Goal: Information Seeking & Learning: Learn about a topic

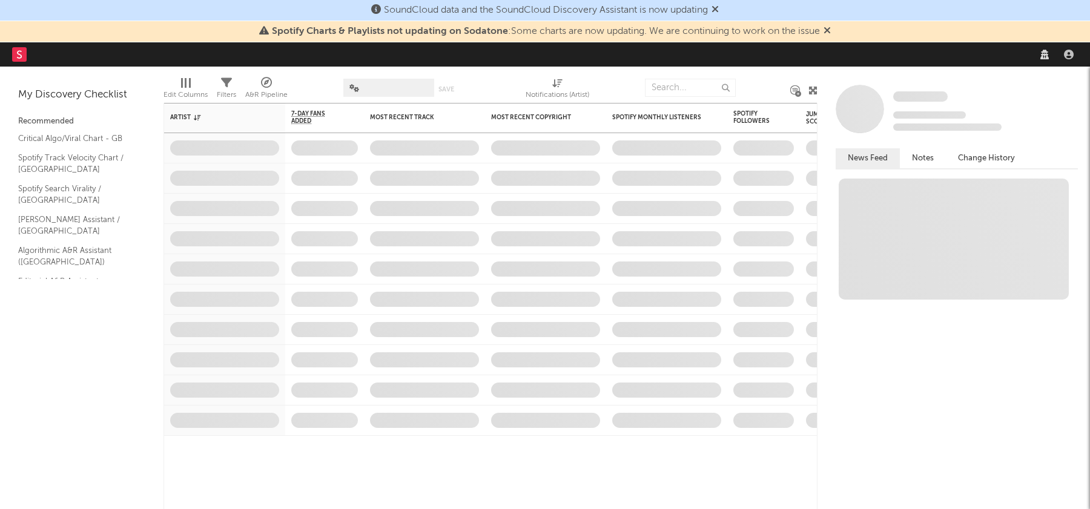
select select "recorded_music"
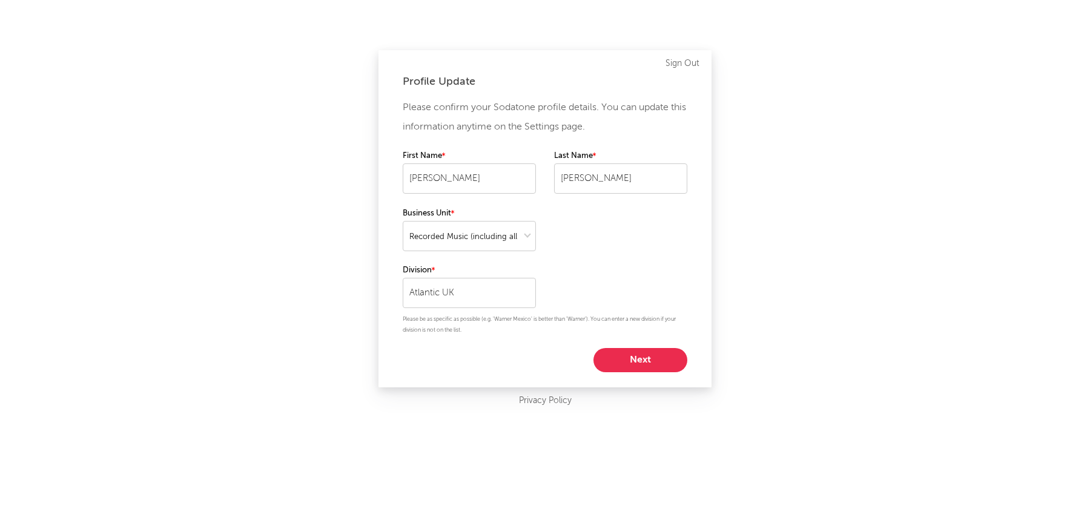
click at [645, 366] on button "Next" at bounding box center [641, 360] width 94 height 24
select select "anr_research"
select select "other"
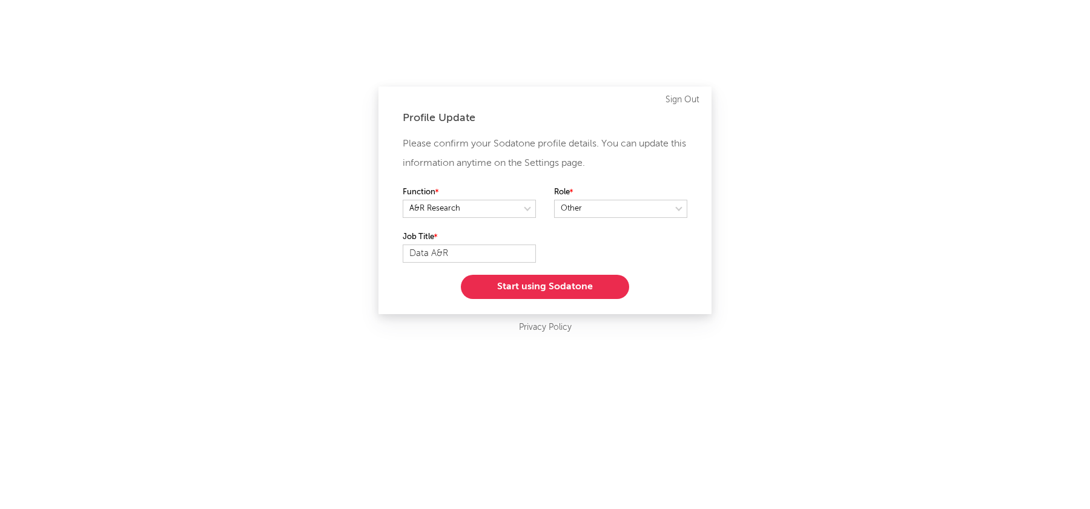
click at [577, 303] on div "Profile Update Please confirm your Sodatone profile details. You can update thi…" at bounding box center [545, 201] width 333 height 228
click at [565, 290] on button "Start using Sodatone" at bounding box center [545, 287] width 168 height 24
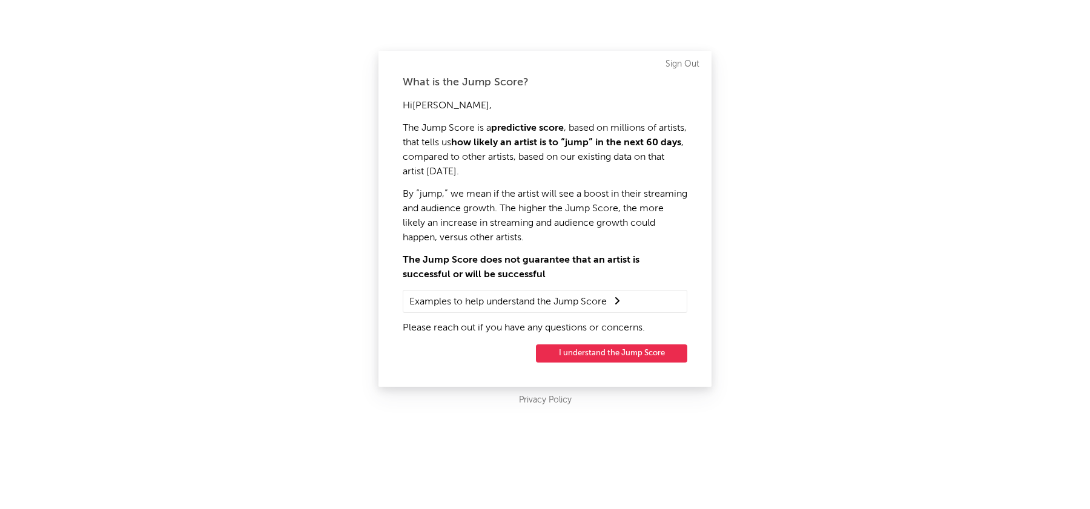
click at [632, 357] on button "I understand the Jump Score" at bounding box center [611, 354] width 151 height 18
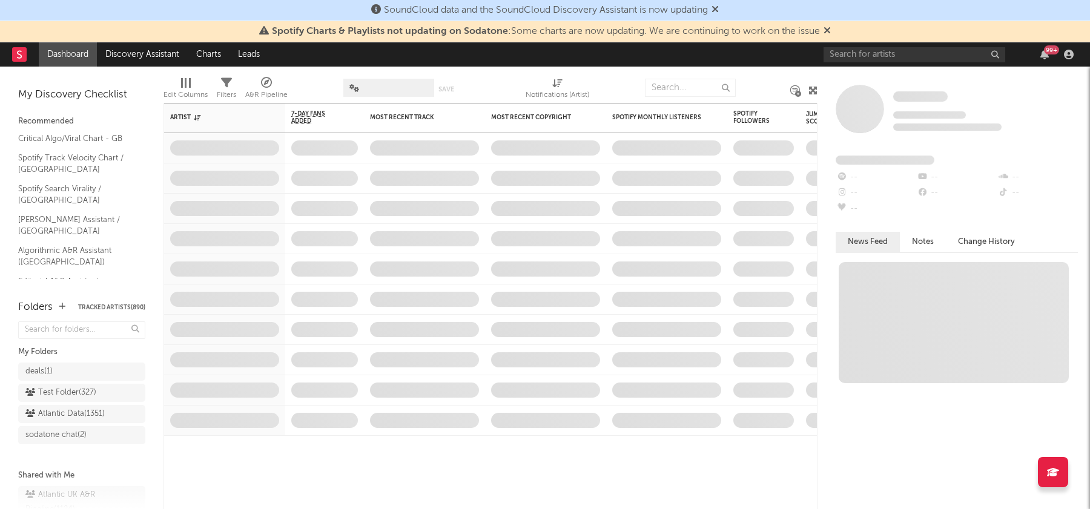
click at [719, 7] on icon at bounding box center [715, 9] width 7 height 10
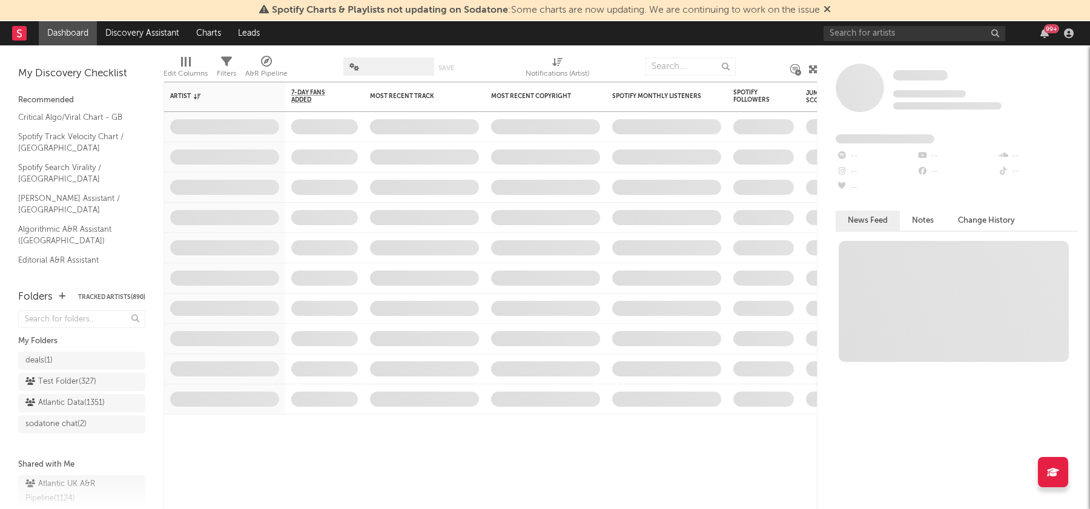
click at [827, 11] on icon at bounding box center [827, 9] width 7 height 10
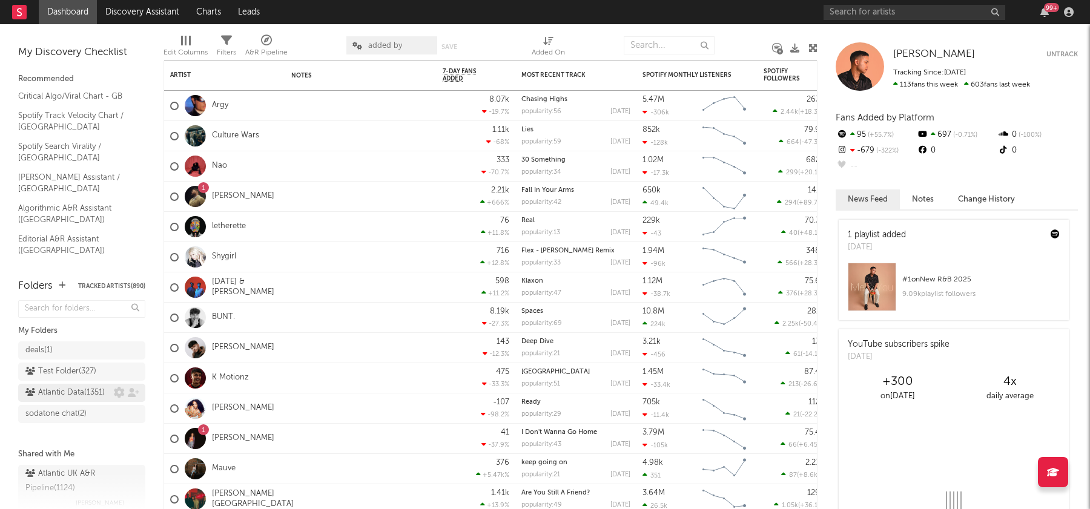
click at [86, 394] on div "Atlantic Data ( 1351 )" at bounding box center [64, 393] width 79 height 15
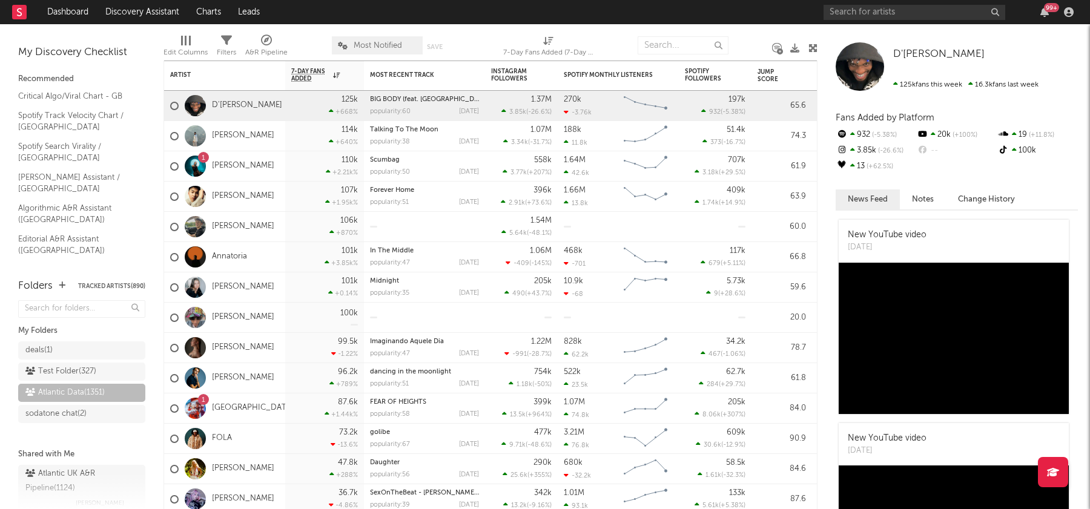
click at [394, 39] on span "Most Notified" at bounding box center [377, 45] width 91 height 18
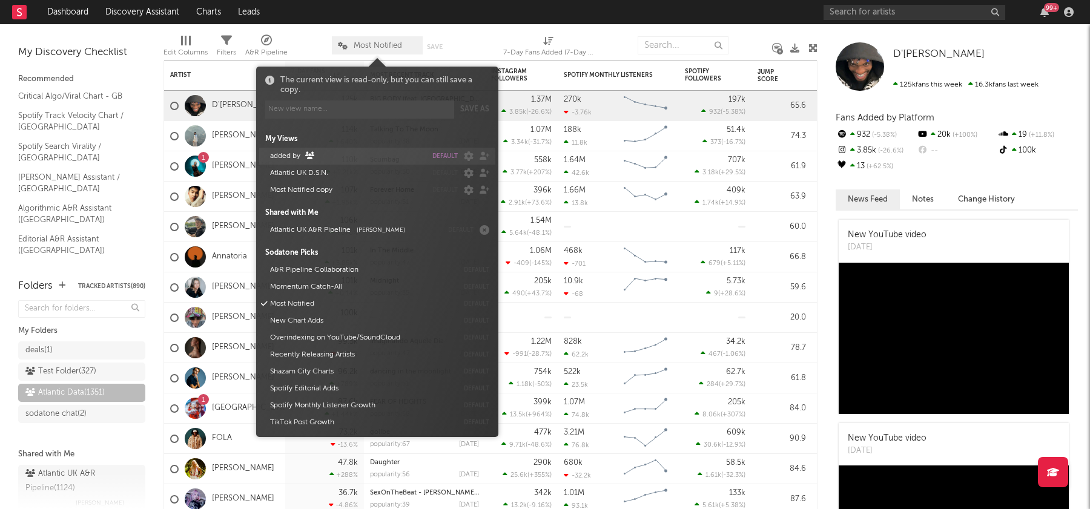
click at [296, 153] on button "added by" at bounding box center [346, 156] width 161 height 17
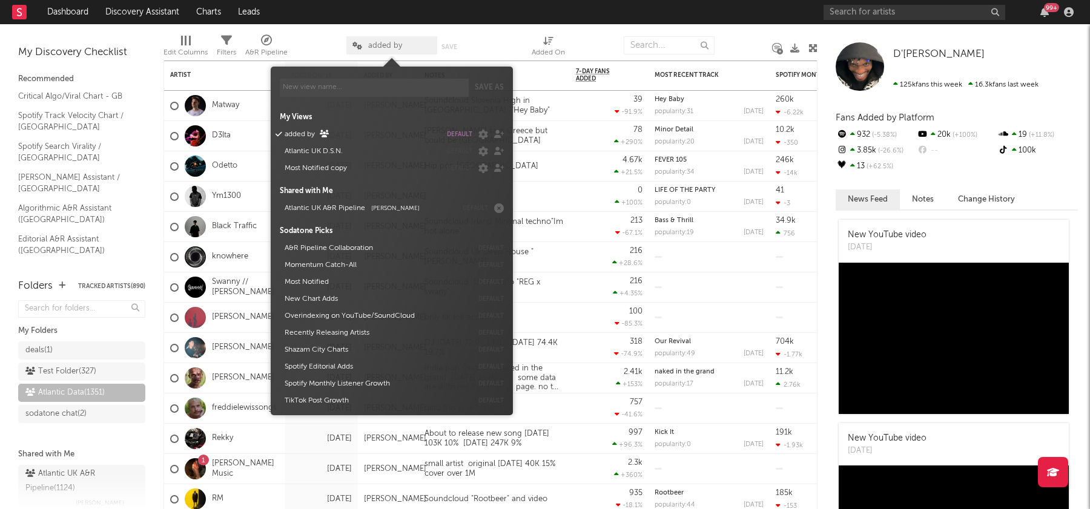
click at [329, 25] on div "Edit Columns Filters A&R Pipeline added by Save Save as Added On" at bounding box center [491, 42] width 654 height 36
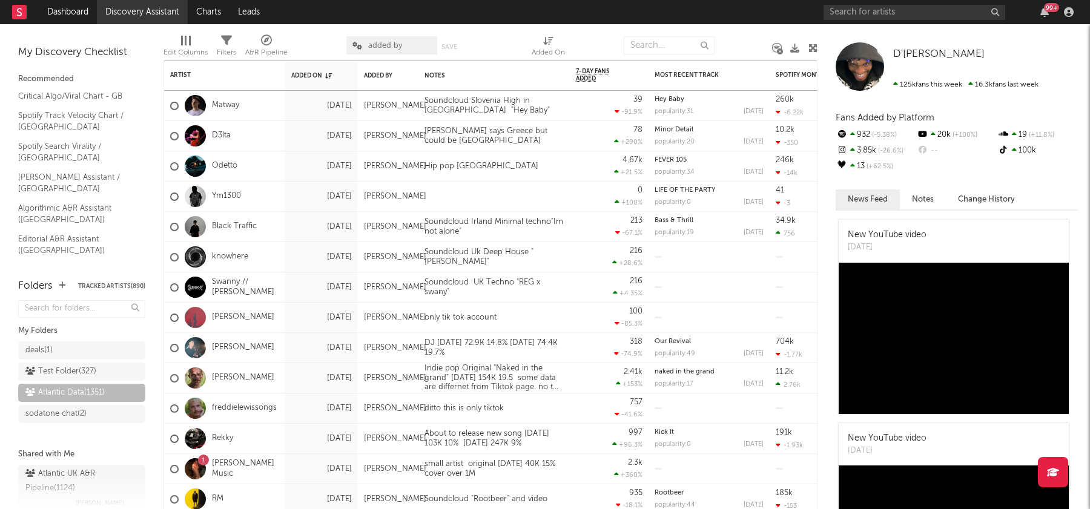
click at [142, 18] on link "Discovery Assistant" at bounding box center [142, 12] width 91 height 24
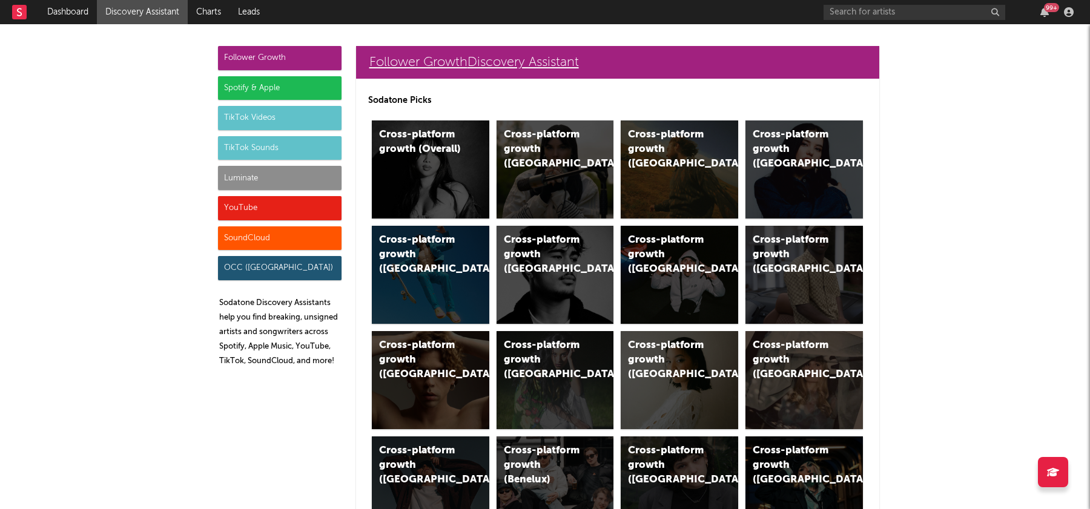
click at [453, 50] on link "Follower Growth Discovery Assistant" at bounding box center [617, 62] width 523 height 33
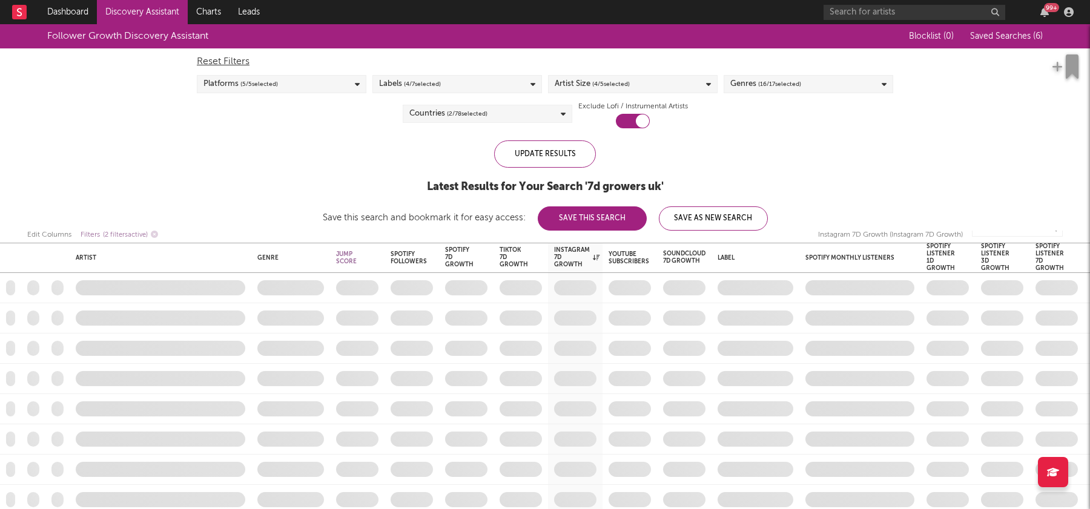
checkbox input "true"
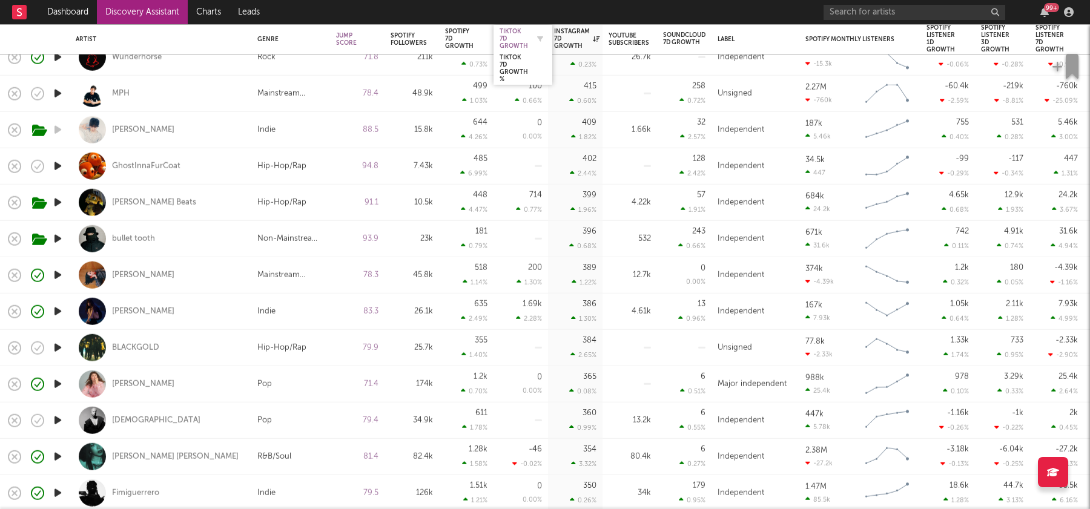
click at [510, 39] on div "Tiktok 7D Growth" at bounding box center [514, 39] width 28 height 22
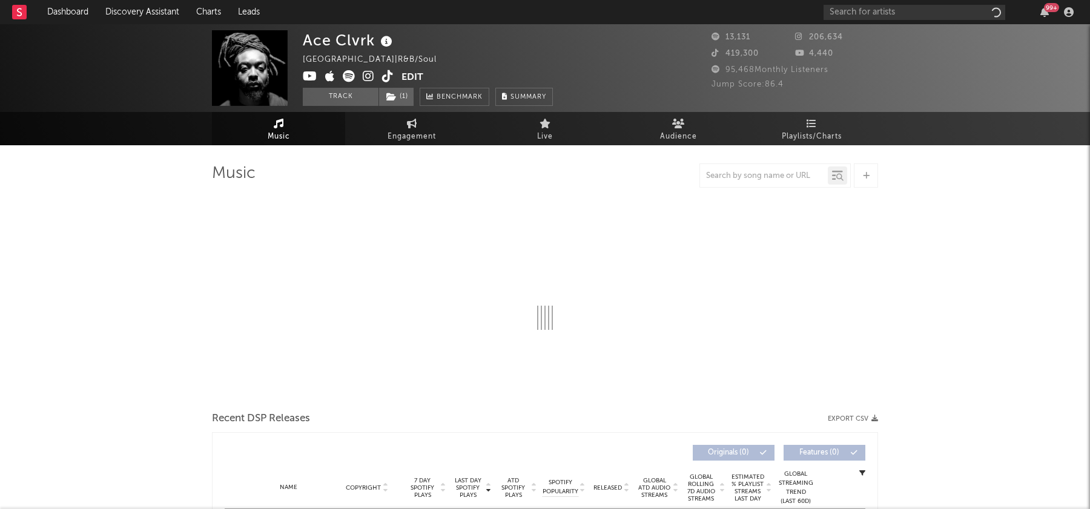
select select "6m"
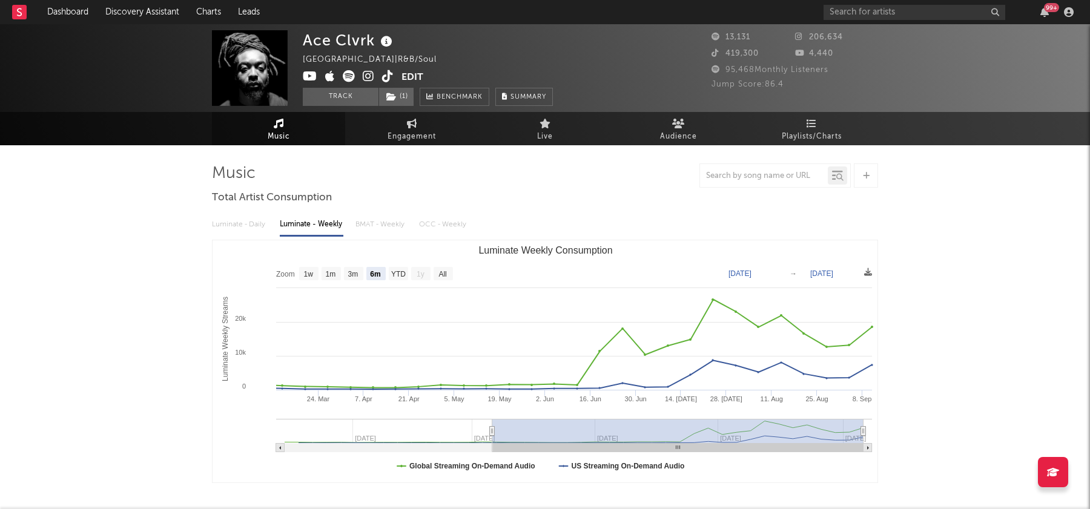
click at [369, 76] on icon at bounding box center [369, 76] width 12 height 12
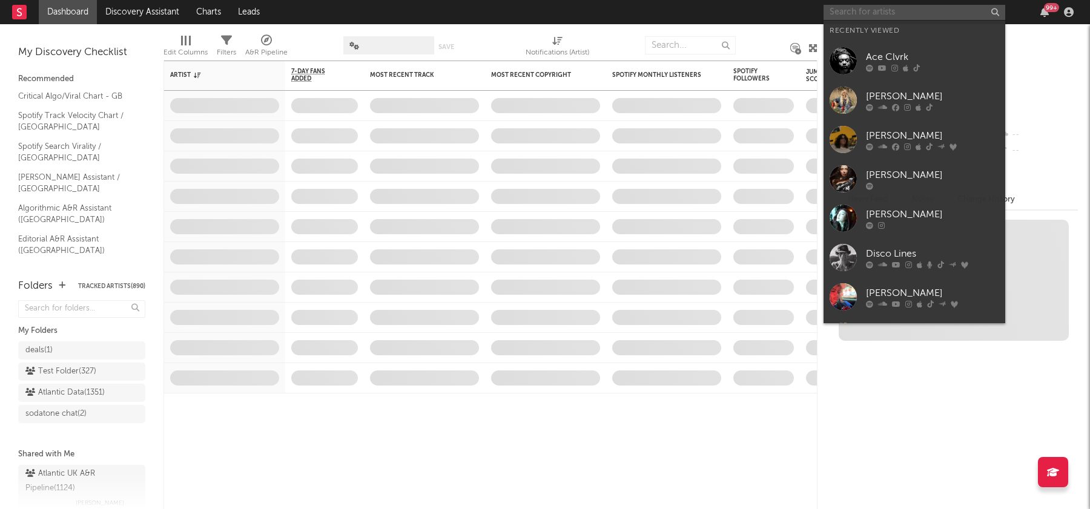
click at [873, 18] on input "text" at bounding box center [915, 12] width 182 height 15
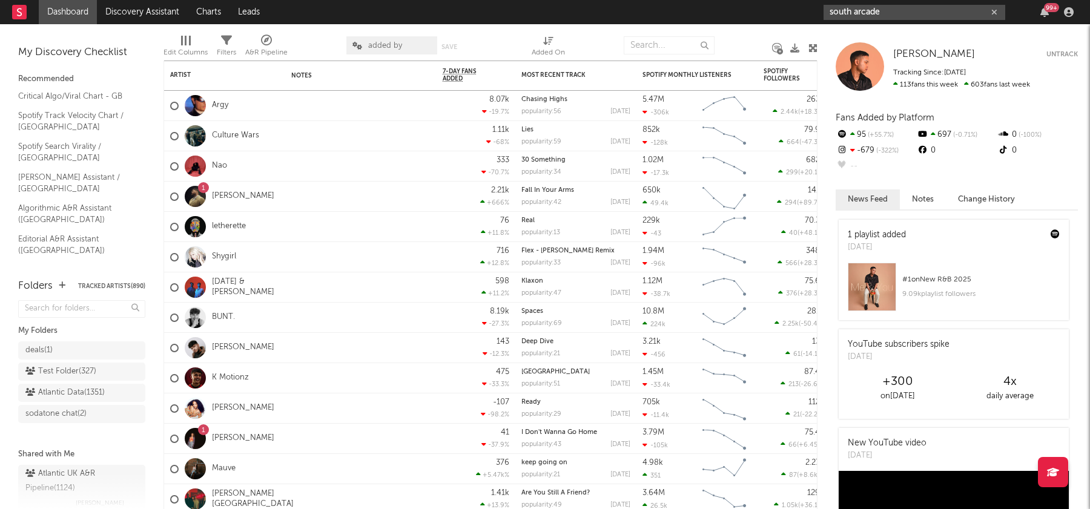
click at [917, 17] on input "south arcade" at bounding box center [915, 12] width 182 height 15
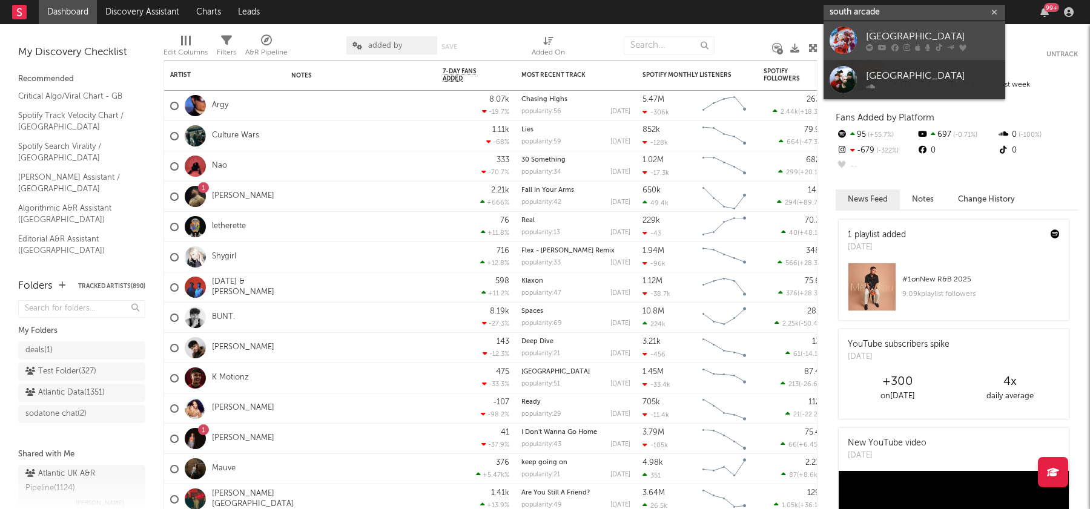
type input "south arcade"
click at [900, 35] on div "[GEOGRAPHIC_DATA]" at bounding box center [932, 36] width 133 height 15
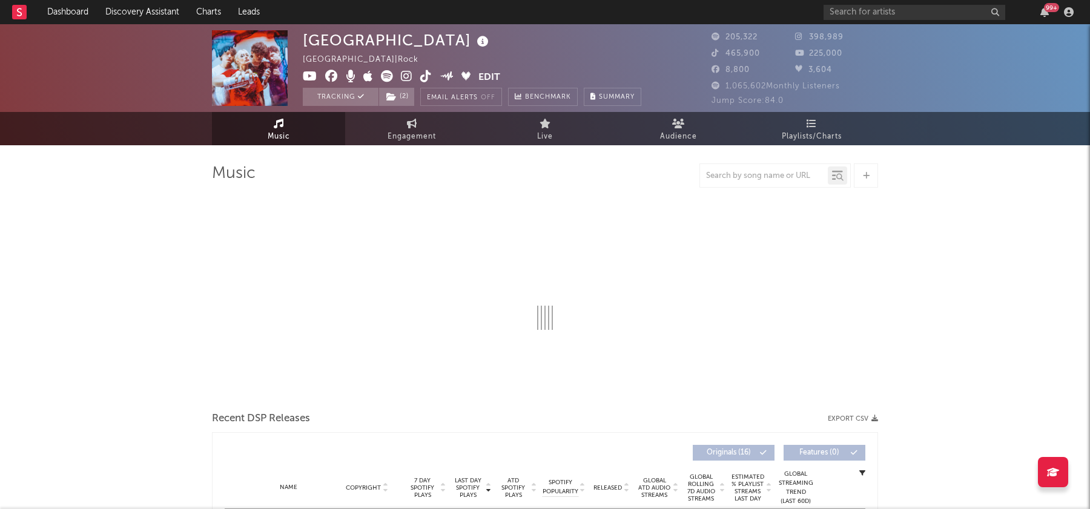
select select "6m"
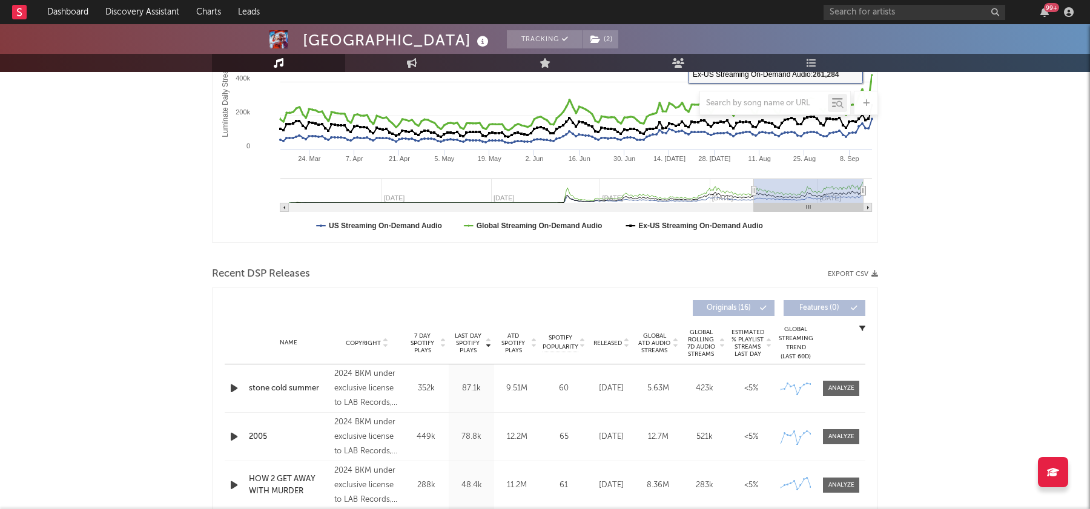
scroll to position [243, 0]
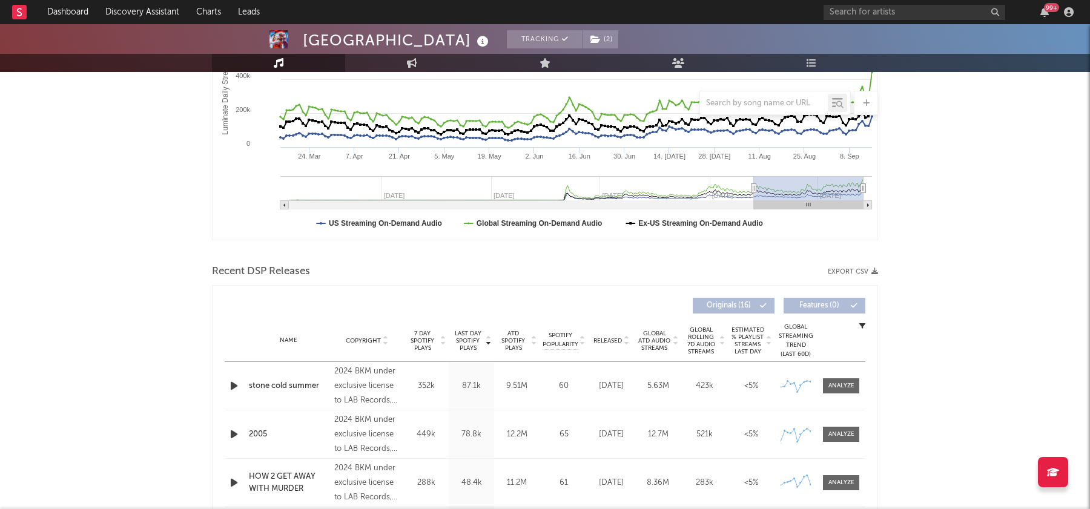
click at [624, 341] on icon at bounding box center [626, 343] width 6 height 5
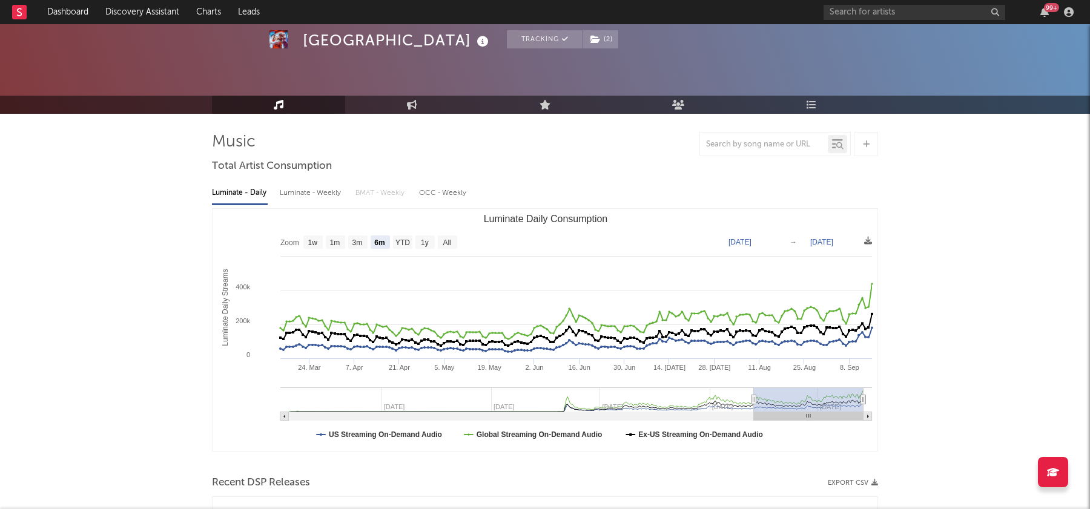
scroll to position [0, 0]
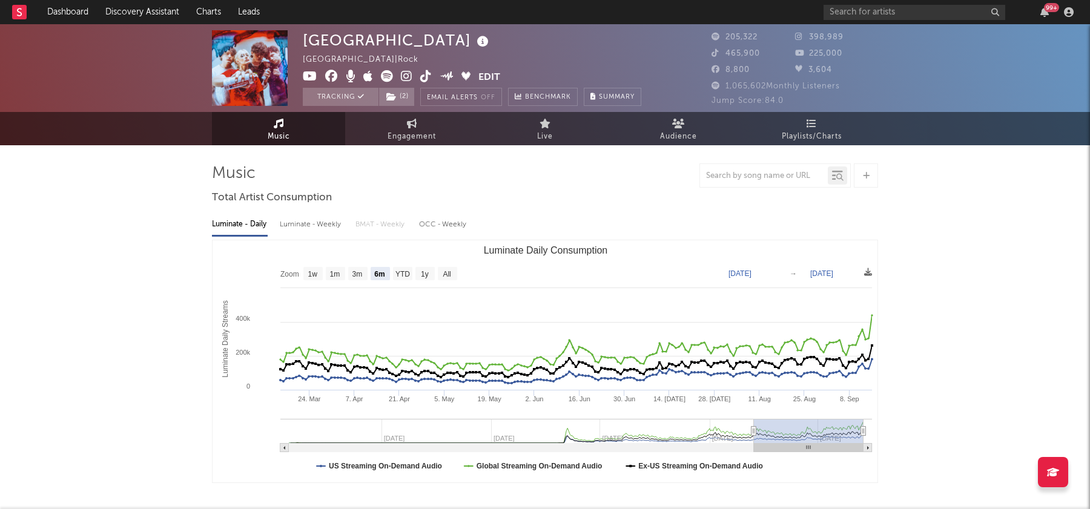
drag, startPoint x: 751, startPoint y: 431, endPoint x: 670, endPoint y: 431, distance: 80.6
click at [752, 431] on icon "Luminate Daily Consumption" at bounding box center [754, 431] width 5 height 9
type input "2024-10-26"
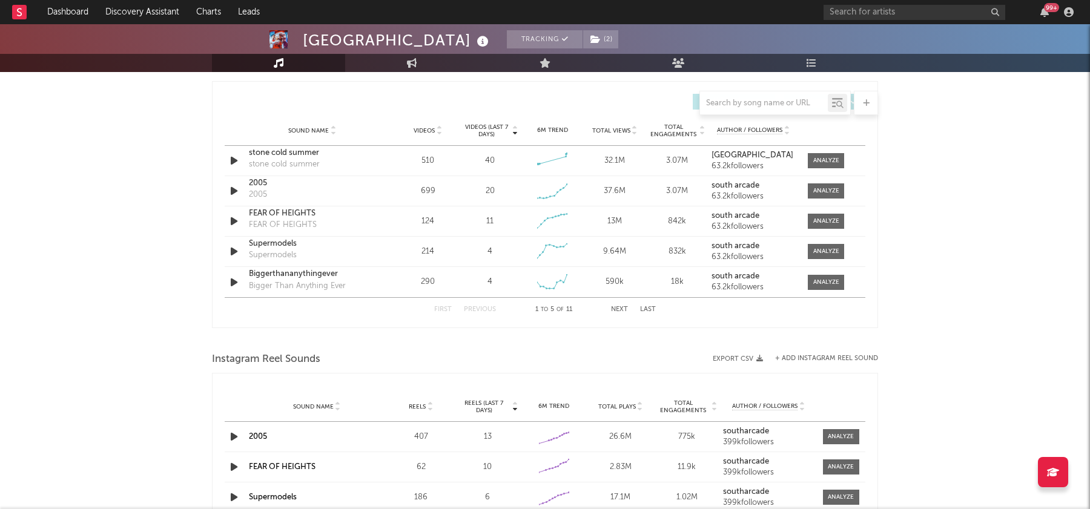
scroll to position [845, 0]
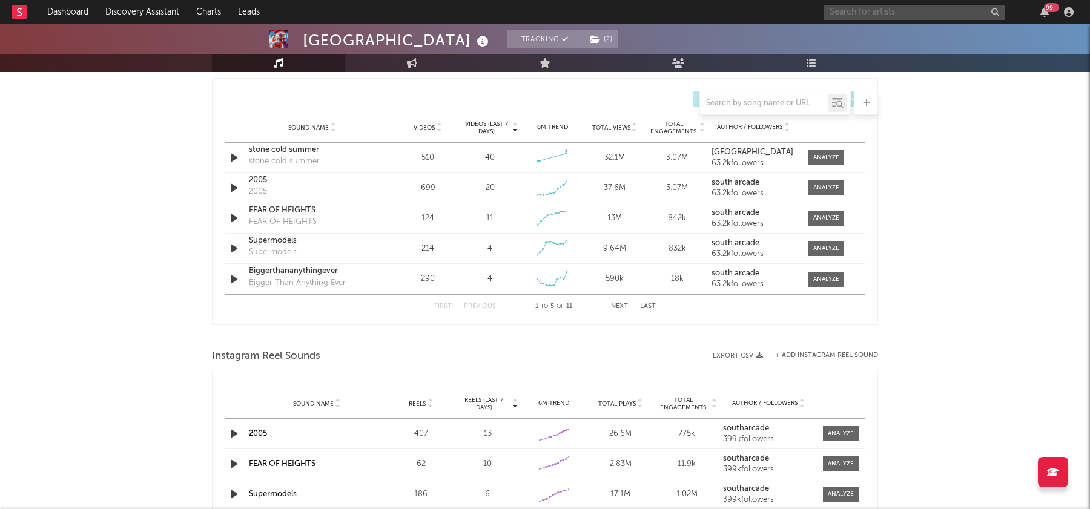
click at [861, 13] on input "text" at bounding box center [915, 12] width 182 height 15
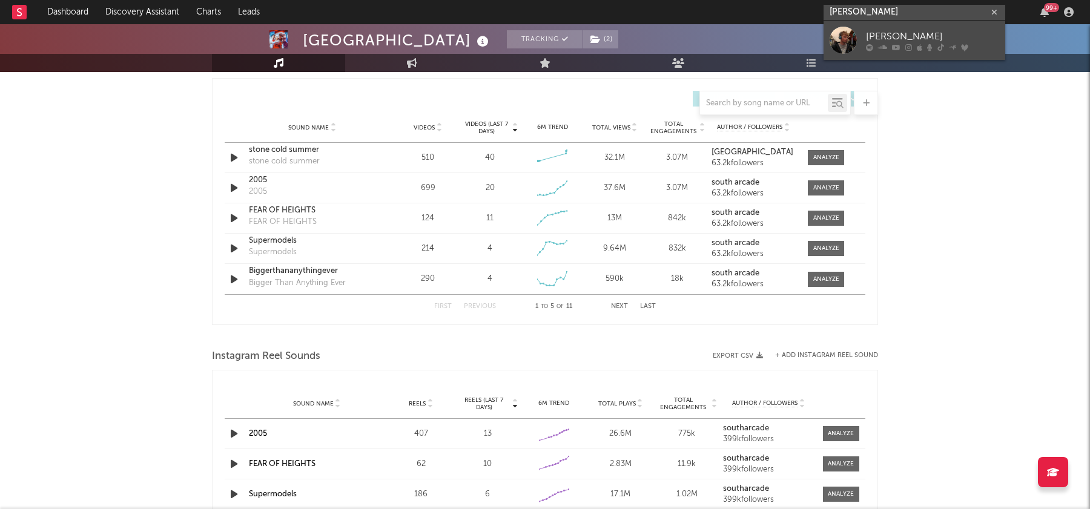
type input "finn askew"
click at [925, 36] on div "[PERSON_NAME]" at bounding box center [932, 36] width 133 height 15
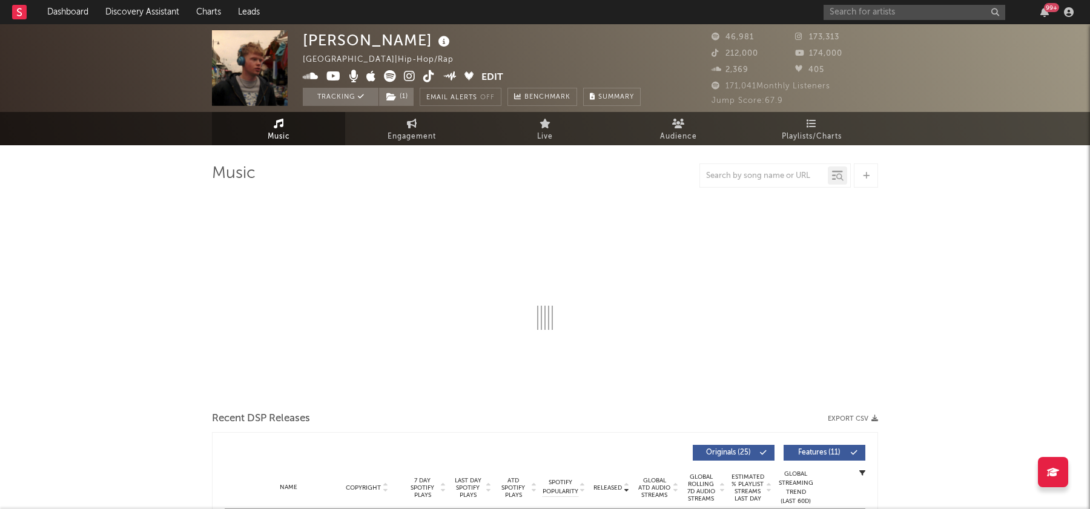
select select "6m"
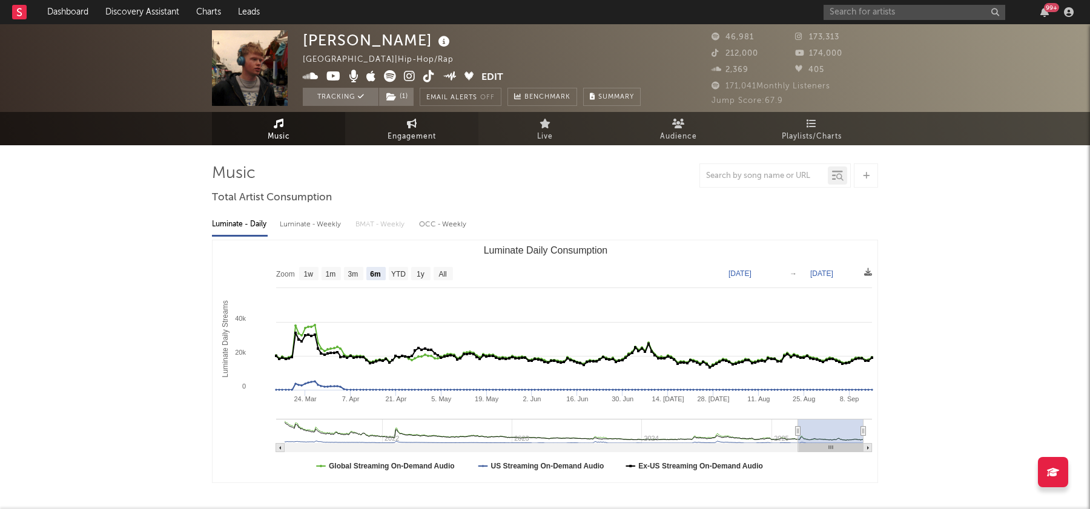
click at [415, 124] on icon at bounding box center [412, 124] width 10 height 10
select select "1w"
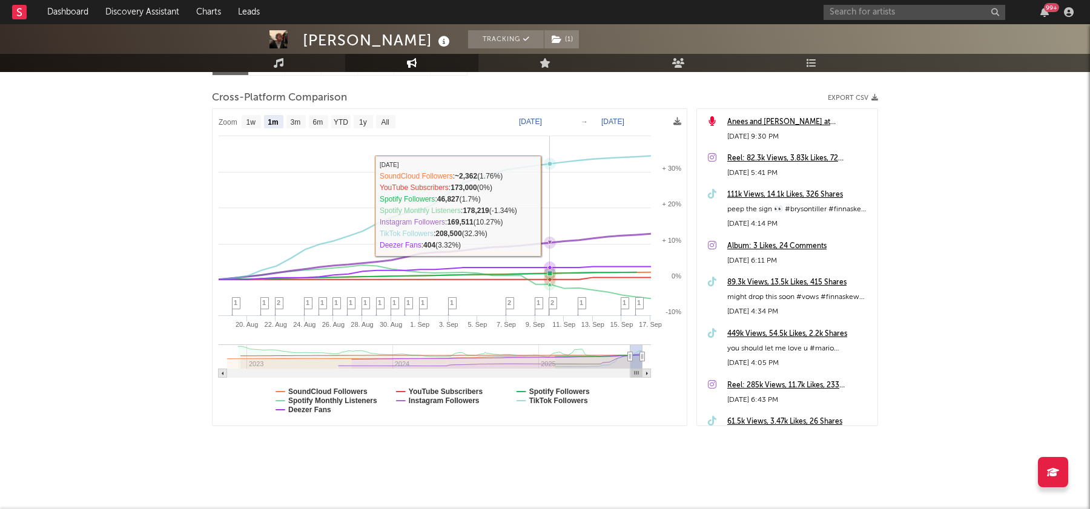
scroll to position [105, 0]
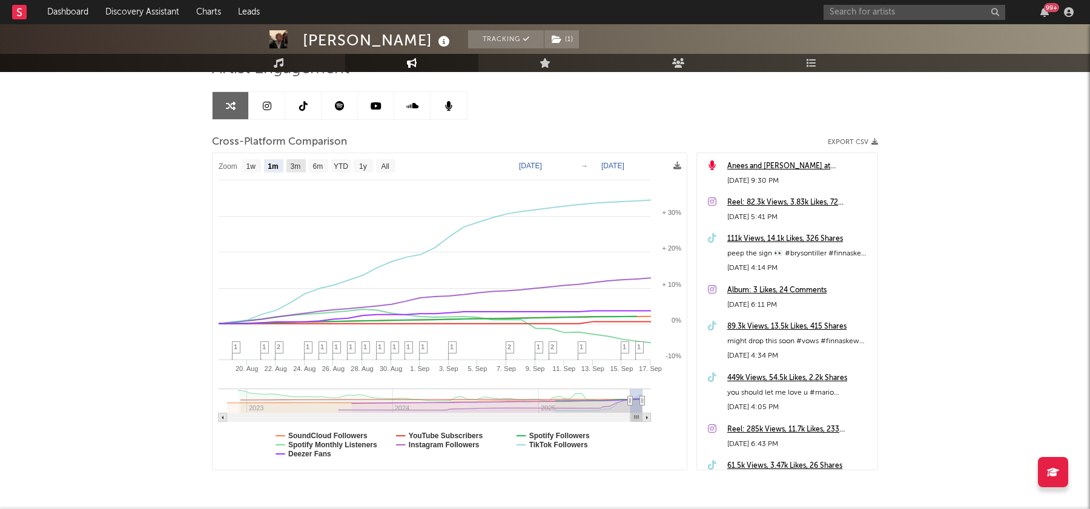
click at [296, 165] on text "3m" at bounding box center [296, 166] width 10 height 8
select select "3m"
type input "[DATE]"
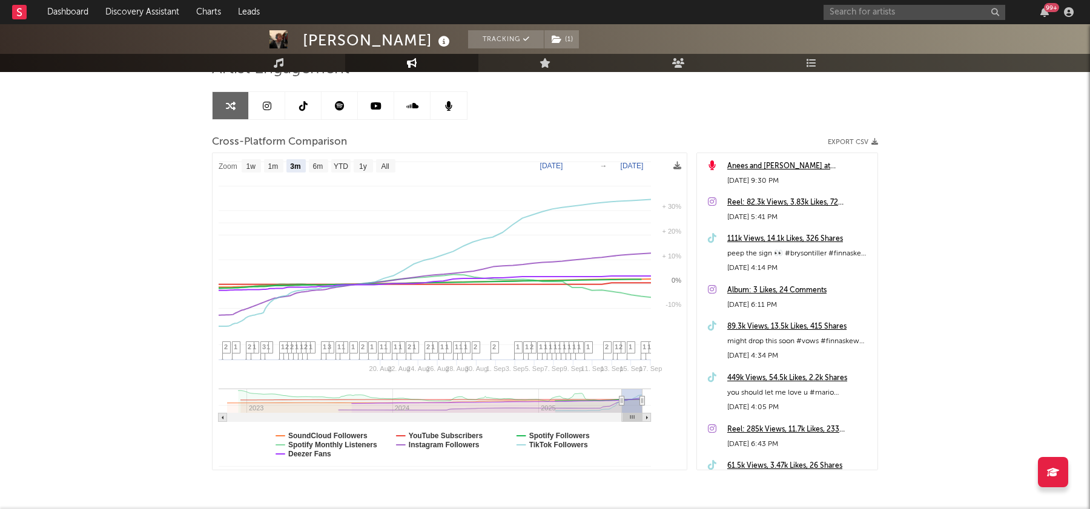
select select "3m"
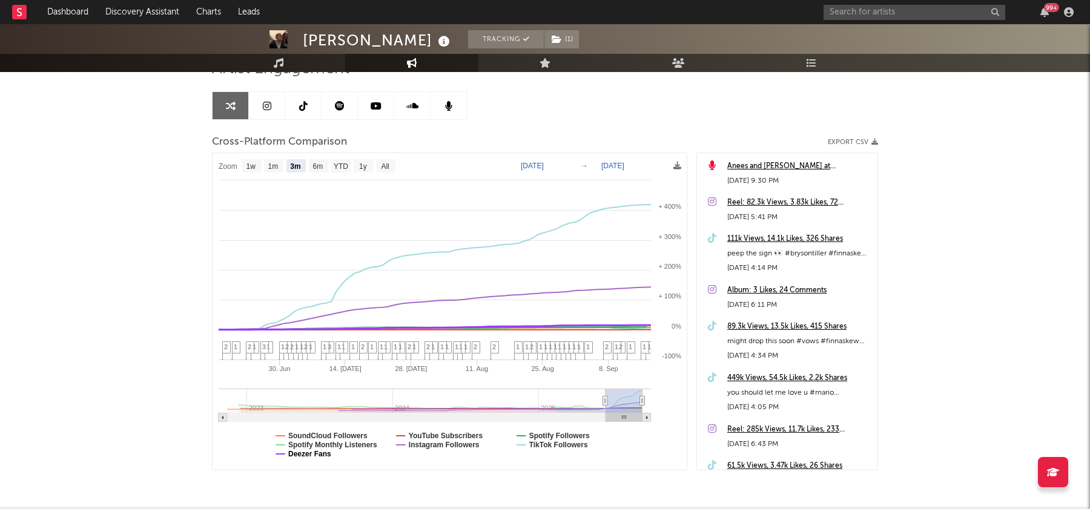
click at [313, 455] on text "Deezer Fans" at bounding box center [309, 454] width 43 height 8
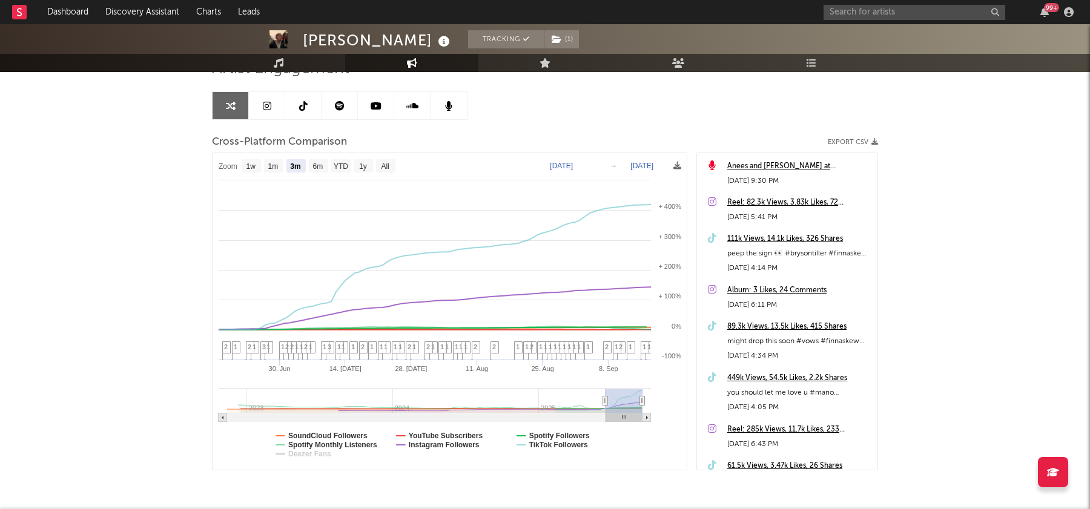
select select "3m"
click at [346, 434] on text "SoundCloud Followers" at bounding box center [327, 436] width 79 height 8
select select "3m"
click at [352, 445] on text "Spotify Monthly Listeners" at bounding box center [332, 445] width 89 height 8
select select "3m"
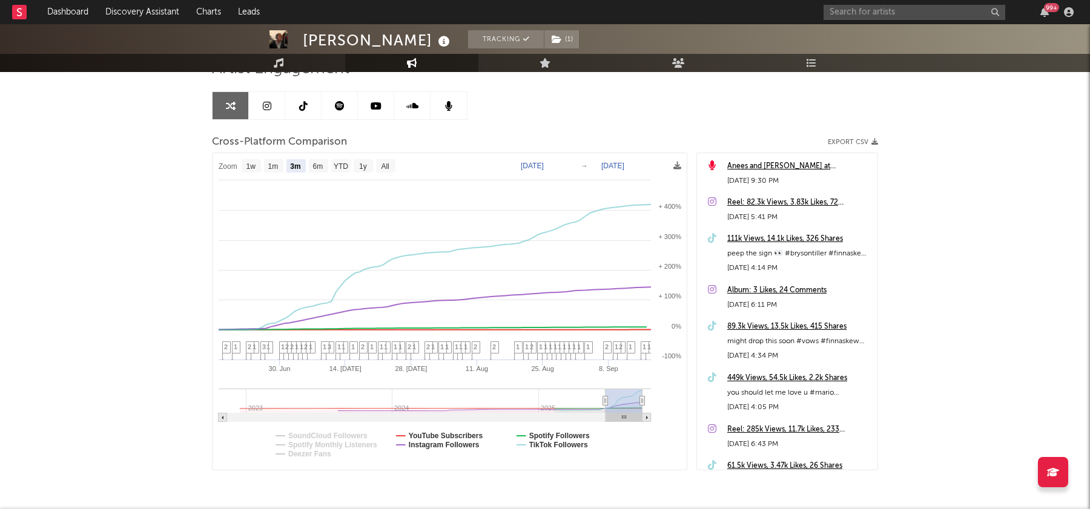
click at [265, 114] on link at bounding box center [267, 105] width 36 height 27
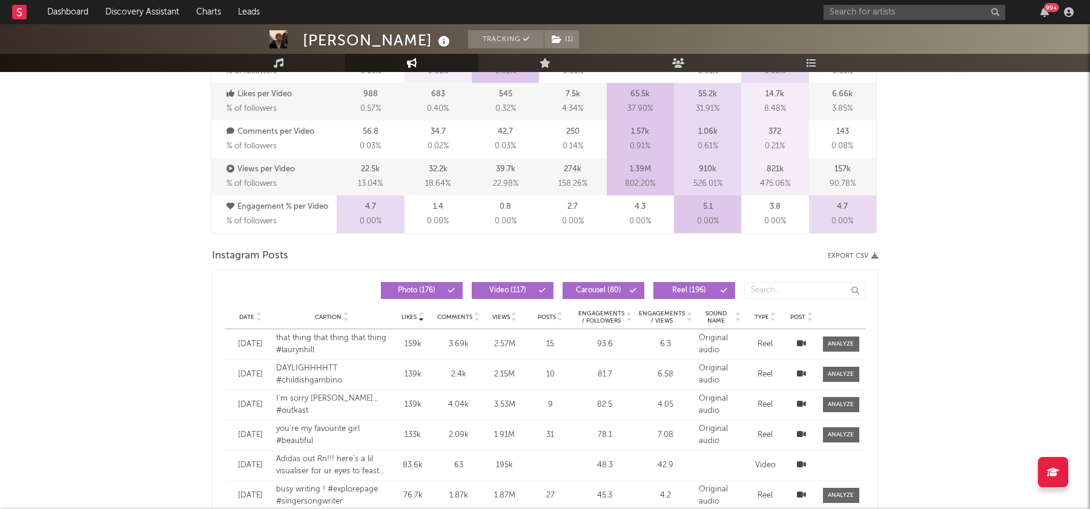
scroll to position [858, 0]
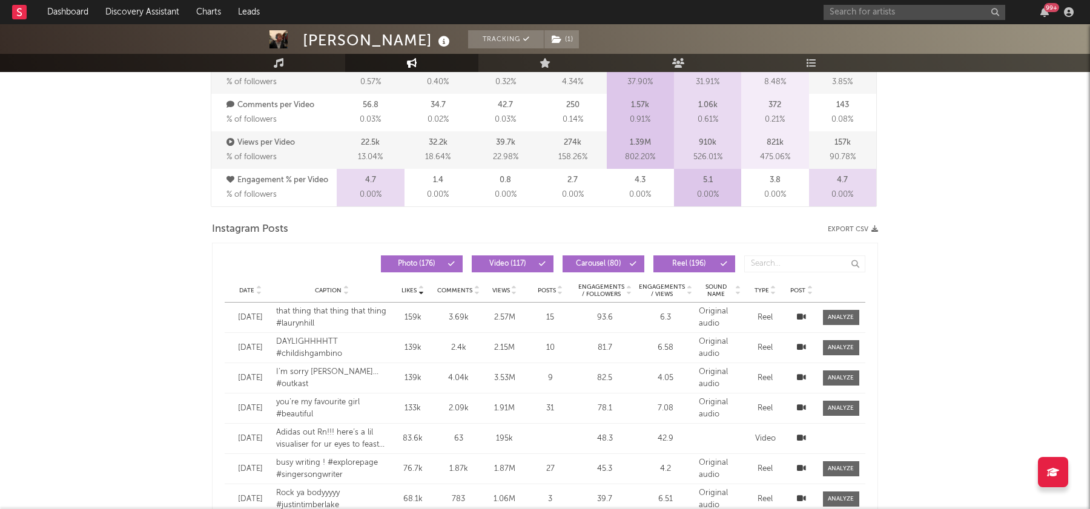
select select "6m"
click at [250, 283] on div "Date Caption Likes Comments Views Posts Engagements / Followers Engagements / V…" at bounding box center [545, 291] width 641 height 24
click at [250, 291] on span "Date" at bounding box center [246, 290] width 15 height 7
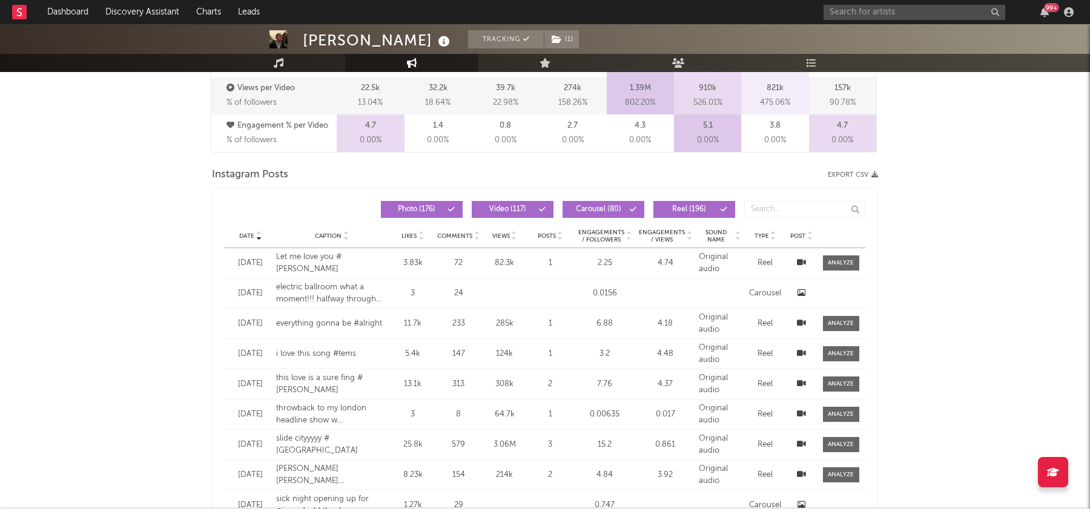
scroll to position [902, 0]
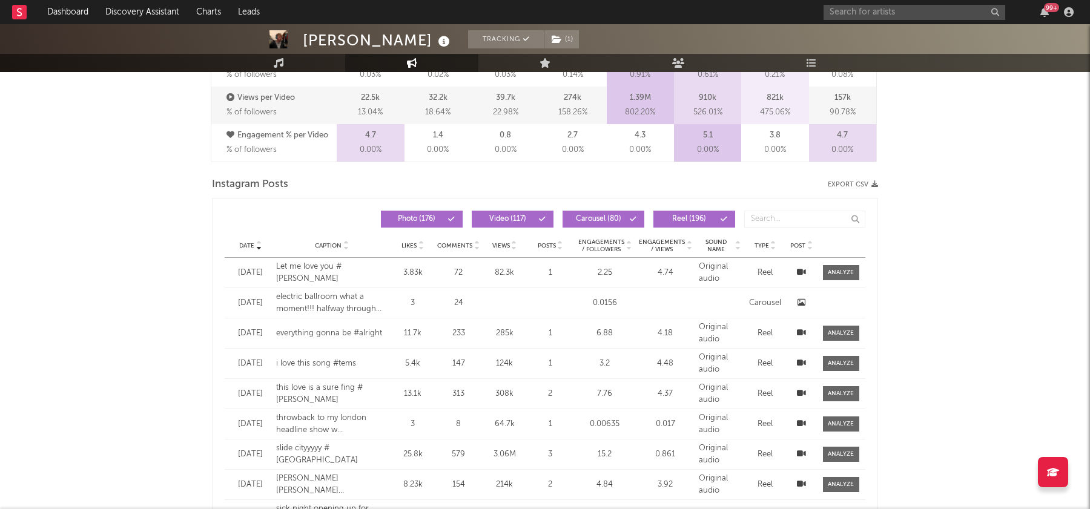
click at [802, 451] on icon at bounding box center [801, 454] width 9 height 8
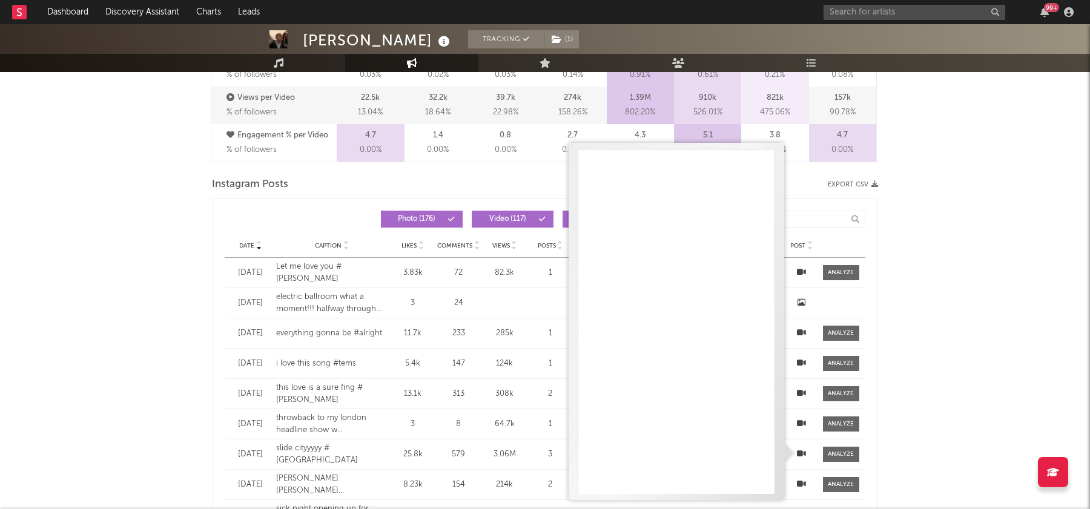
click at [886, 191] on div "Finn Askew Tracking ( 1 ) United Kingdom | Hip-Hop/Rap Edit Tracking ( 1 ) Emai…" at bounding box center [545, 259] width 1090 height 2275
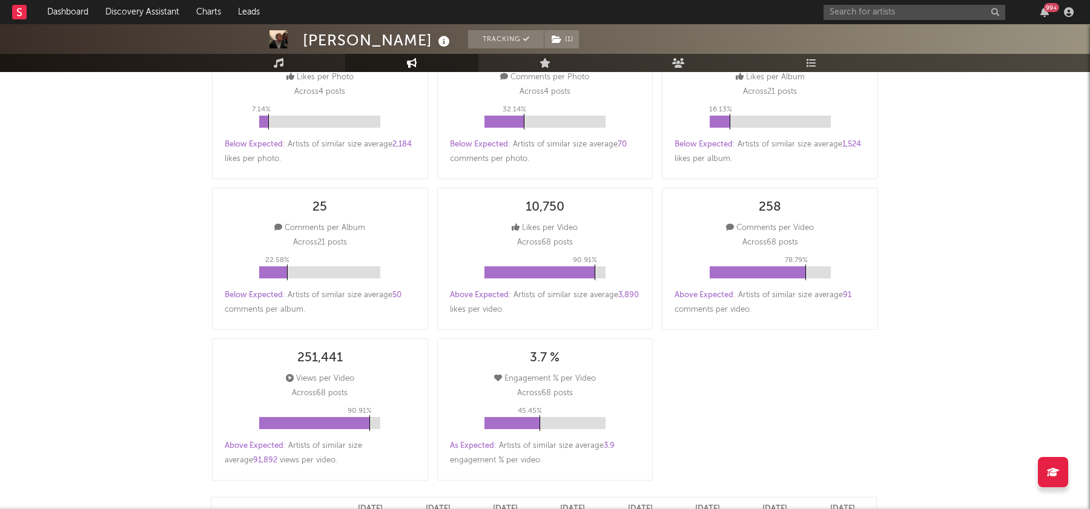
click at [230, 274] on div "25 Comments per Album Across 21 posts 22.58 % Below Expected : Artists of simil…" at bounding box center [320, 259] width 216 height 142
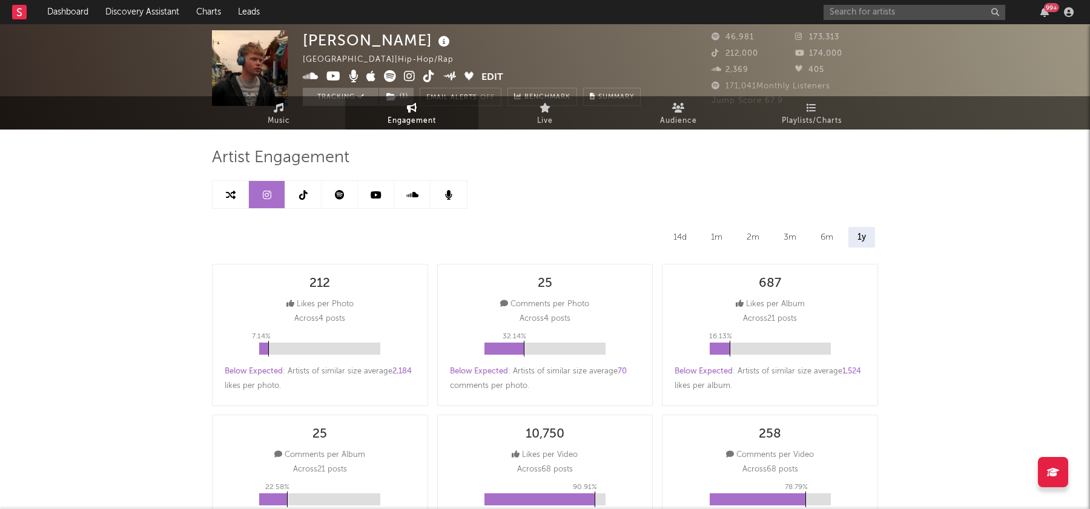
scroll to position [0, 0]
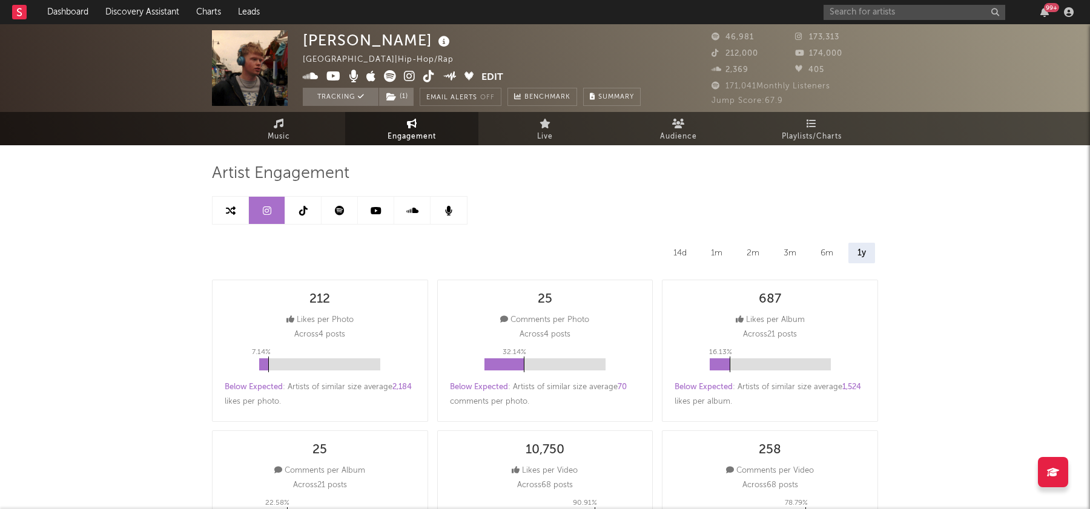
click at [236, 199] on link at bounding box center [231, 210] width 36 height 27
select select "1m"
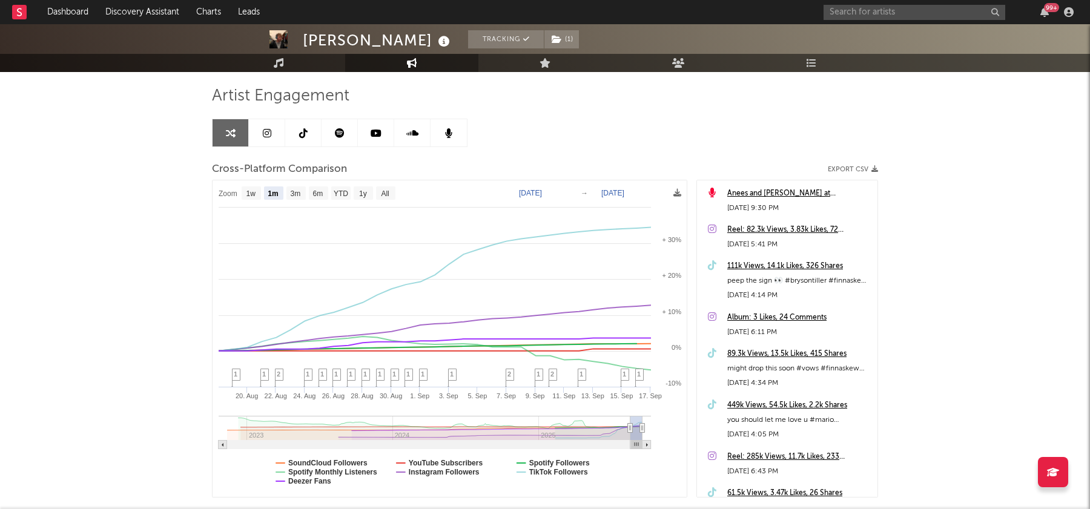
scroll to position [98, 0]
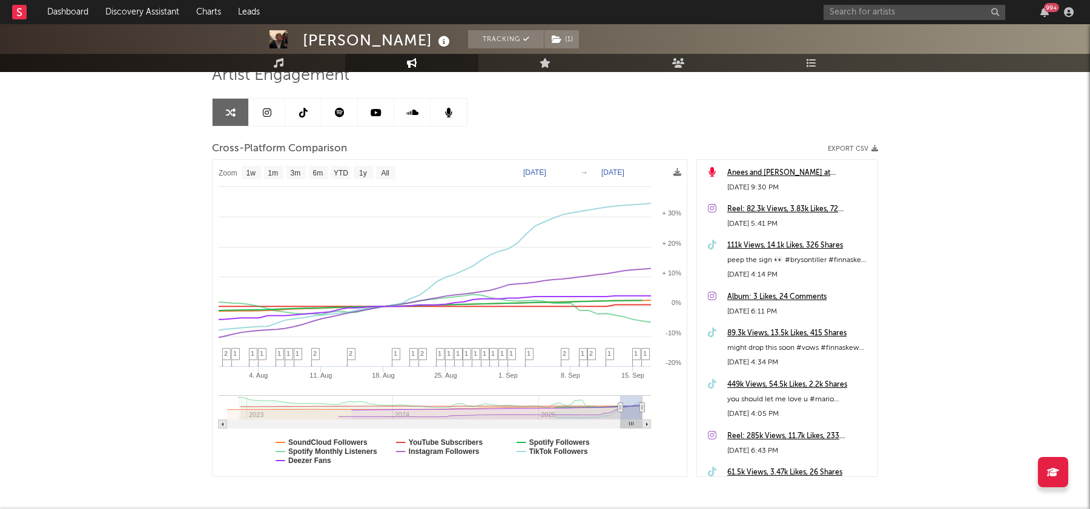
type input "2025-07-21"
drag, startPoint x: 628, startPoint y: 404, endPoint x: 620, endPoint y: 404, distance: 8.5
click at [620, 404] on icon at bounding box center [620, 407] width 5 height 9
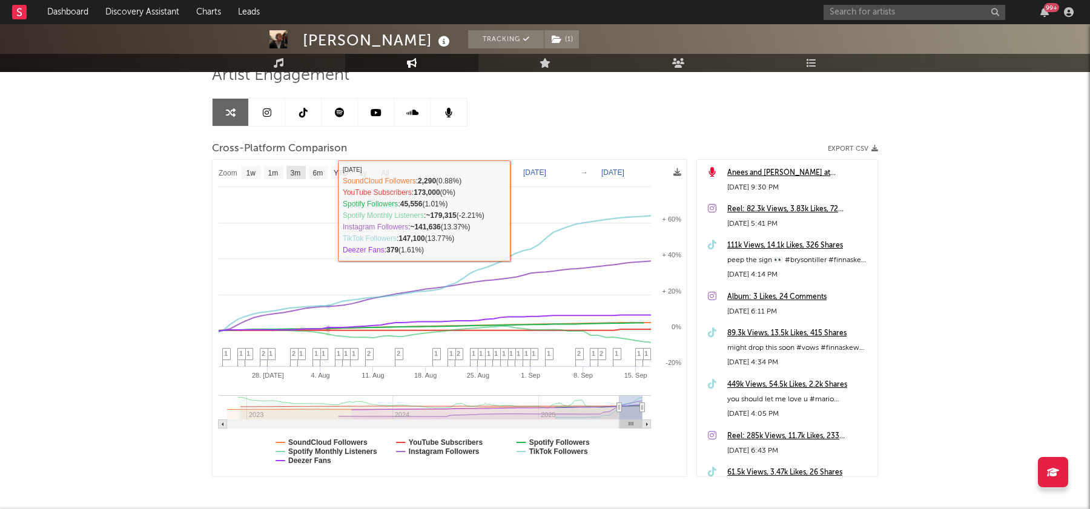
click at [299, 174] on text "3m" at bounding box center [296, 173] width 10 height 8
select select "3m"
type input "[DATE]"
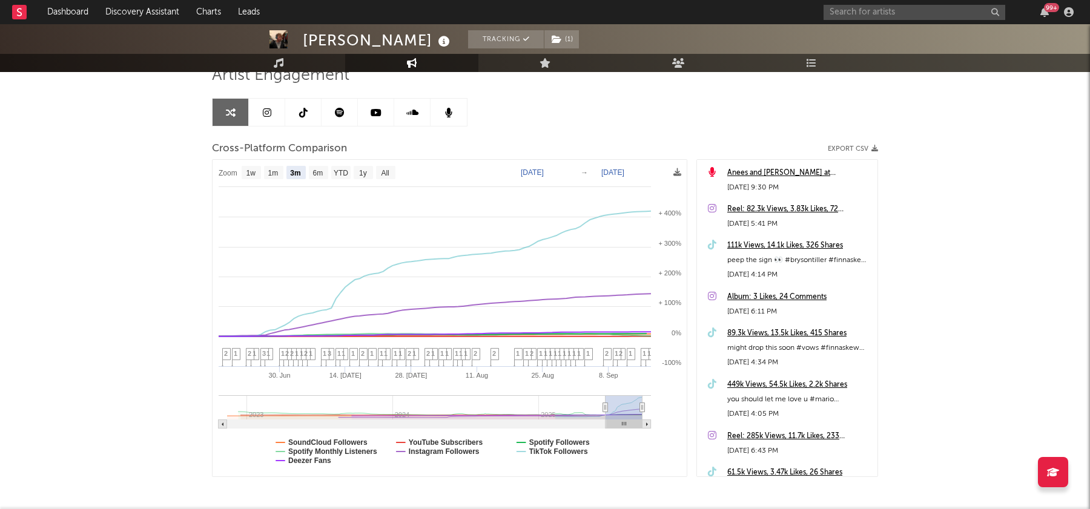
click at [271, 179] on rect at bounding box center [450, 318] width 475 height 317
click at [271, 170] on text "1m" at bounding box center [273, 173] width 10 height 8
select select "1m"
type input "2025-08-17"
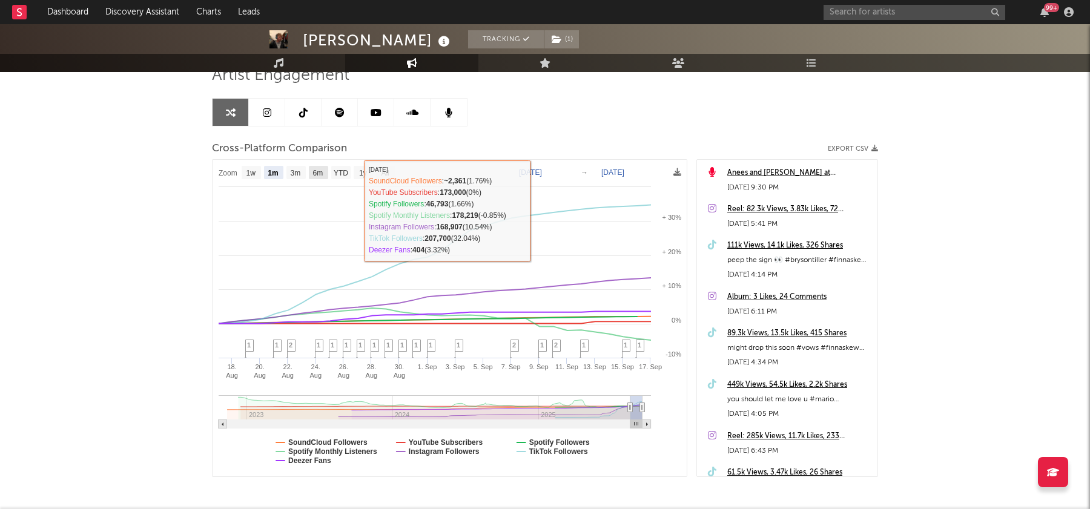
click at [321, 173] on text "6m" at bounding box center [318, 173] width 10 height 8
select select "6m"
type input "[DATE]"
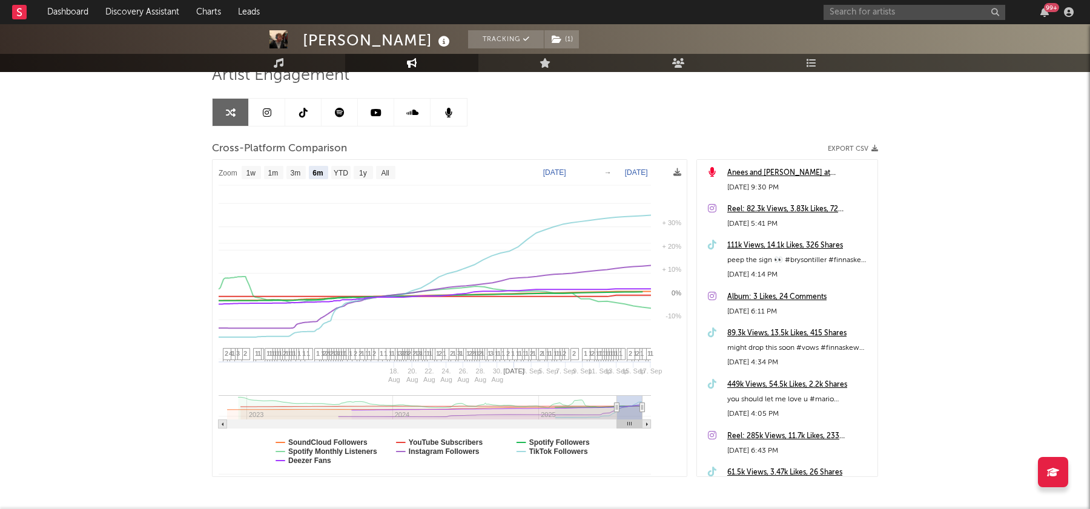
select select "6m"
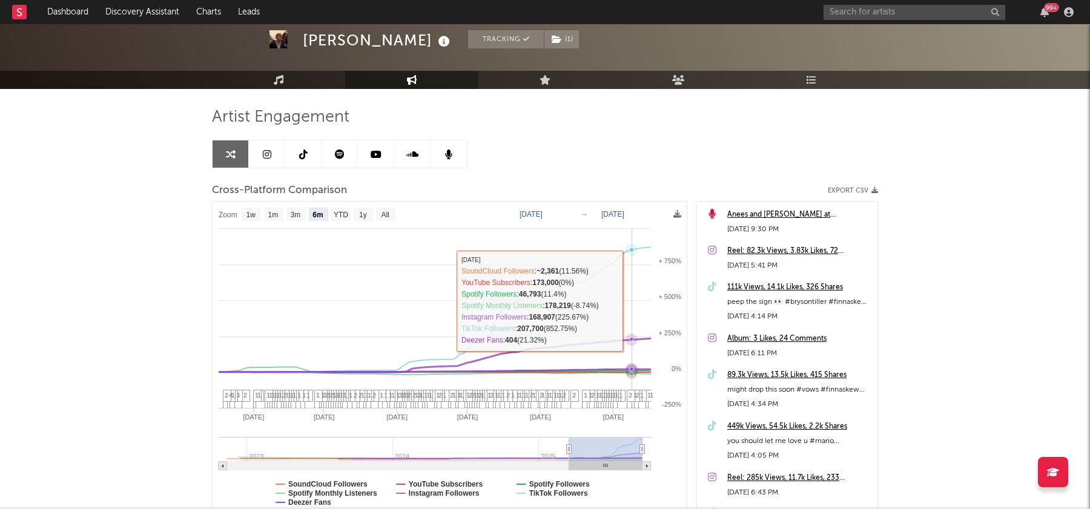
scroll to position [0, 0]
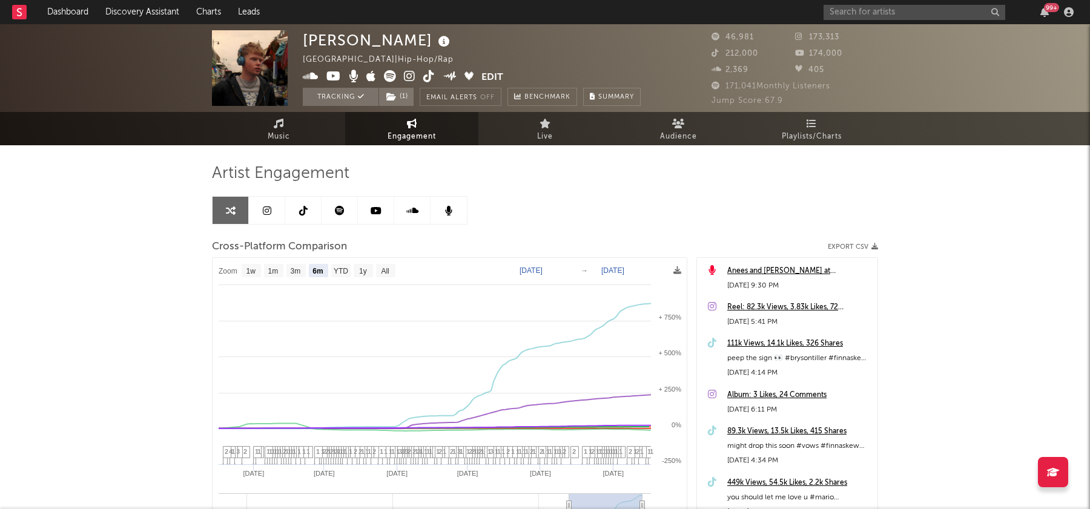
click at [413, 79] on icon at bounding box center [410, 76] width 12 height 12
click at [426, 79] on icon at bounding box center [429, 76] width 12 height 12
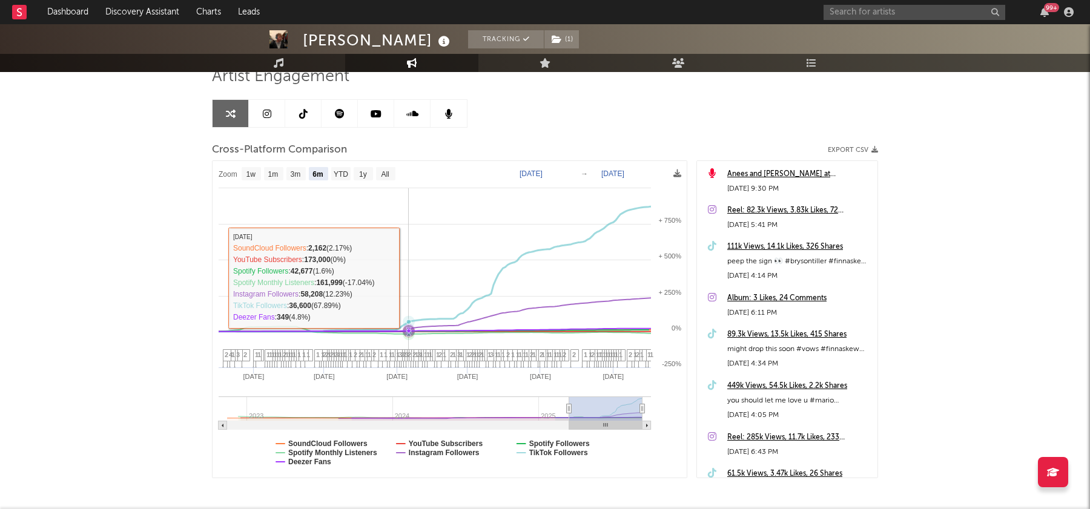
scroll to position [124, 0]
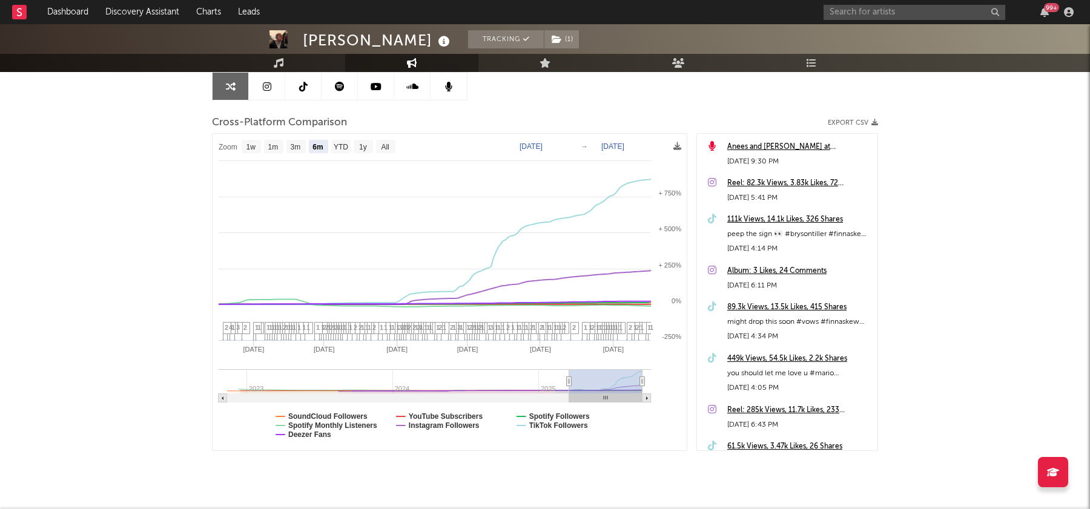
type input "2025-07-10"
select select "3m"
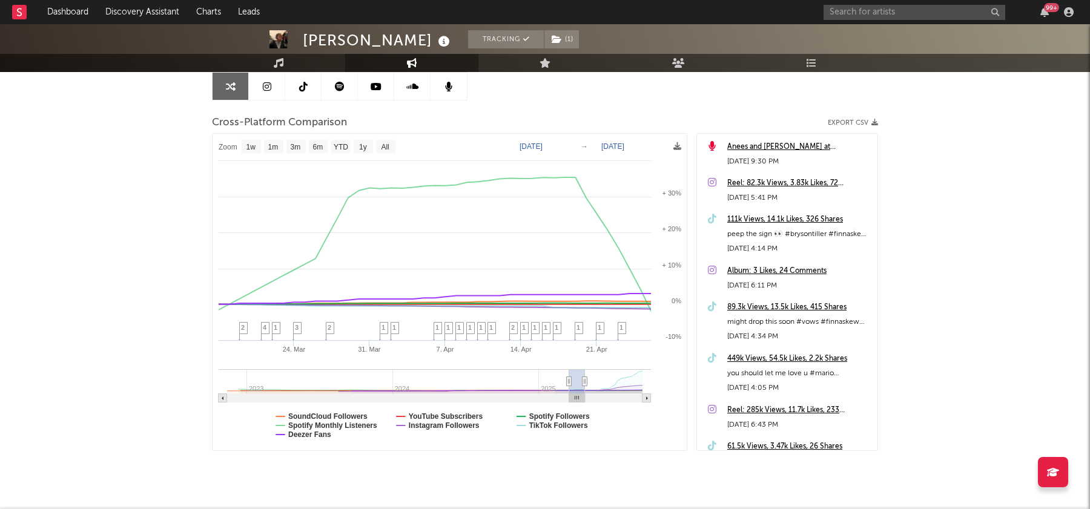
type input "2025-04-26"
select select "1w"
drag, startPoint x: 644, startPoint y: 379, endPoint x: 592, endPoint y: 380, distance: 51.5
type input "2025-03-18"
type input "2025-04-27"
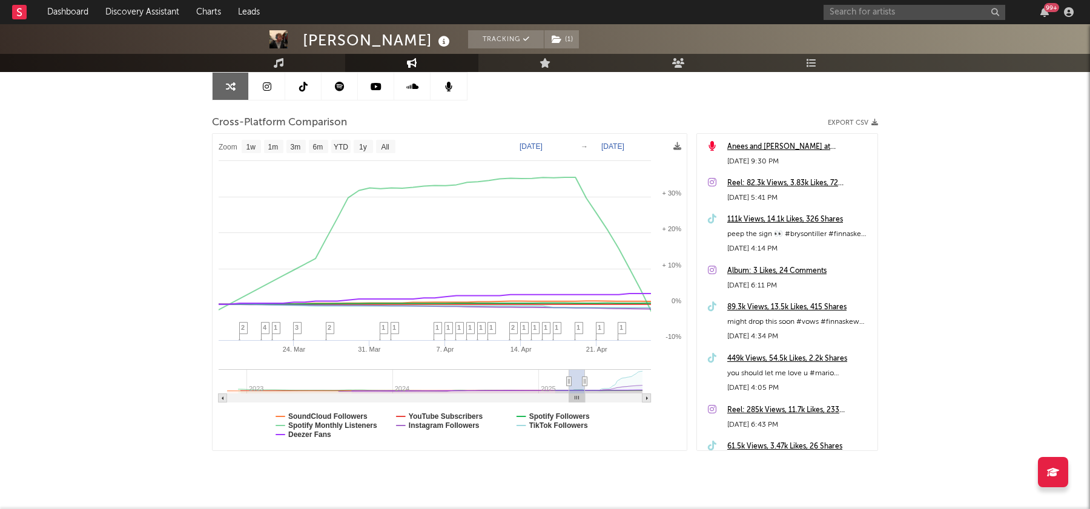
type input "2025-03-23"
type input "2025-05-02"
type input "2025-03-26"
type input "2025-05-05"
type input "2025-03-27"
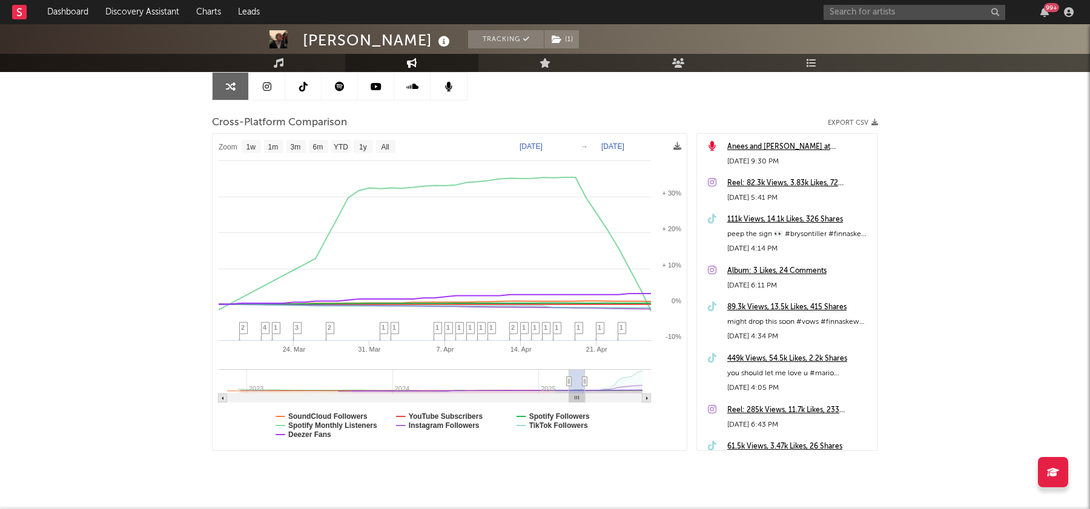
type input "2025-05-06"
type input "2025-04-01"
type input "2025-05-11"
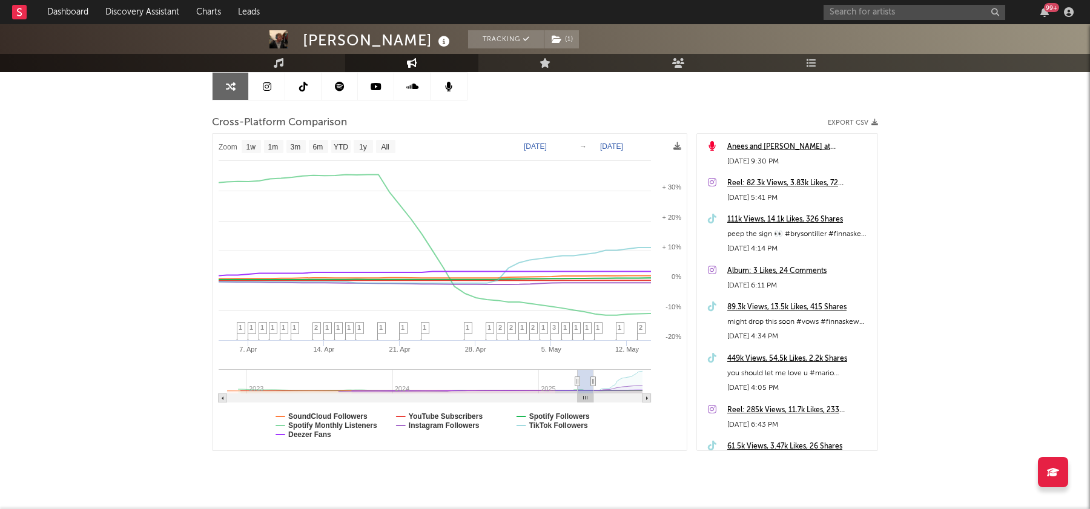
type input "[DATE]"
type input "2025-05-14"
type input "2025-04-11"
type input "2025-05-21"
type input "2025-04-13"
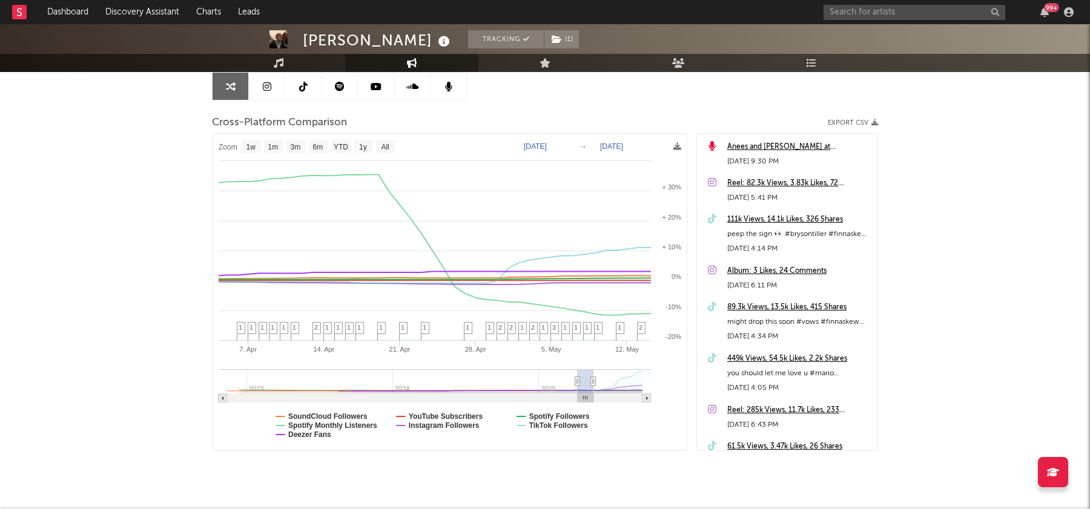
type input "2025-05-23"
type input "[DATE]"
type input "2025-05-27"
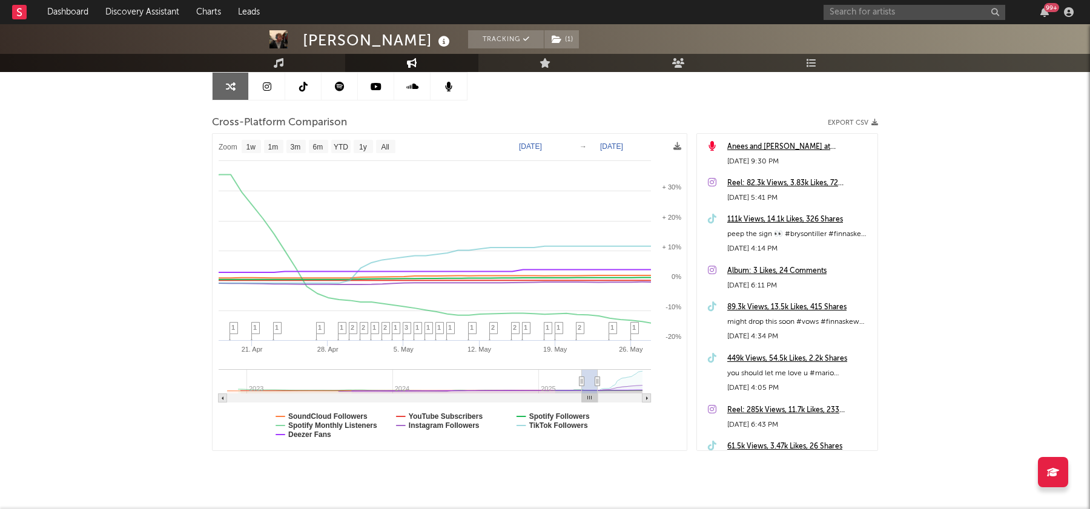
drag, startPoint x: 577, startPoint y: 389, endPoint x: 590, endPoint y: 390, distance: 12.7
click at [590, 390] on rect at bounding box center [590, 381] width 16 height 24
select select "1w"
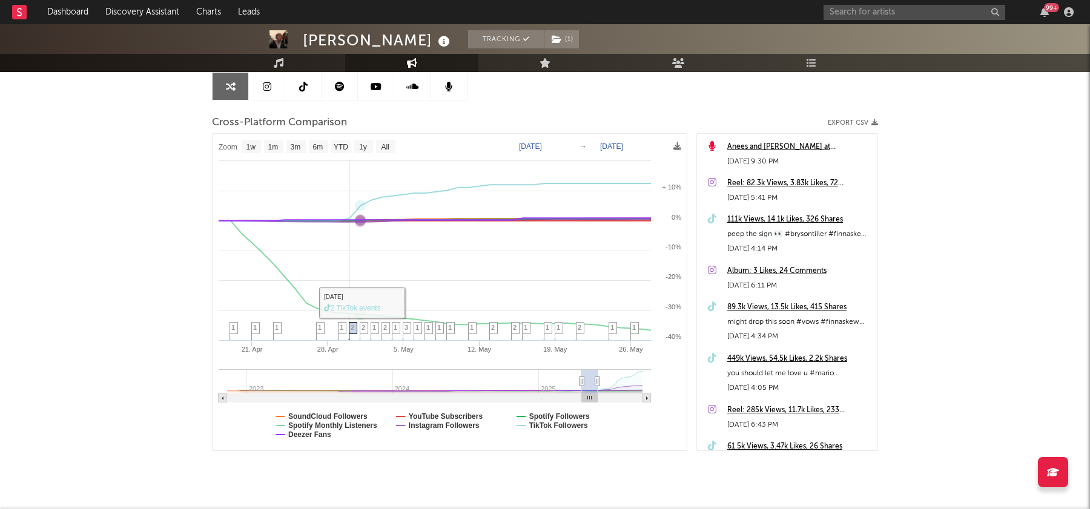
click at [354, 328] on span "2" at bounding box center [353, 327] width 4 height 7
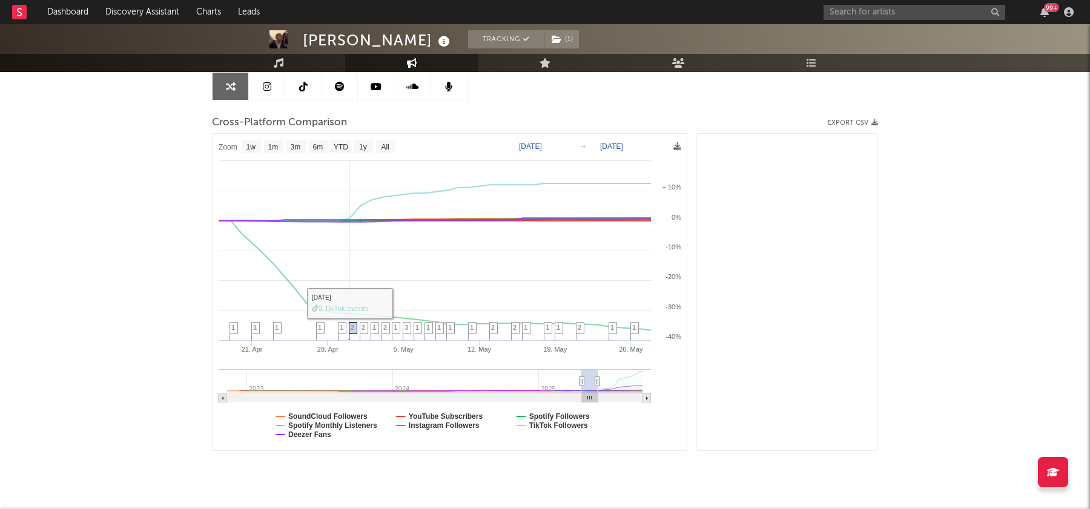
scroll to position [5857, 0]
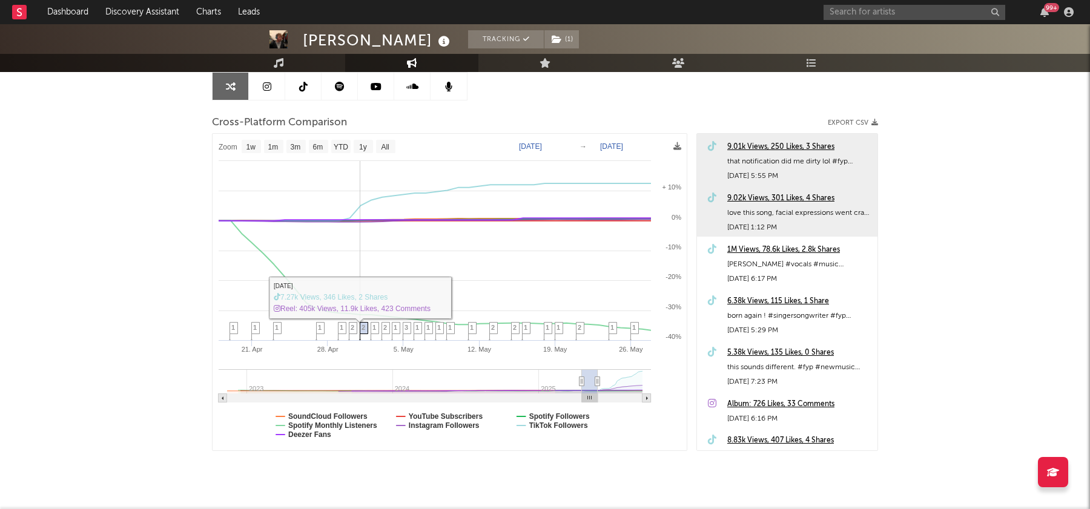
click at [366, 328] on icon at bounding box center [364, 332] width 8 height 19
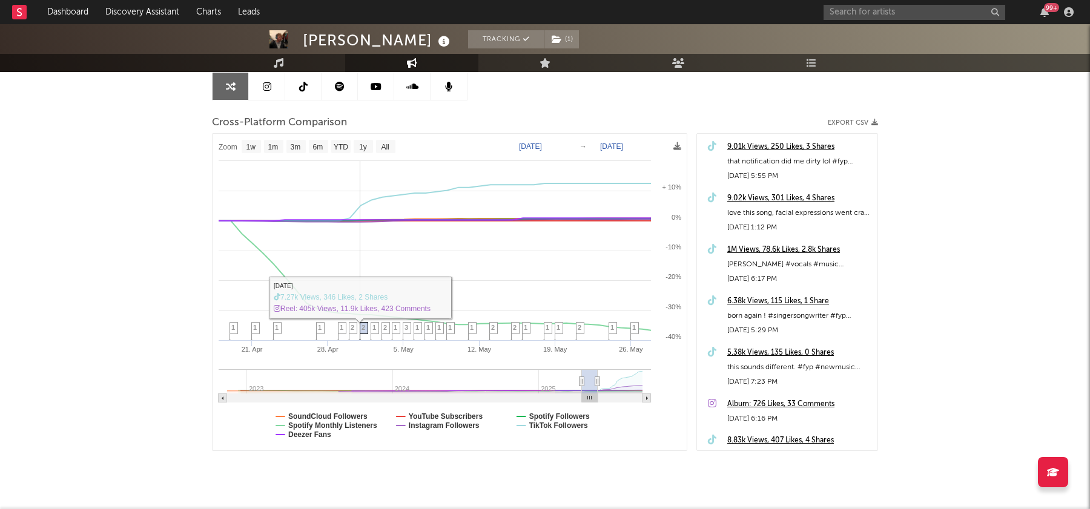
scroll to position [5769, 0]
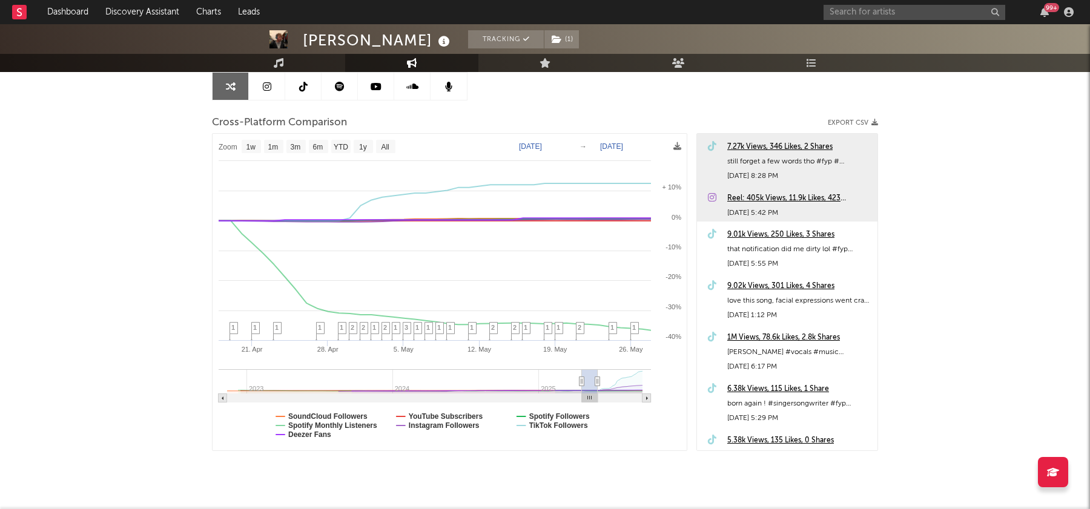
type input "2025-06-15"
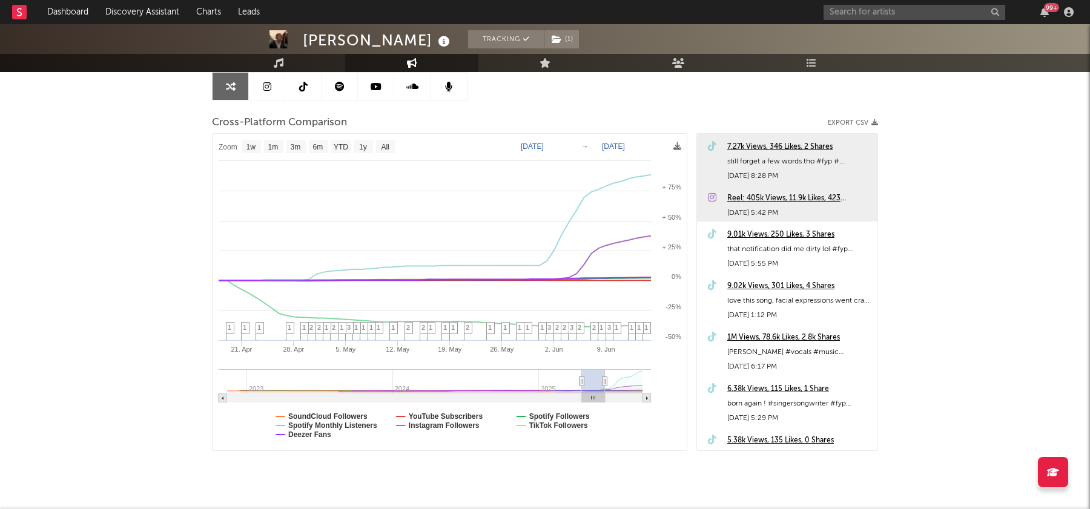
drag, startPoint x: 597, startPoint y: 377, endPoint x: 605, endPoint y: 379, distance: 8.1
click at [605, 379] on icon at bounding box center [605, 381] width 5 height 9
select select "1w"
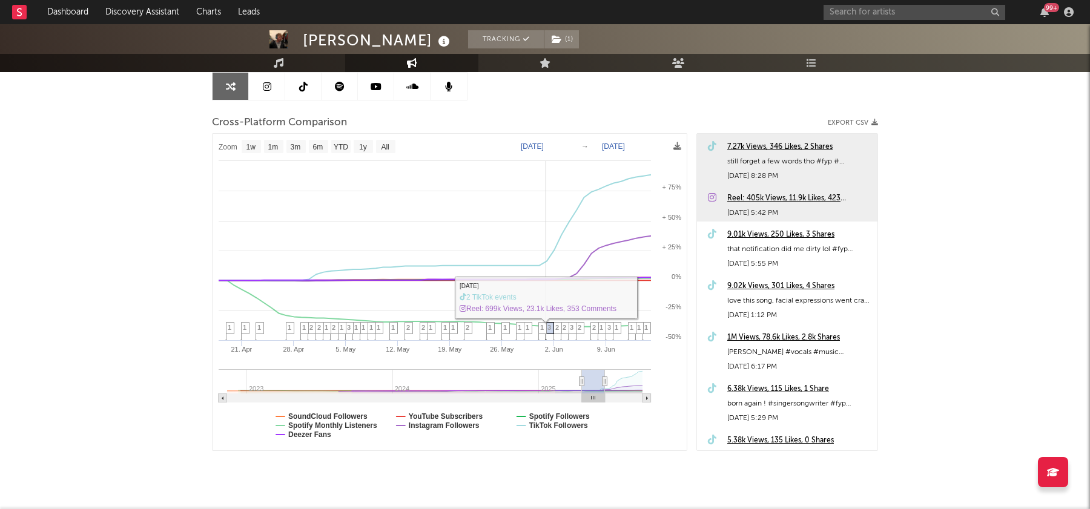
click at [552, 330] on icon at bounding box center [550, 332] width 8 height 19
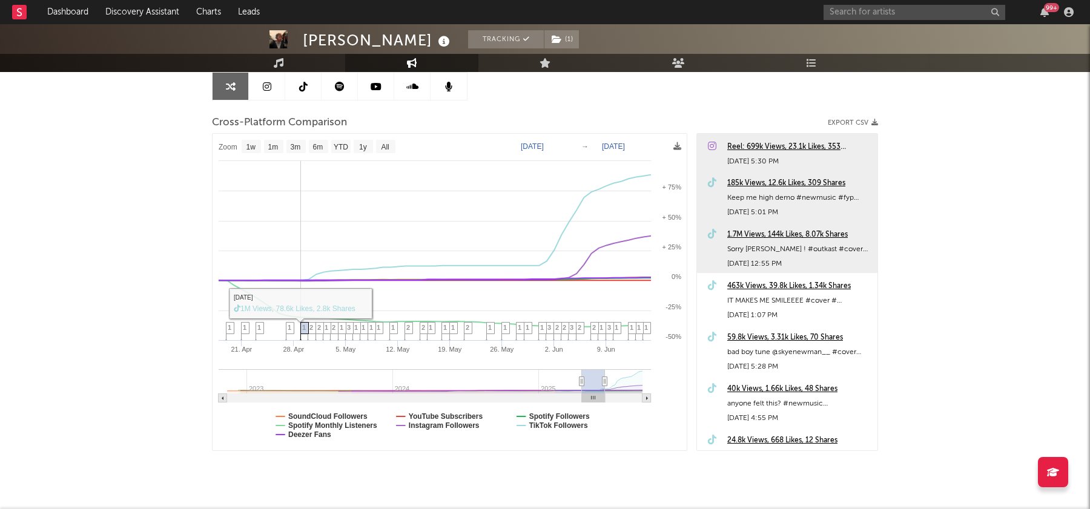
click at [303, 329] on span "1" at bounding box center [304, 327] width 4 height 7
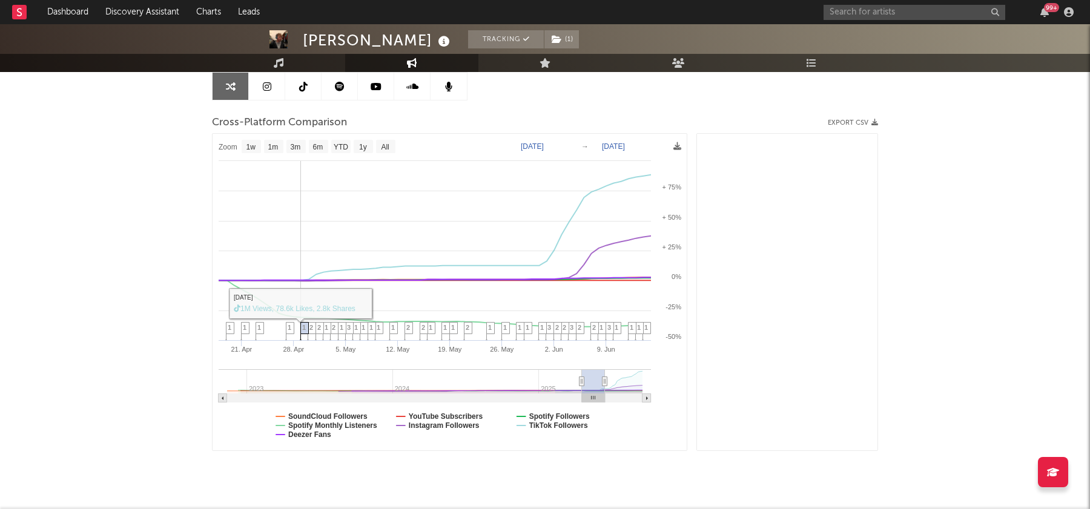
scroll to position [5960, 0]
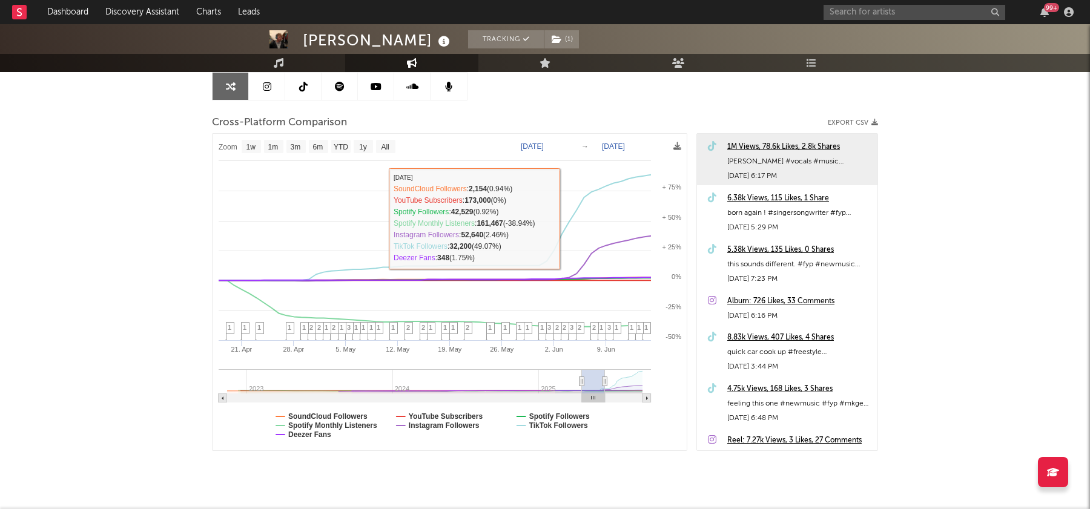
click at [802, 142] on div "1M Views, 78.6k Likes, 2.8k Shares" at bounding box center [799, 147] width 144 height 15
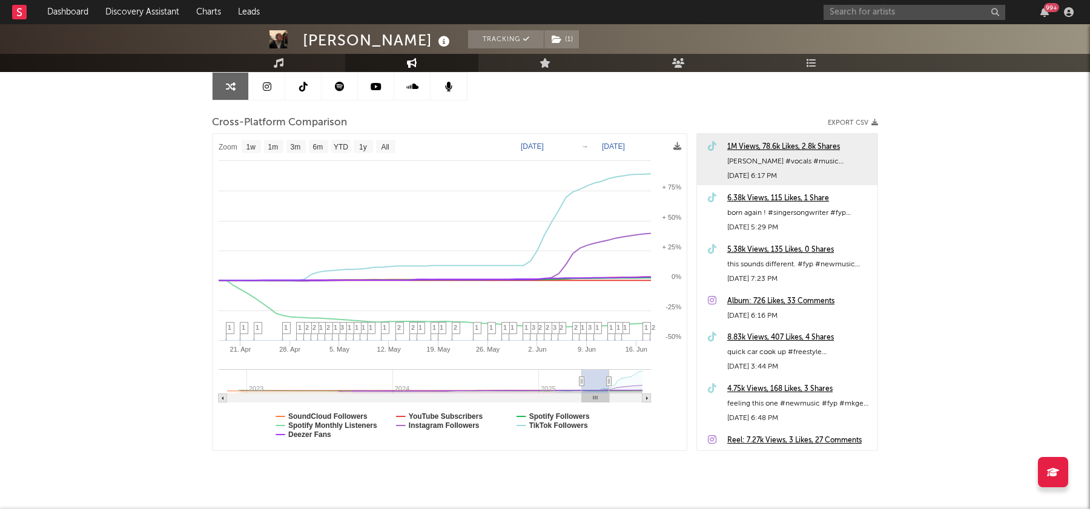
type input "2025-07-10"
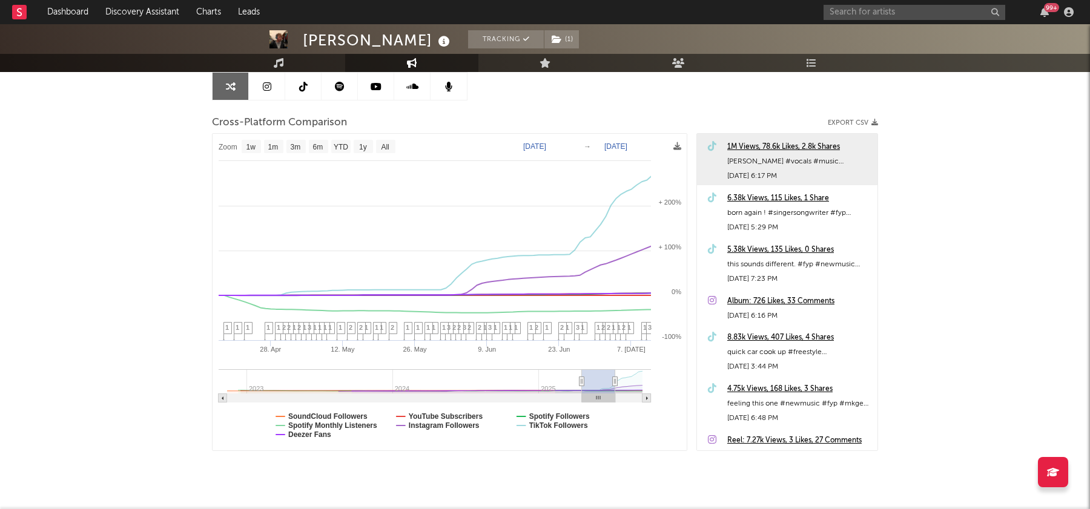
select select "1w"
drag, startPoint x: 602, startPoint y: 380, endPoint x: 633, endPoint y: 382, distance: 30.9
type input "2025-07-09"
select select "3m"
type input "[DATE]"
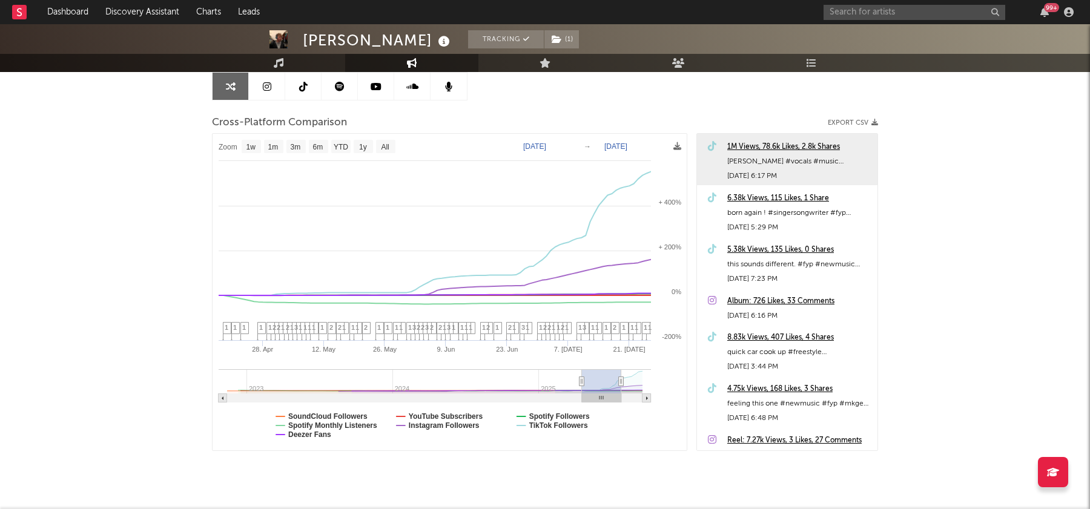
drag, startPoint x: 615, startPoint y: 377, endPoint x: 635, endPoint y: 379, distance: 20.0
select select "3m"
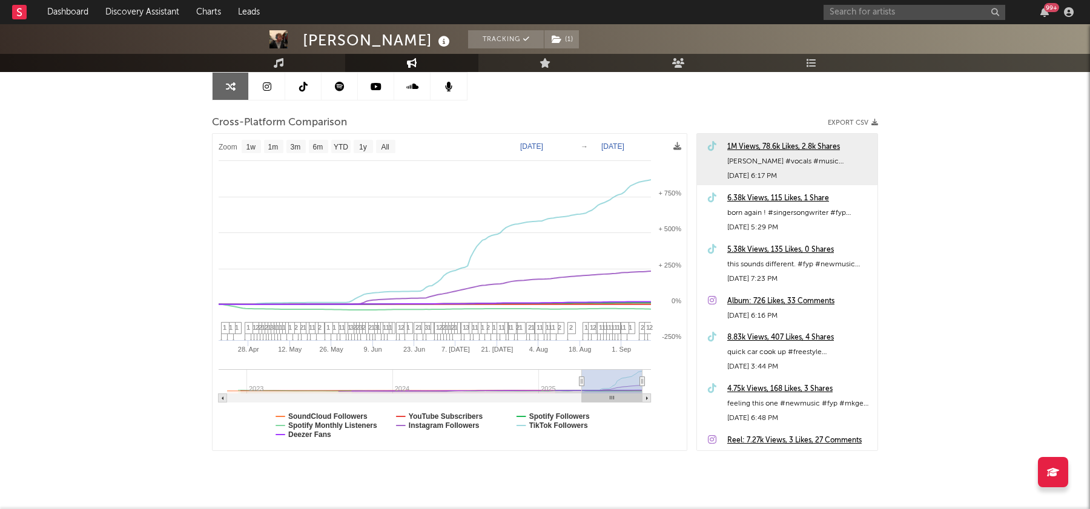
type input "[DATE]"
drag, startPoint x: 618, startPoint y: 382, endPoint x: 658, endPoint y: 380, distance: 40.0
click at [658, 380] on icon "Created with Highcharts 10.3.3 Sep '25 May '25 Jun '25 Jul '25 Aug '25 2023 202…" at bounding box center [450, 292] width 475 height 317
select select "1w"
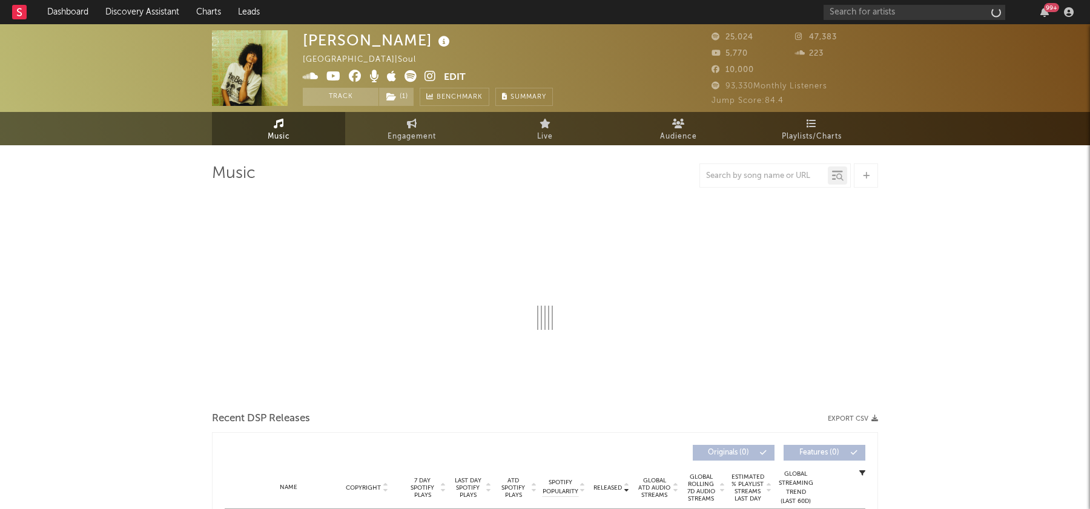
select select "6m"
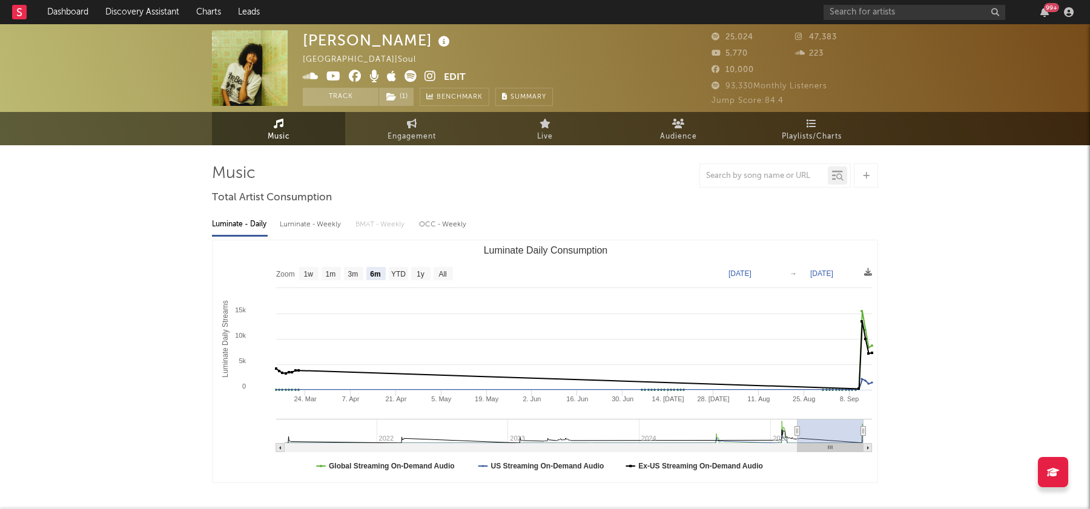
click at [428, 73] on icon at bounding box center [431, 76] width 12 height 12
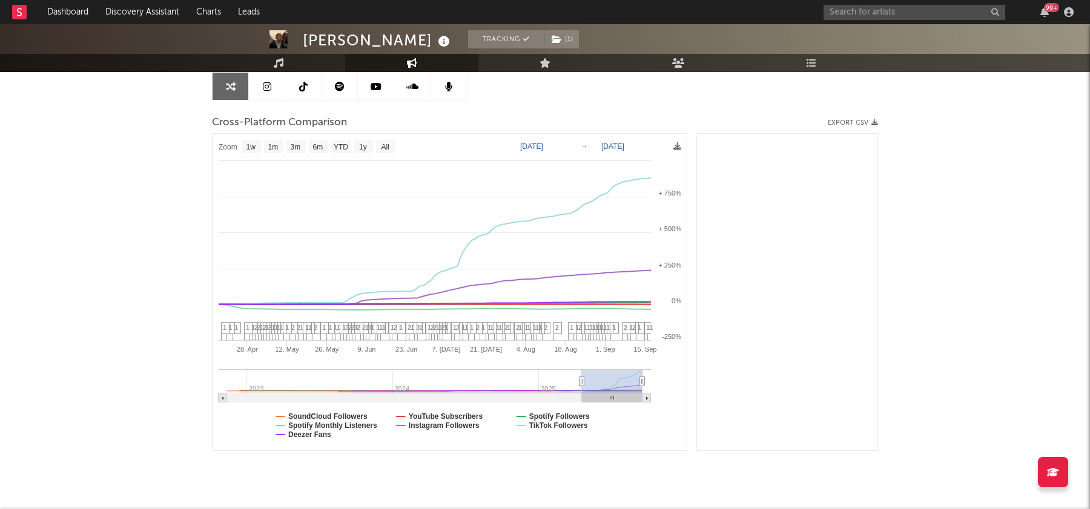
scroll to position [5960, 0]
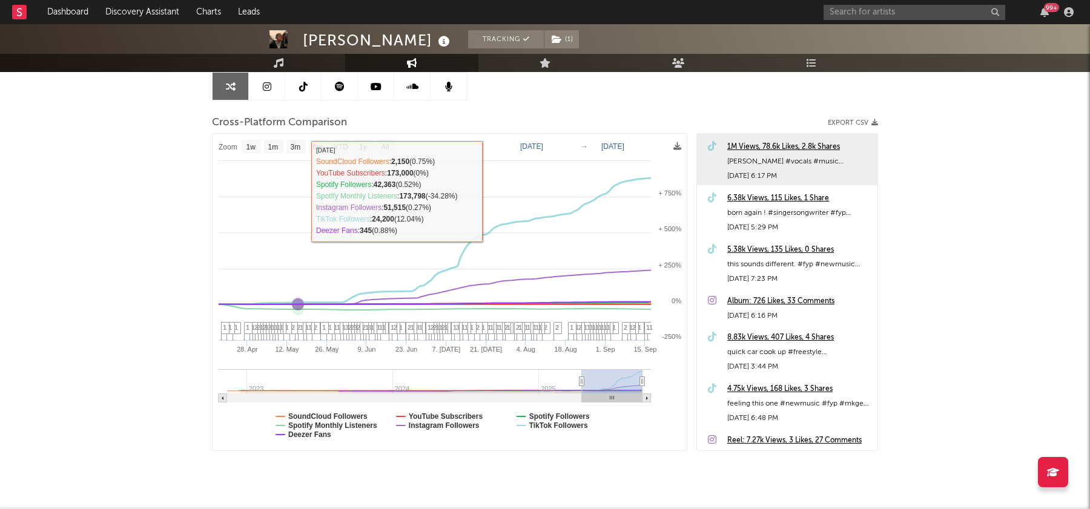
click at [299, 149] on text "3m" at bounding box center [296, 147] width 10 height 8
select select "3m"
type input "[DATE]"
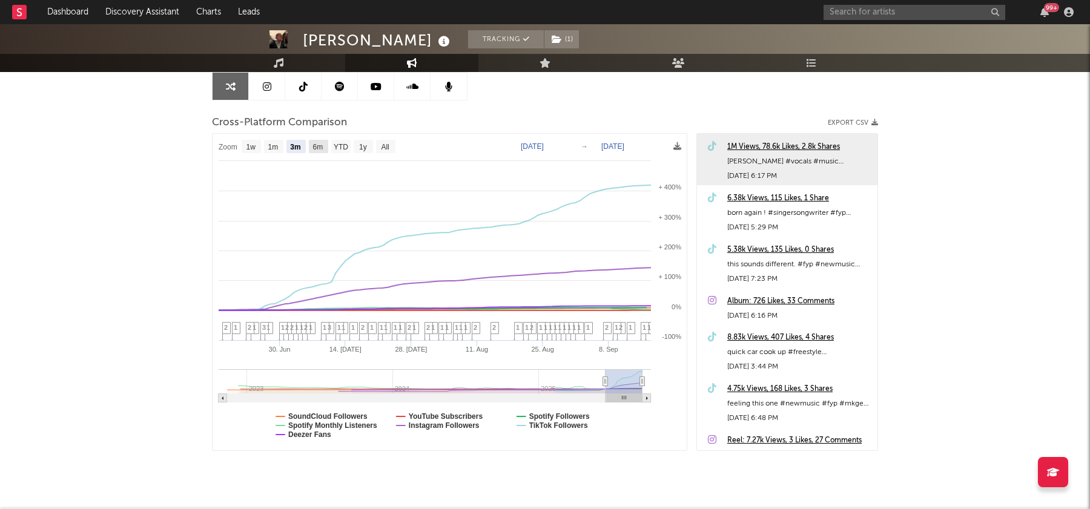
click at [311, 146] on rect at bounding box center [318, 146] width 19 height 13
select select "6m"
type input "[DATE]"
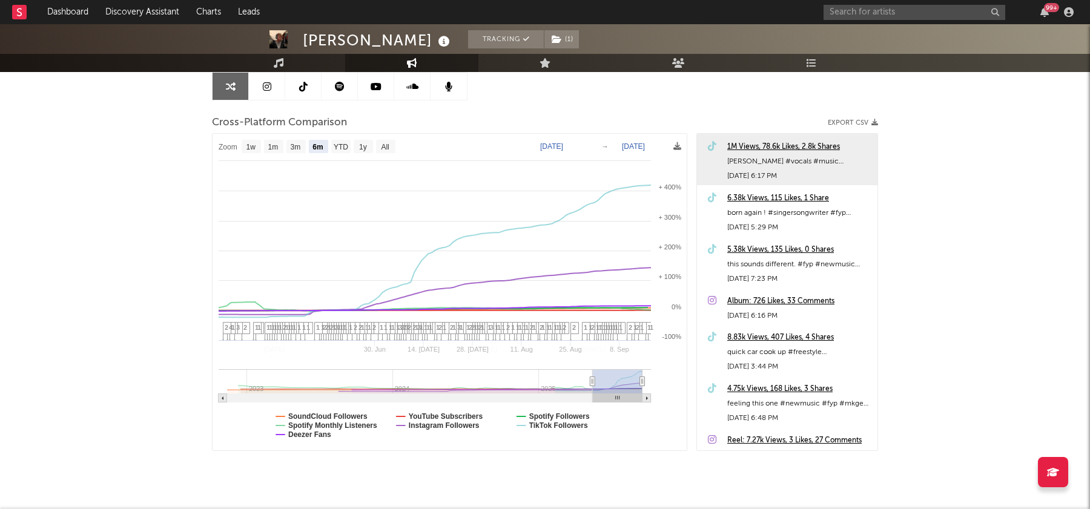
select select "6m"
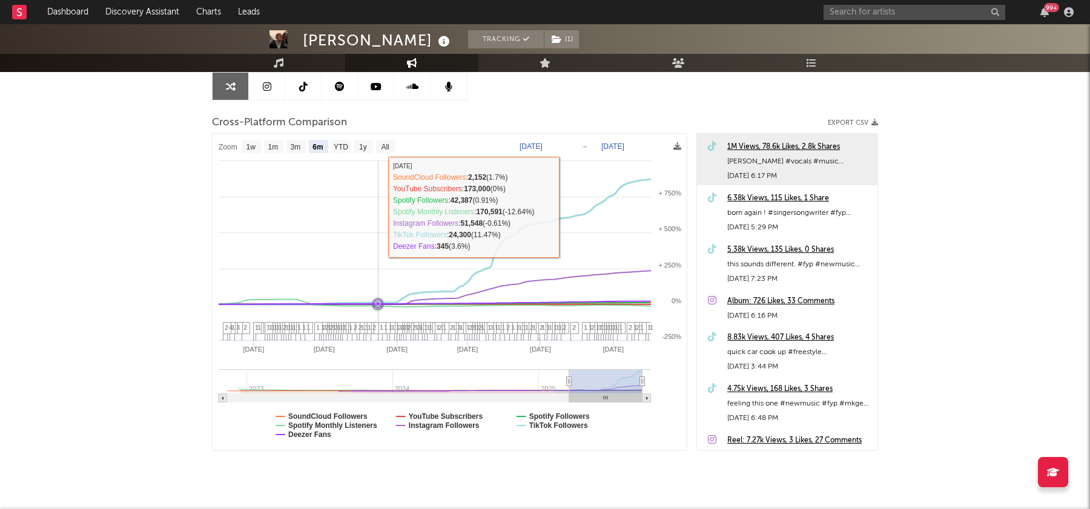
scroll to position [0, 0]
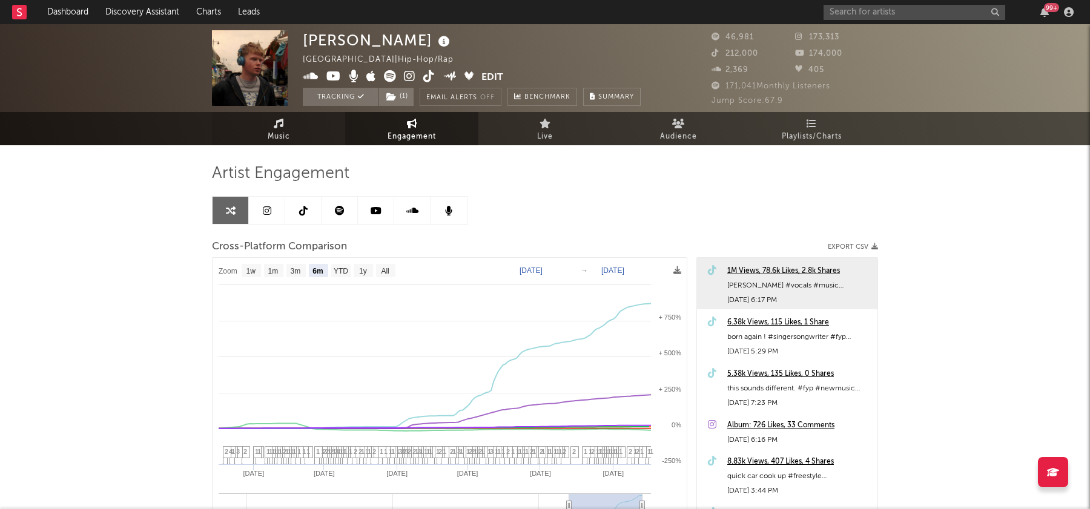
click at [274, 133] on span "Music" at bounding box center [279, 137] width 22 height 15
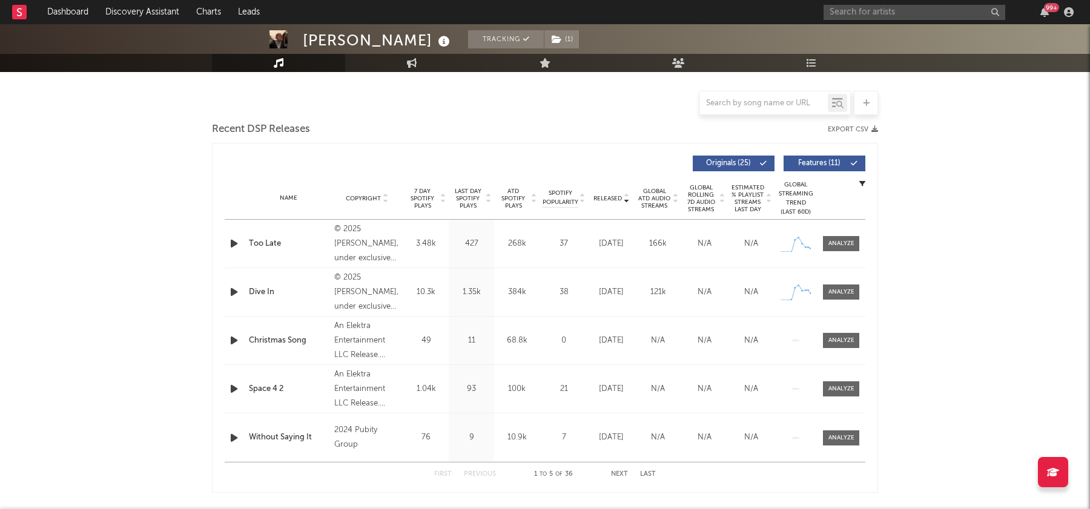
click at [468, 199] on span "Last Day Spotify Plays" at bounding box center [468, 199] width 32 height 22
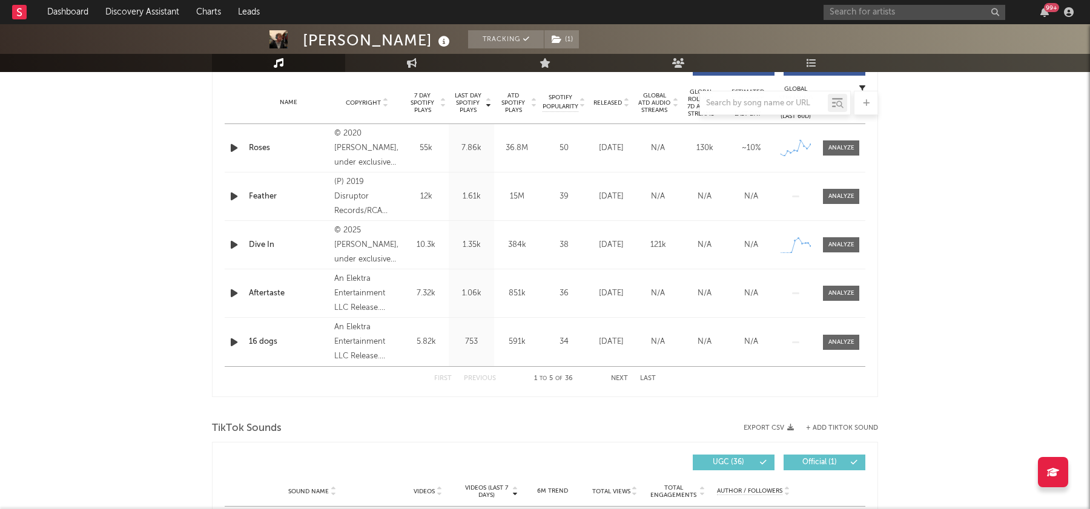
select select "6m"
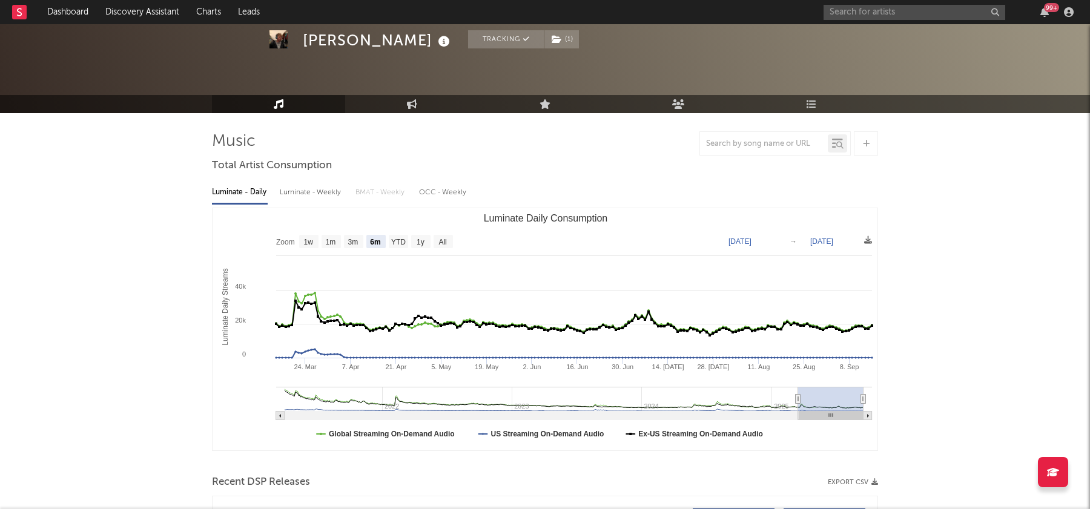
scroll to position [41, 0]
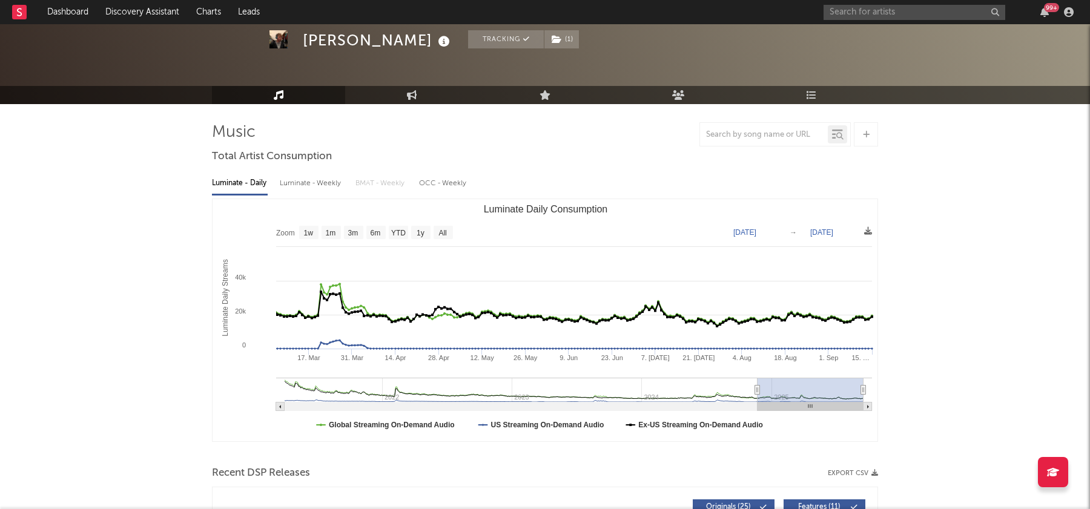
drag, startPoint x: 796, startPoint y: 388, endPoint x: 654, endPoint y: 388, distance: 141.7
click at [755, 388] on icon "Luminate Daily Consumption" at bounding box center [757, 390] width 5 height 9
type input "[DATE]"
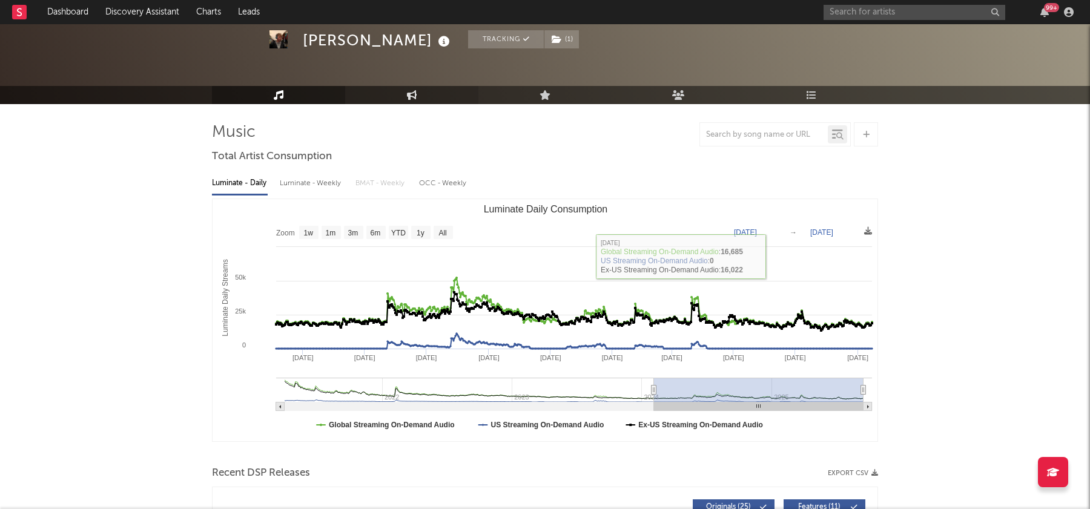
click at [408, 103] on link "Engagement" at bounding box center [411, 95] width 133 height 18
select select "1w"
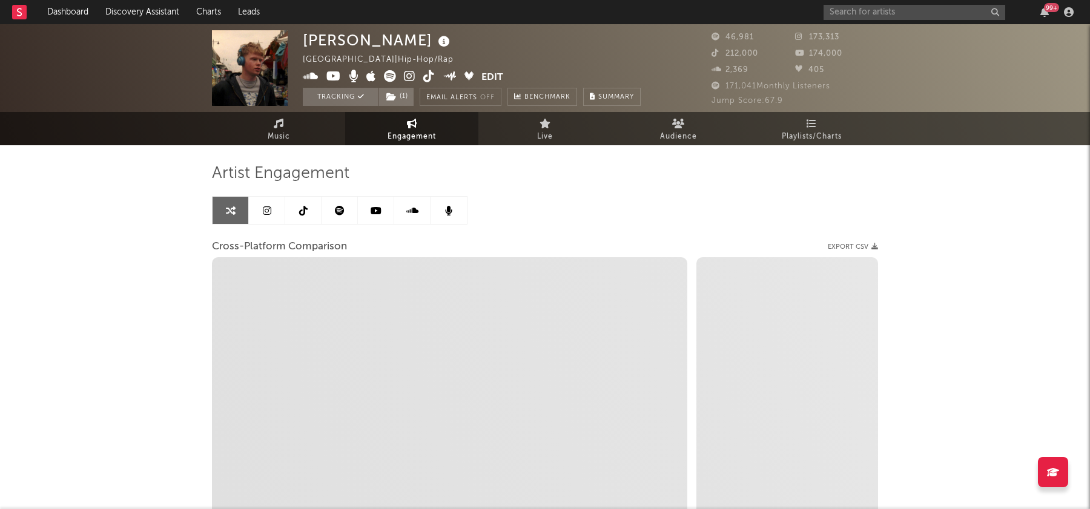
select select "1m"
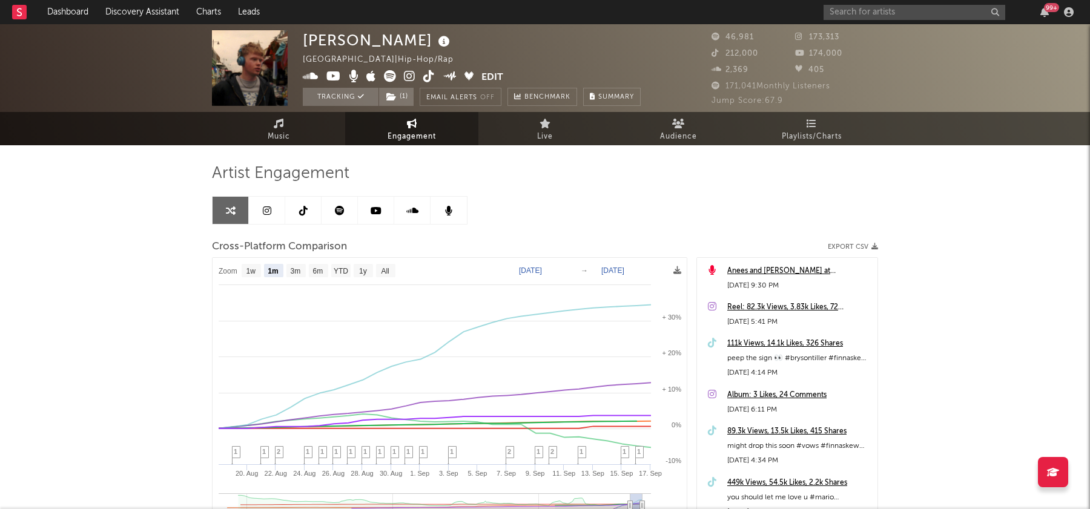
click at [426, 76] on icon at bounding box center [429, 76] width 12 height 12
click at [293, 216] on link at bounding box center [303, 210] width 36 height 27
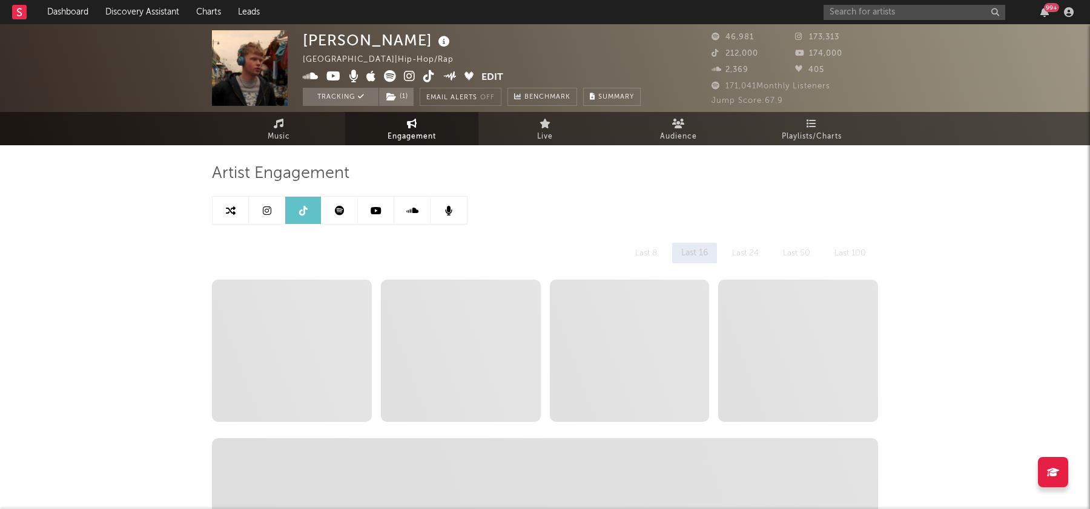
select select "6m"
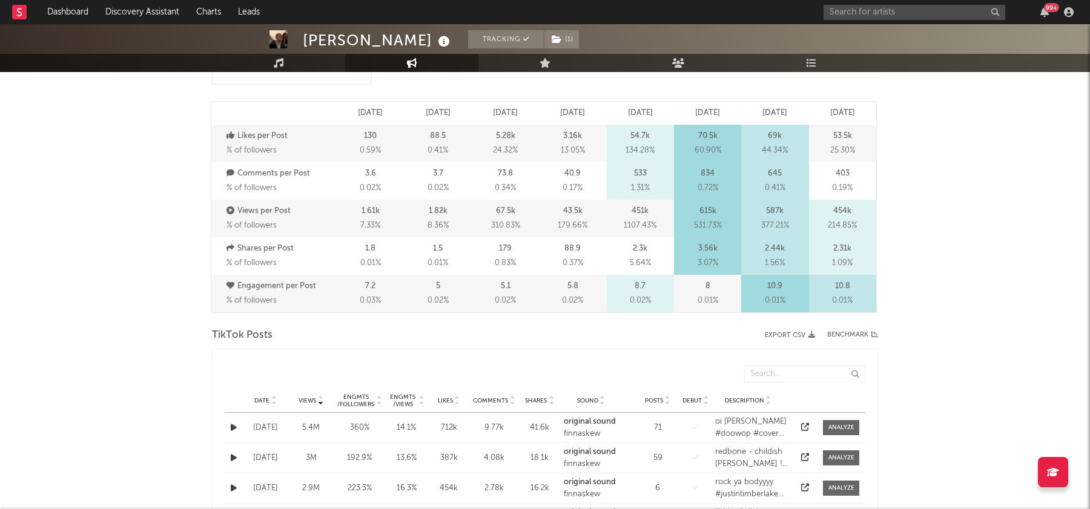
scroll to position [371, 0]
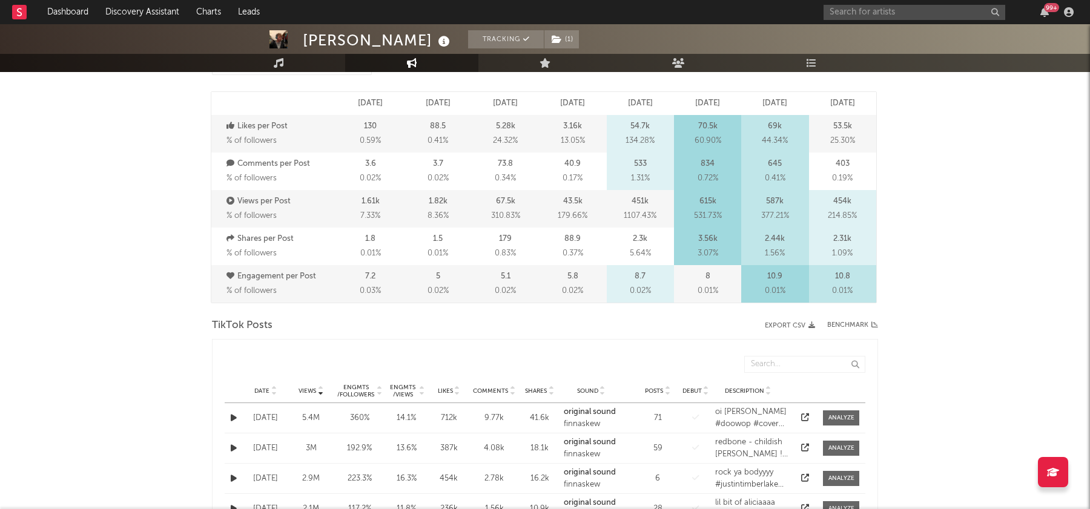
click at [263, 388] on span "Date" at bounding box center [261, 391] width 15 height 7
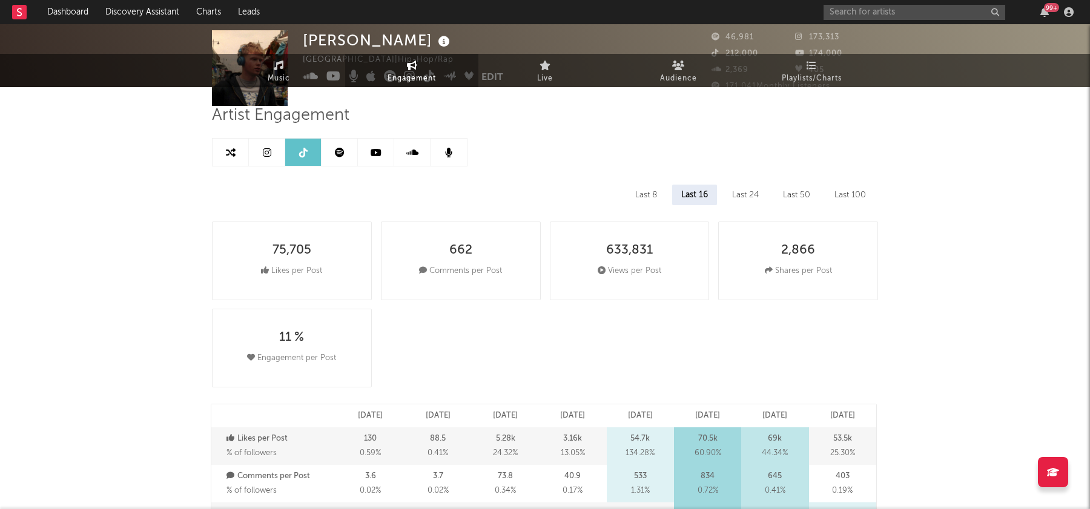
scroll to position [0, 0]
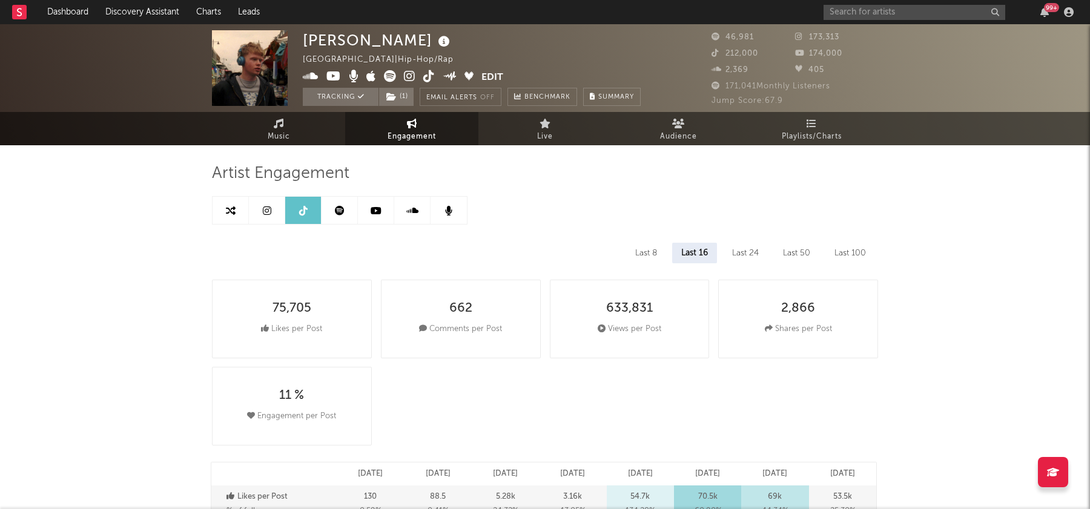
click at [220, 211] on link at bounding box center [231, 210] width 36 height 27
select select "1m"
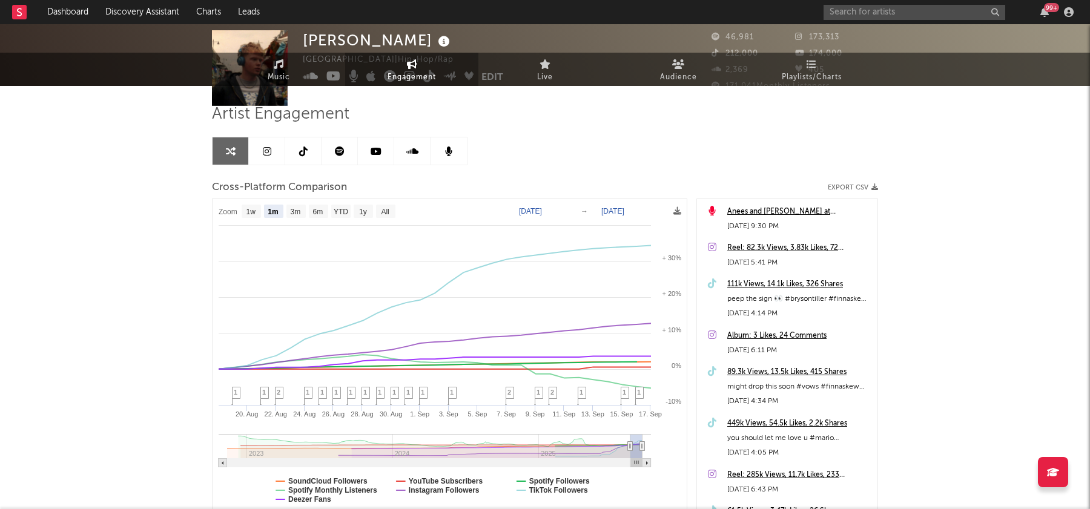
scroll to position [64, 0]
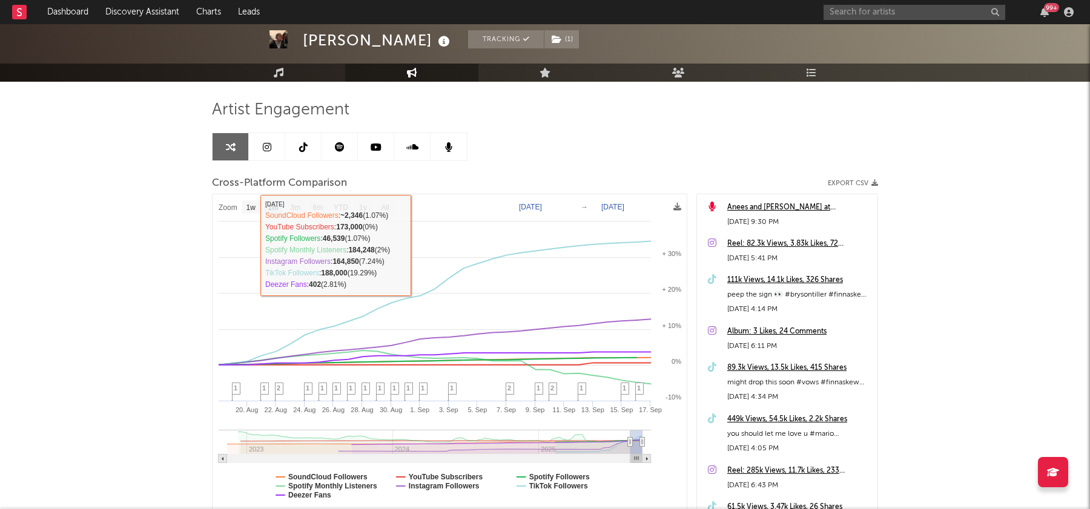
click at [308, 156] on link at bounding box center [303, 146] width 36 height 27
select select "6m"
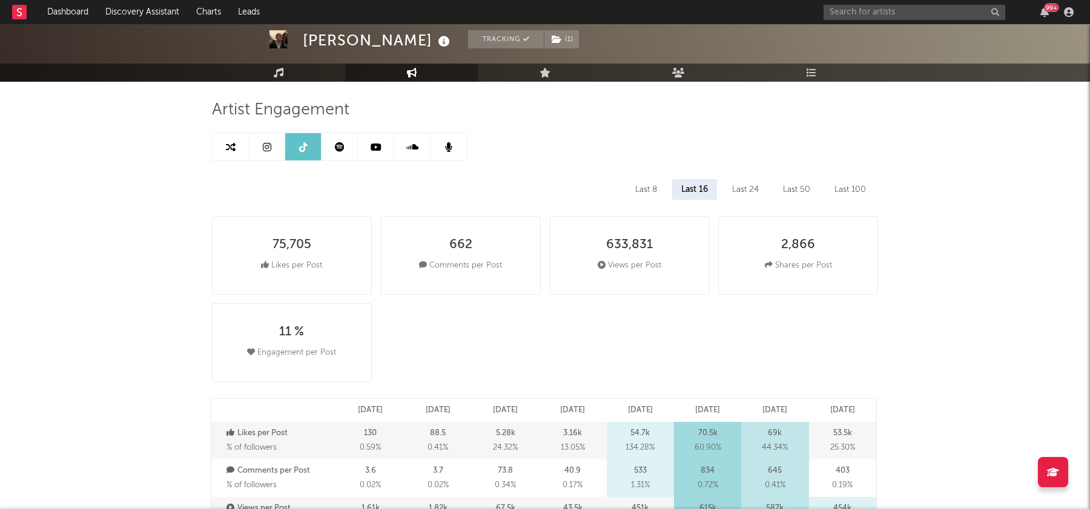
click at [223, 148] on link at bounding box center [231, 146] width 36 height 27
select select "1m"
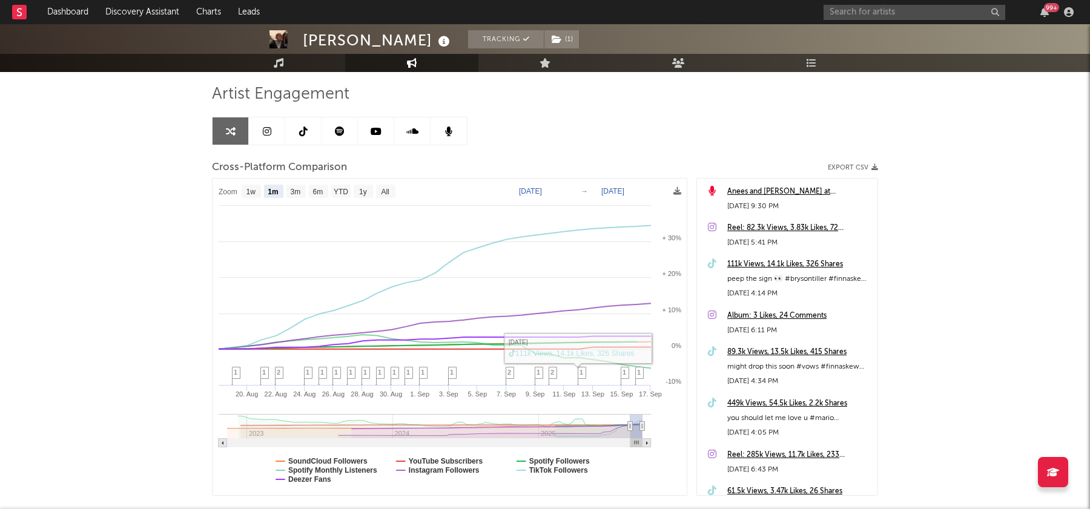
scroll to position [80, 0]
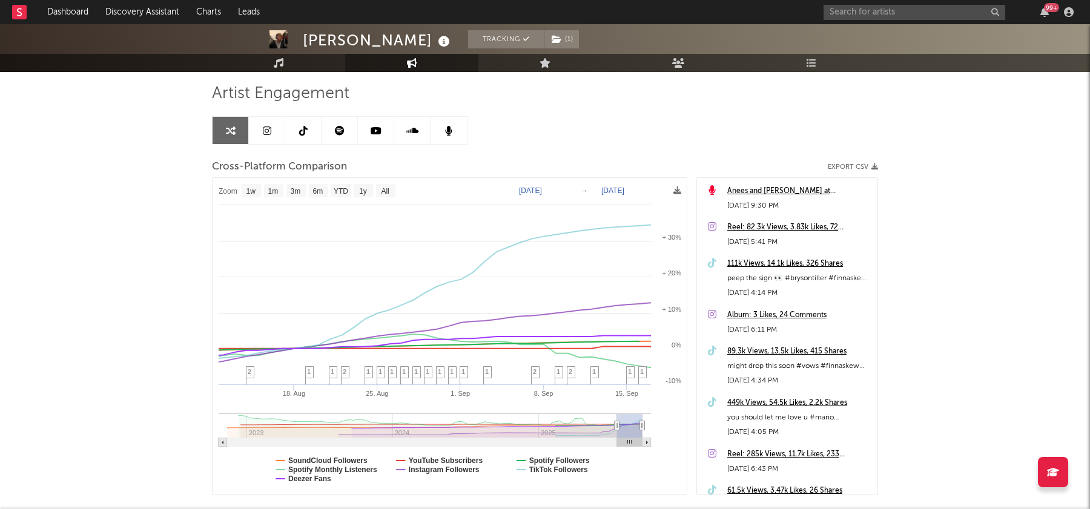
drag, startPoint x: 628, startPoint y: 422, endPoint x: 577, endPoint y: 426, distance: 51.1
click at [615, 426] on icon at bounding box center [617, 426] width 5 height 9
type input "[DATE]"
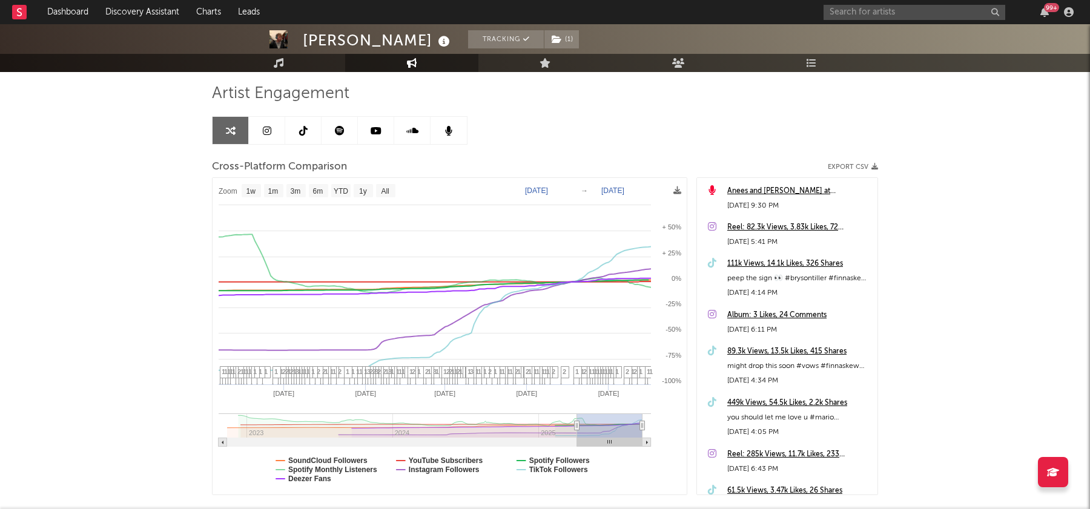
select select "1w"
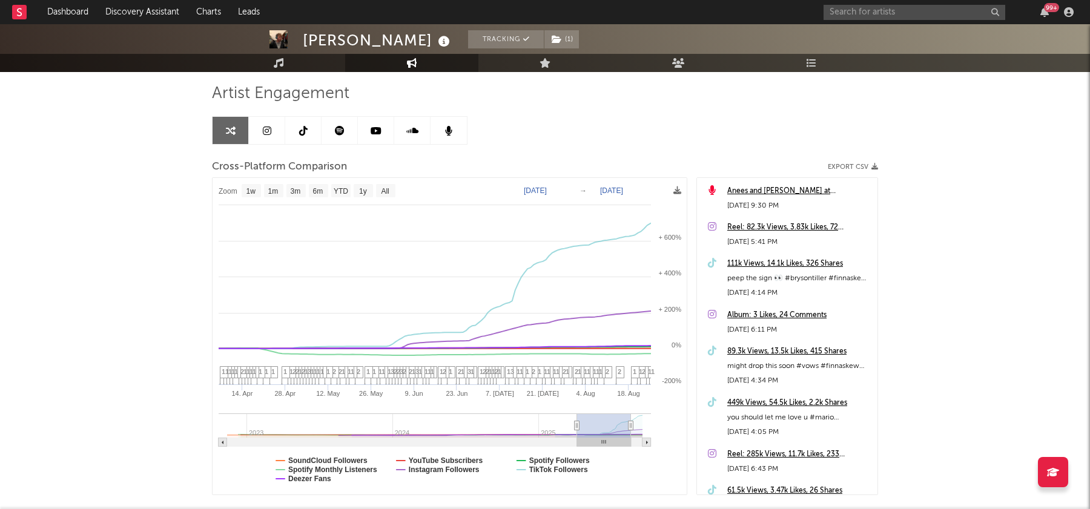
type input "[DATE]"
select select "3m"
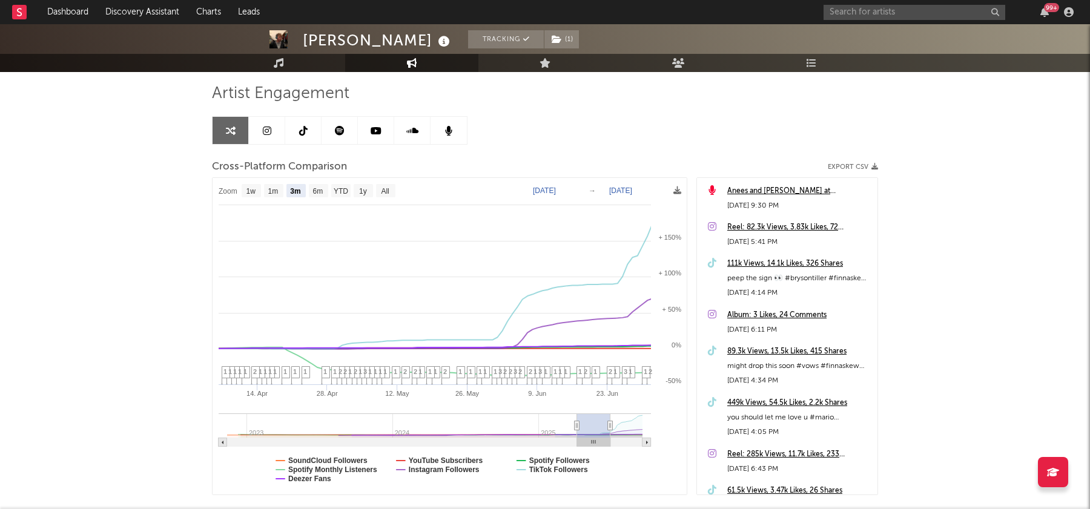
drag, startPoint x: 643, startPoint y: 424, endPoint x: 607, endPoint y: 424, distance: 35.7
click at [608, 424] on icon at bounding box center [610, 426] width 5 height 9
type input "[DATE]"
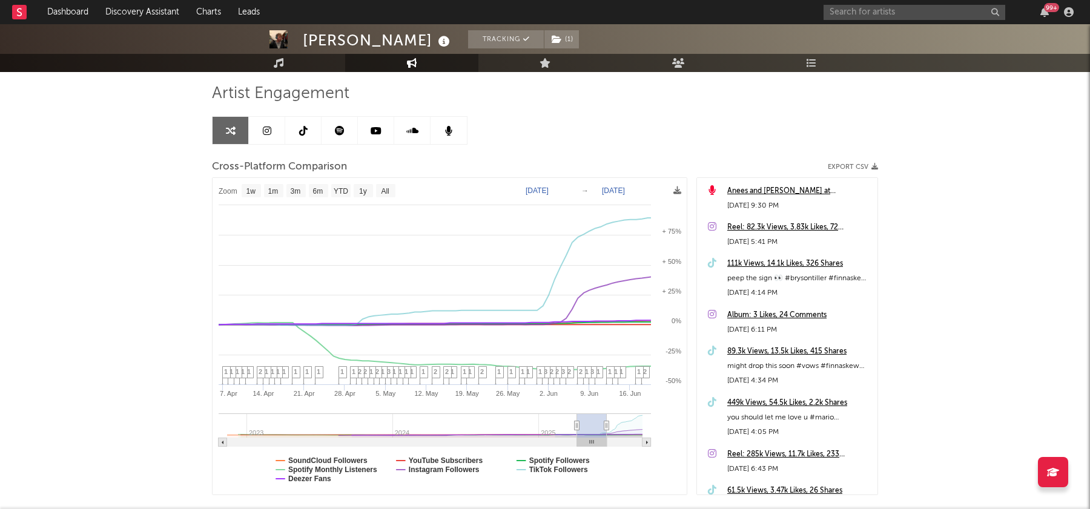
select select "1w"
click at [539, 374] on span "1" at bounding box center [540, 371] width 4 height 7
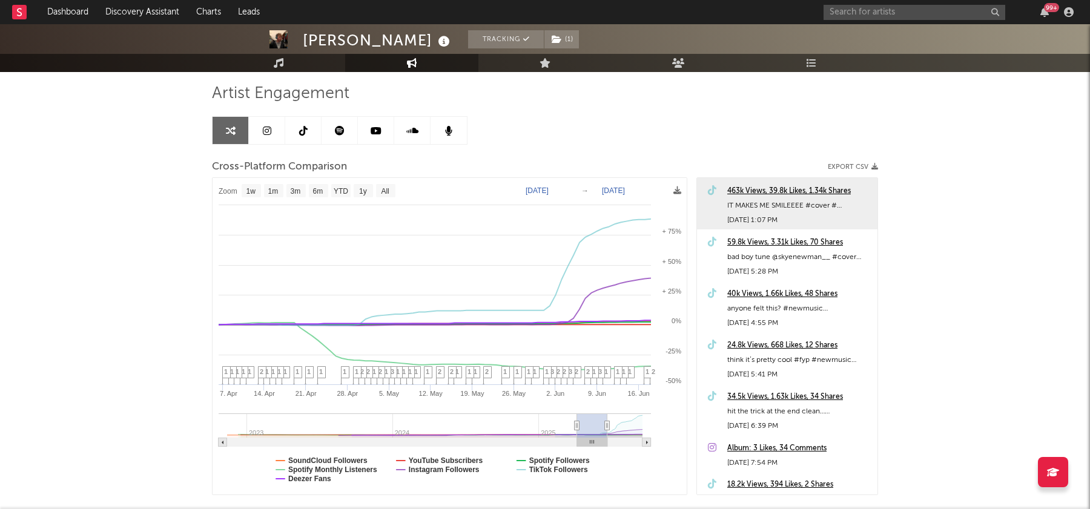
type input "[DATE]"
select select "3m"
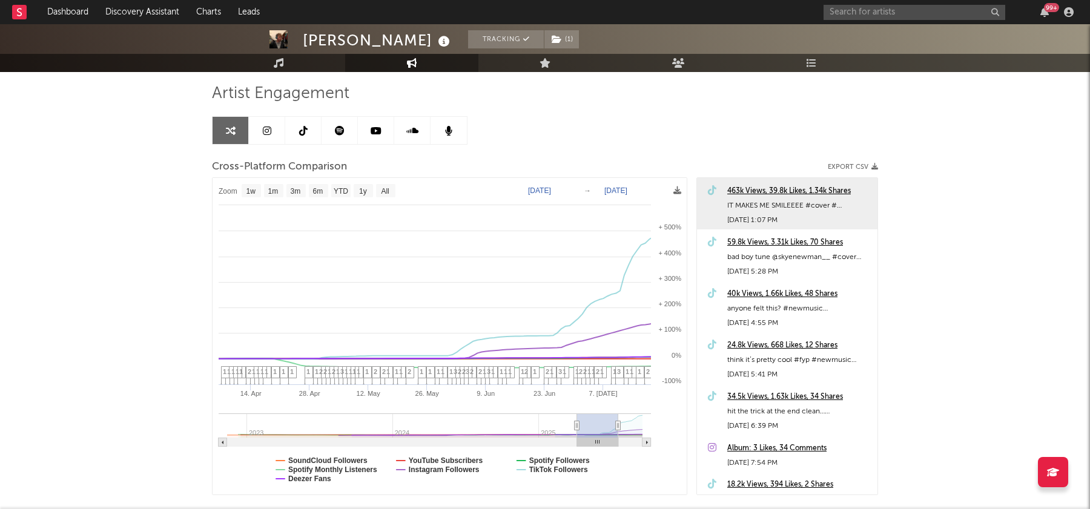
type input "[DATE]"
drag, startPoint x: 606, startPoint y: 425, endPoint x: 619, endPoint y: 426, distance: 12.7
click at [619, 426] on icon at bounding box center [619, 426] width 5 height 9
select select "1w"
type input "[DATE]"
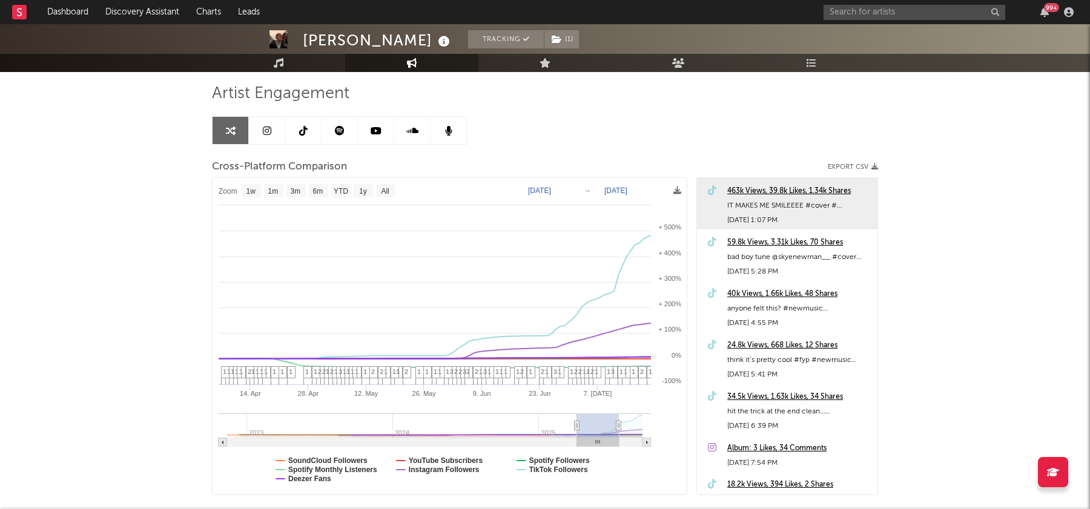
drag, startPoint x: 575, startPoint y: 428, endPoint x: 583, endPoint y: 428, distance: 7.9
click at [580, 428] on icon at bounding box center [577, 426] width 5 height 9
select select "3m"
type input "[DATE]"
select select "3m"
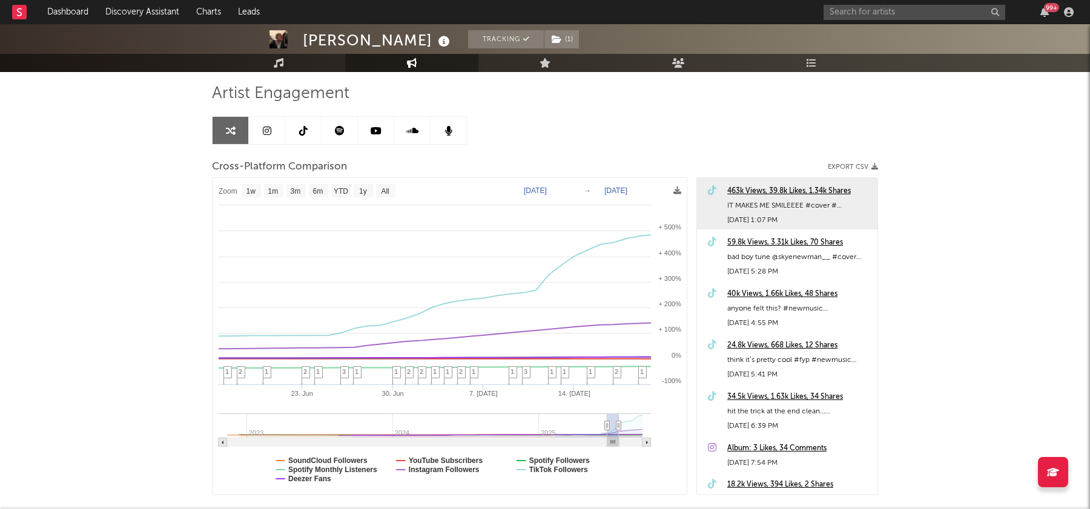
drag, startPoint x: 583, startPoint y: 426, endPoint x: 608, endPoint y: 426, distance: 24.8
click at [608, 426] on icon at bounding box center [607, 426] width 5 height 9
type input "[DATE]"
select select "1w"
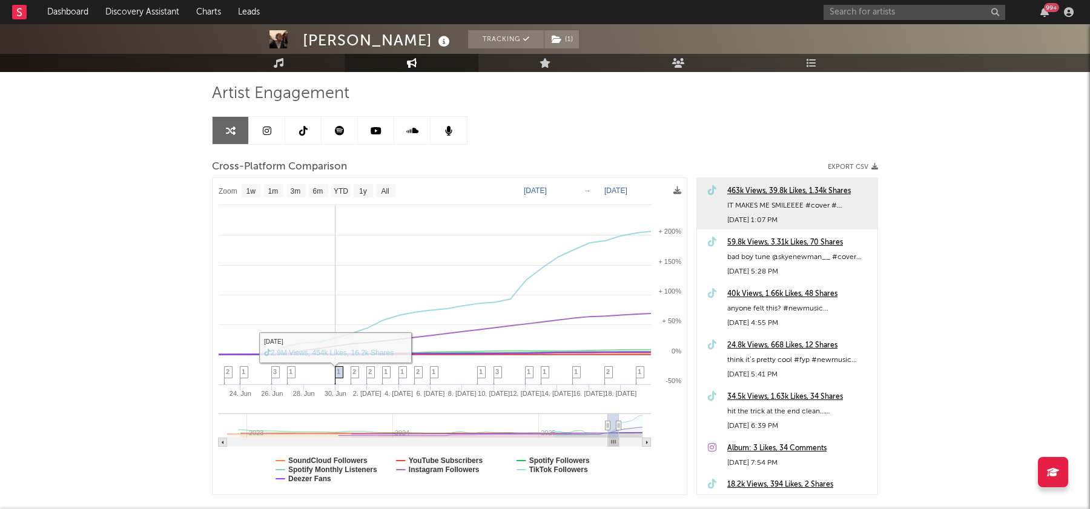
click at [337, 374] on span "1" at bounding box center [339, 371] width 4 height 7
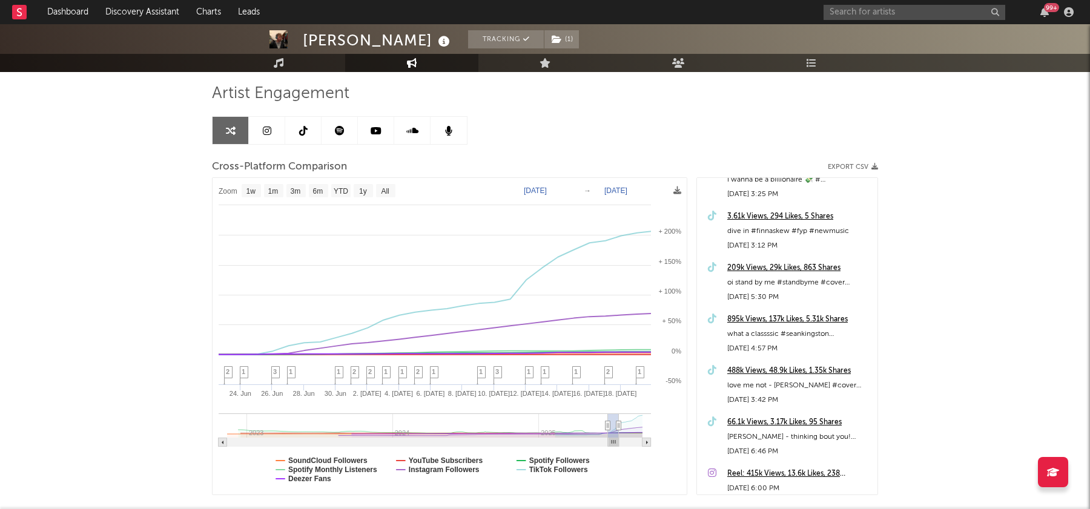
scroll to position [3371, 0]
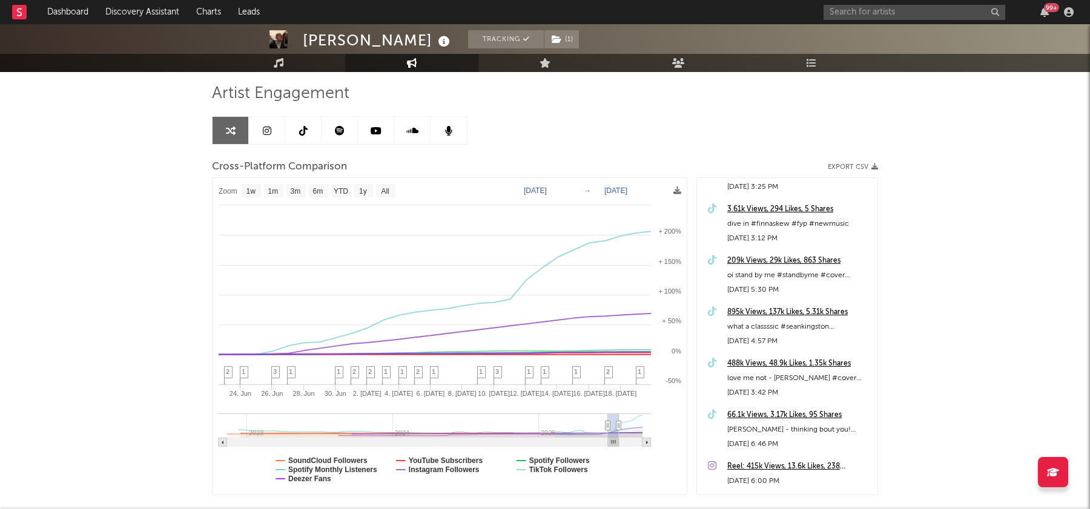
click at [319, 133] on link at bounding box center [303, 130] width 36 height 27
select select "6m"
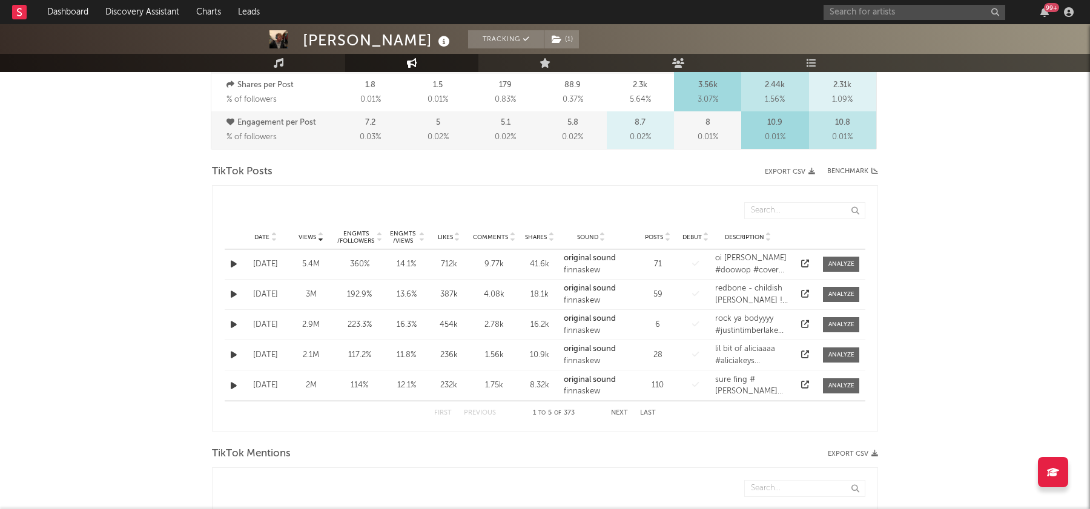
scroll to position [531, 0]
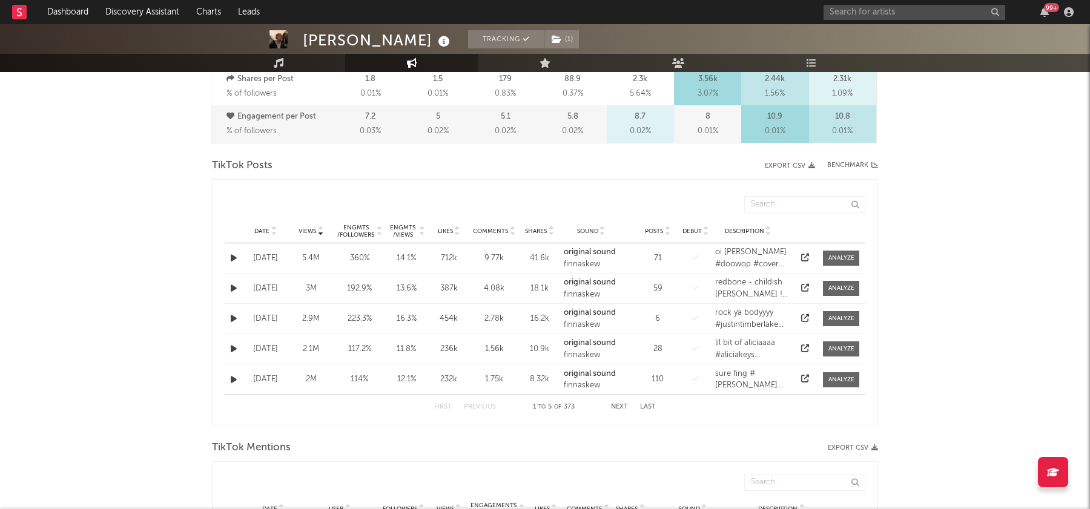
click at [263, 234] on div "Date" at bounding box center [265, 231] width 39 height 9
click at [615, 405] on button "Next" at bounding box center [619, 407] width 17 height 7
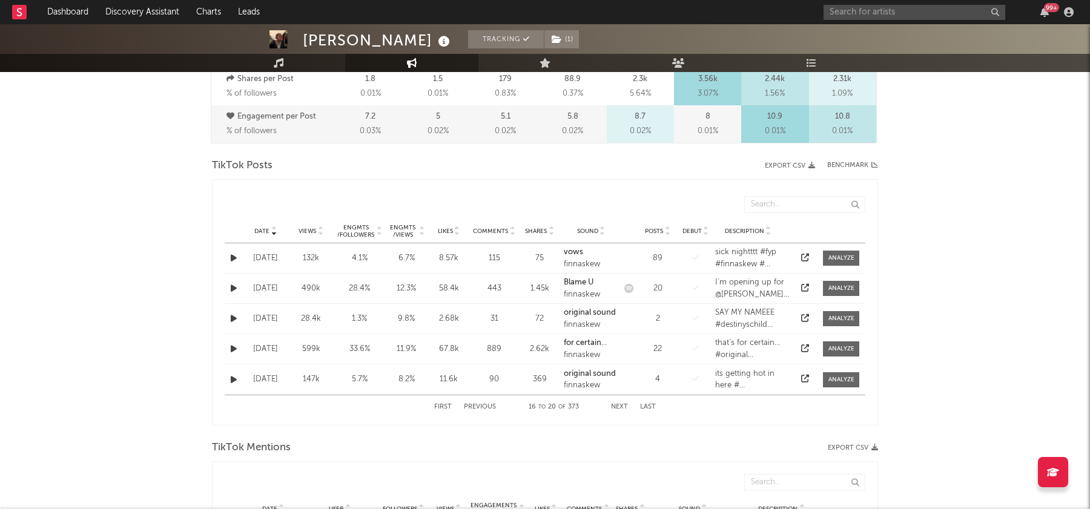
click at [615, 405] on button "Next" at bounding box center [619, 407] width 17 height 7
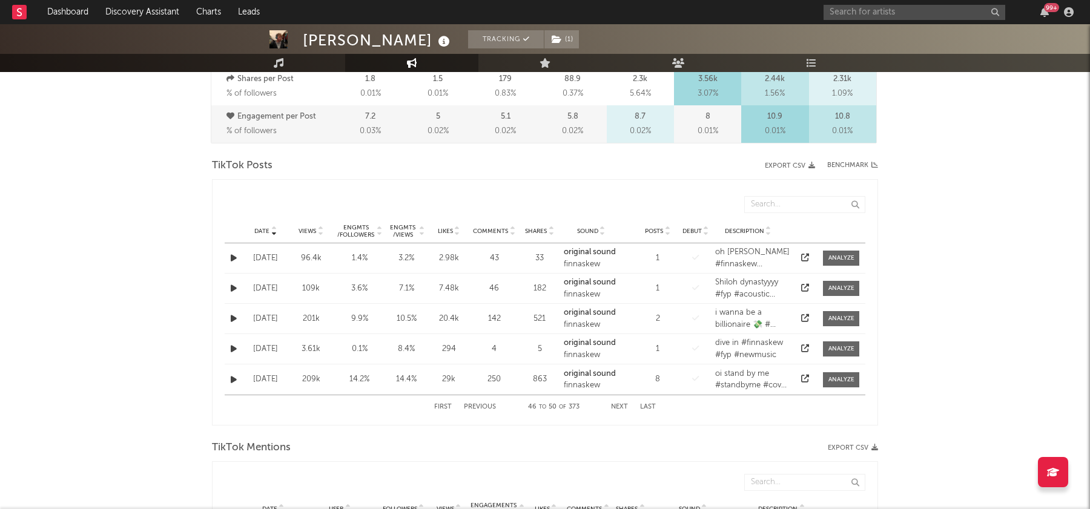
click at [615, 405] on button "Next" at bounding box center [619, 407] width 17 height 7
click at [805, 287] on icon at bounding box center [805, 288] width 8 height 8
click at [488, 404] on button "Previous" at bounding box center [480, 407] width 32 height 7
click at [618, 406] on button "Next" at bounding box center [619, 407] width 17 height 7
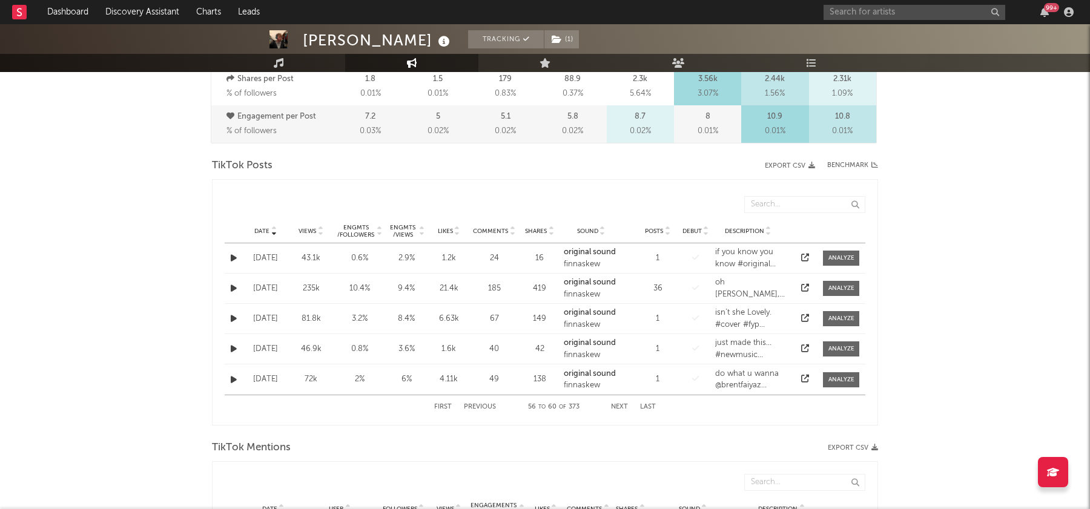
click at [482, 406] on button "Previous" at bounding box center [480, 407] width 32 height 7
click at [616, 406] on button "Next" at bounding box center [619, 407] width 17 height 7
click at [481, 404] on button "Previous" at bounding box center [480, 407] width 32 height 7
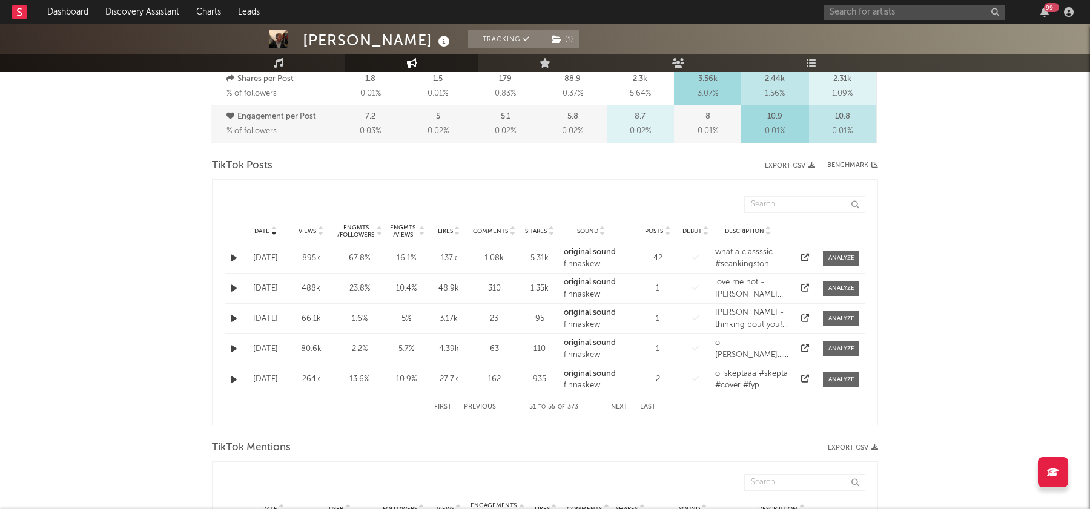
click at [481, 404] on button "Previous" at bounding box center [480, 407] width 32 height 7
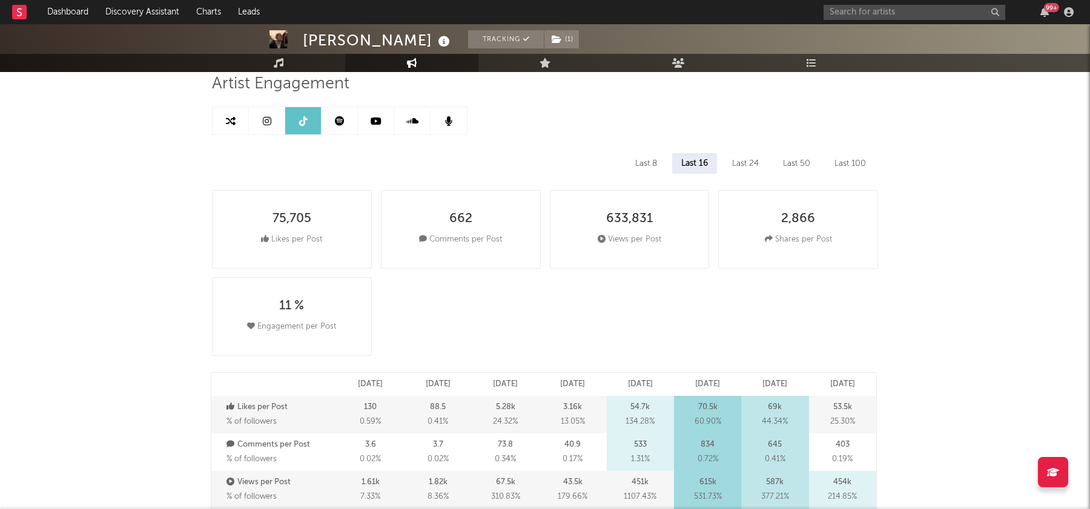
scroll to position [0, 0]
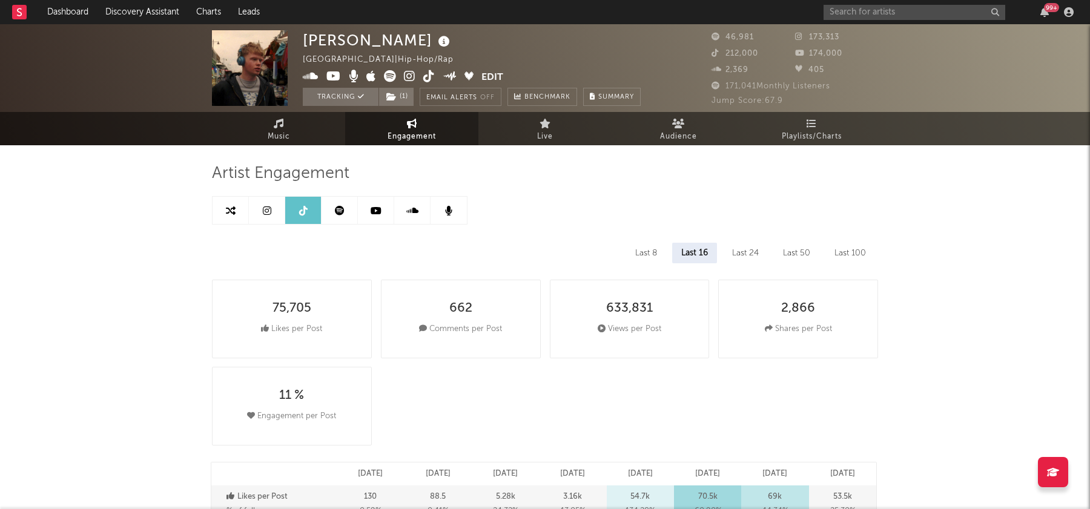
click at [235, 213] on icon at bounding box center [231, 211] width 10 height 10
select select "1m"
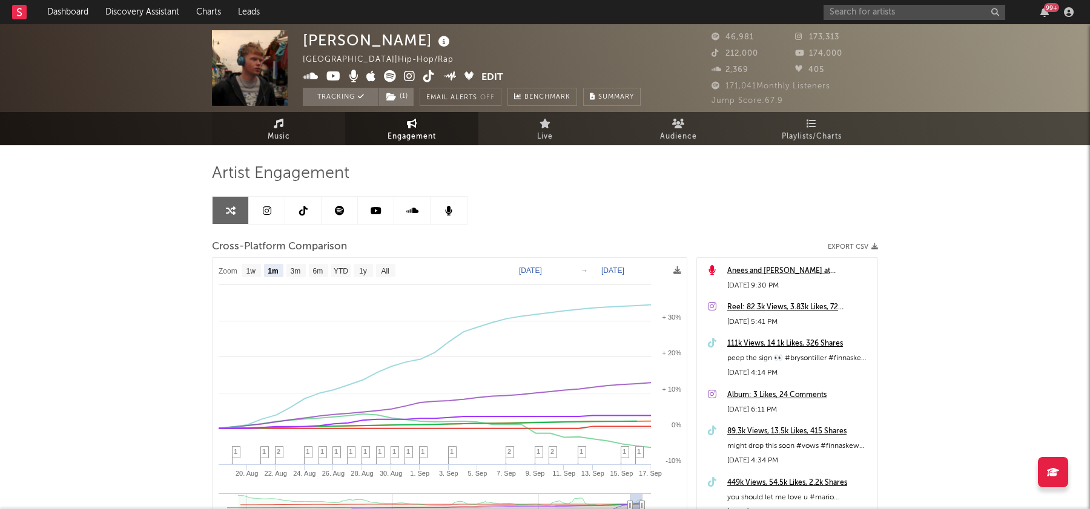
click at [281, 128] on icon at bounding box center [279, 124] width 10 height 10
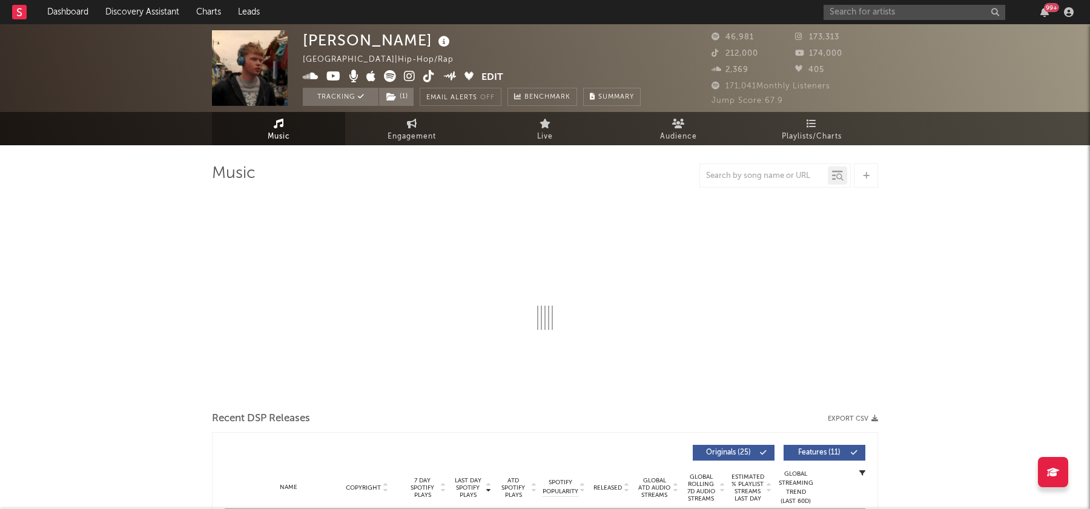
select select "6m"
